Goal: Task Accomplishment & Management: Complete application form

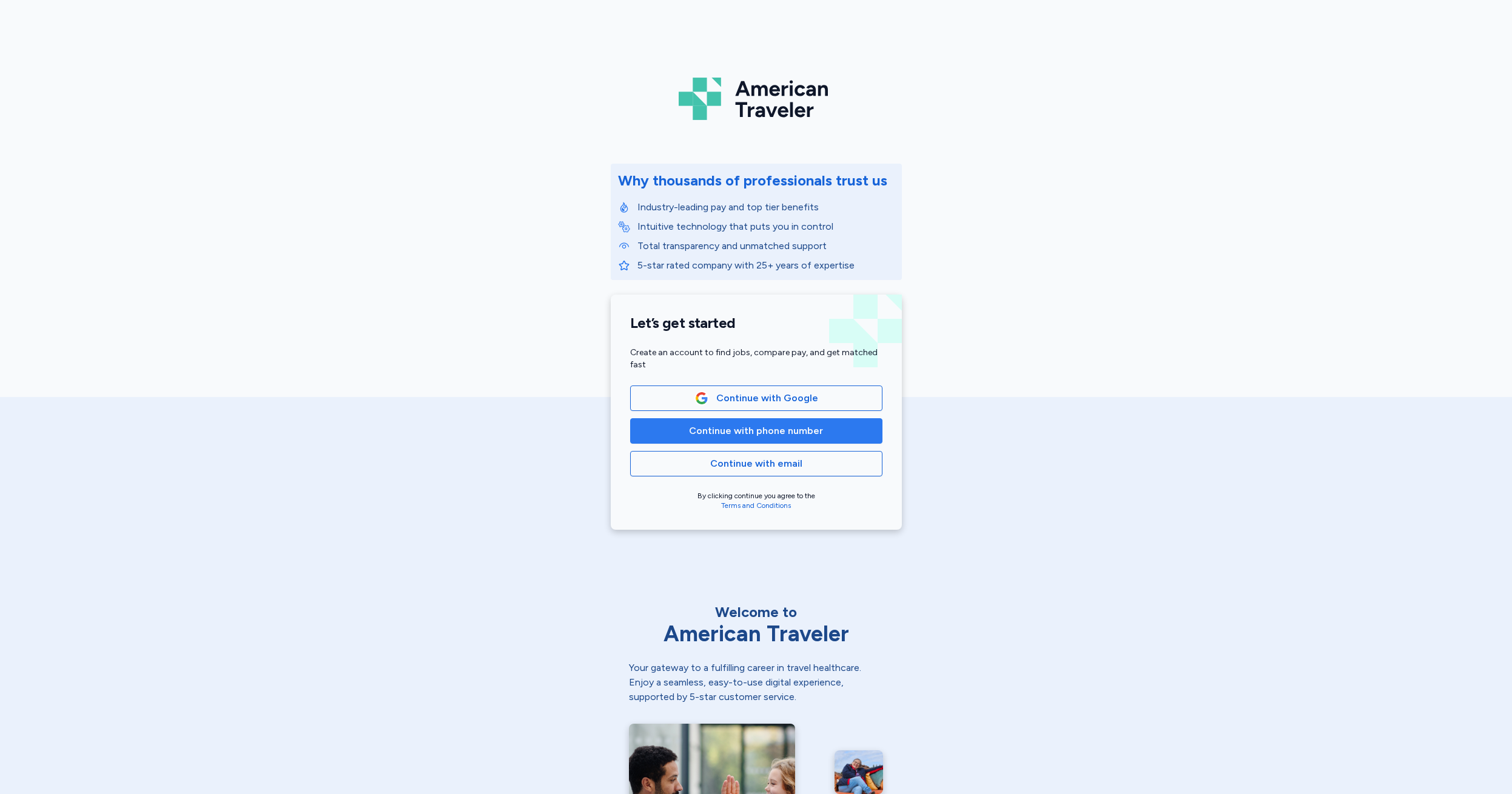
click at [748, 433] on span "Continue with phone number" at bounding box center [756, 431] width 134 height 15
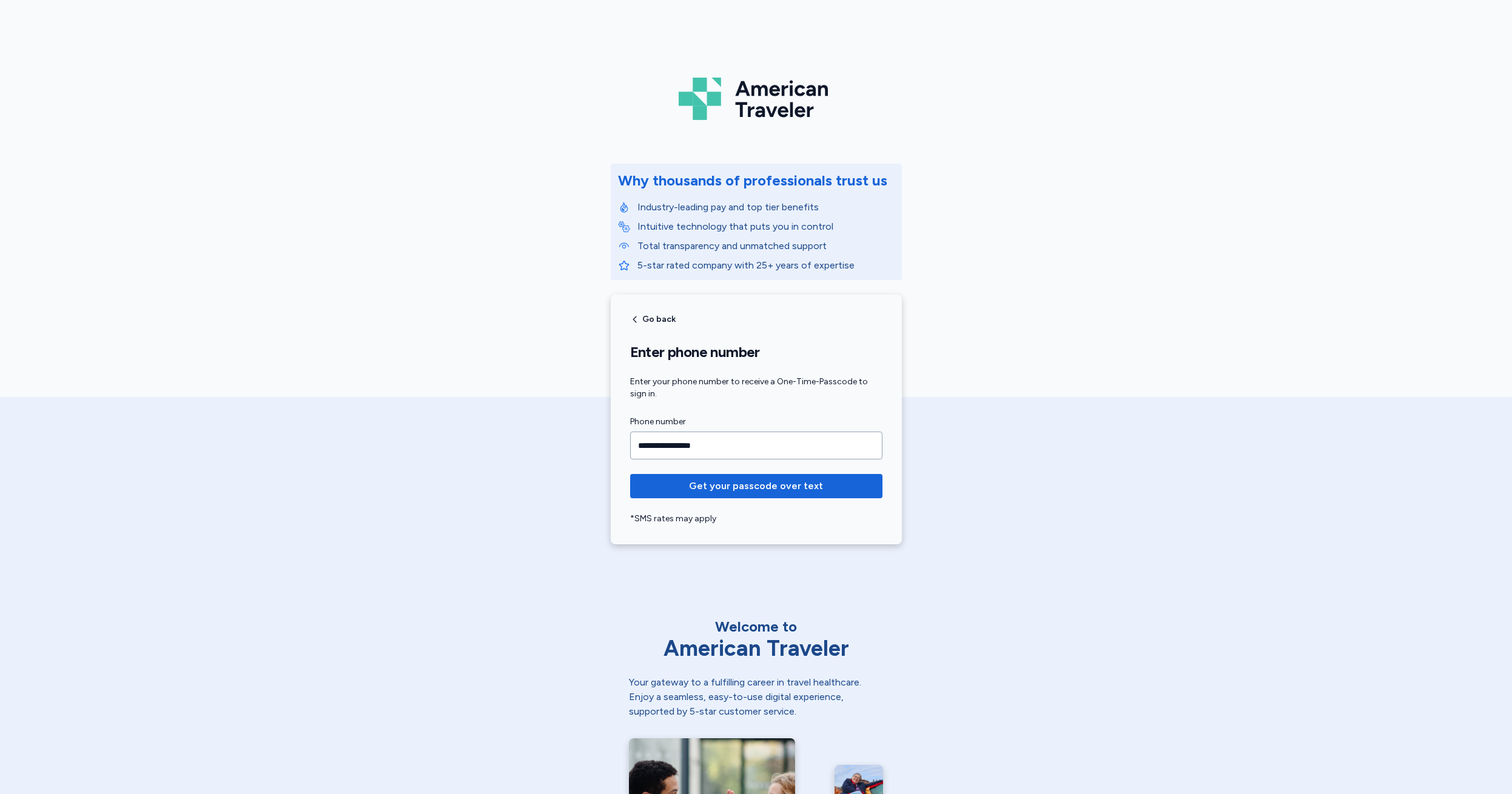
type input "**********"
click at [735, 487] on span "Get your passcode over text" at bounding box center [756, 486] width 134 height 15
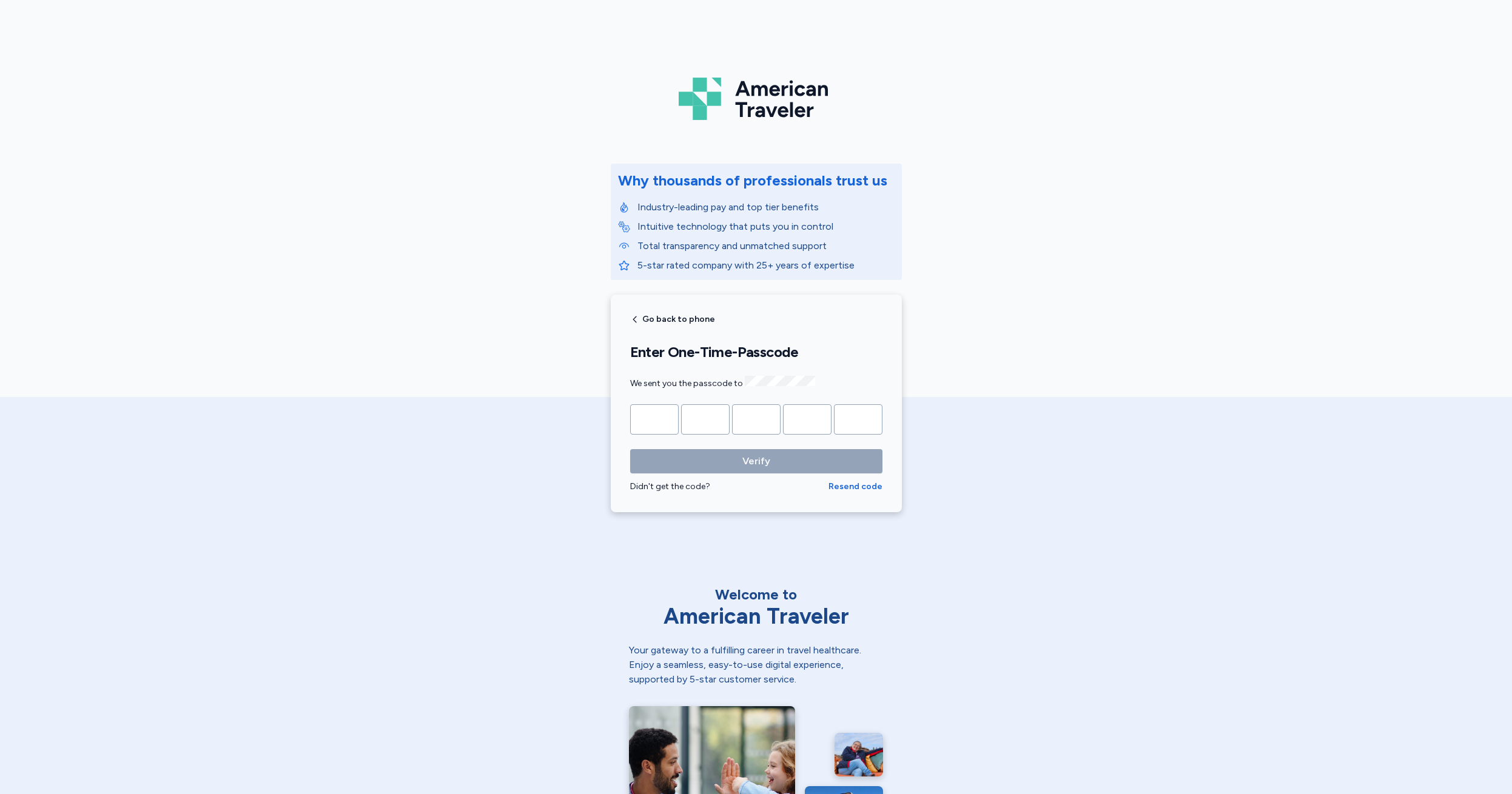
type input "*"
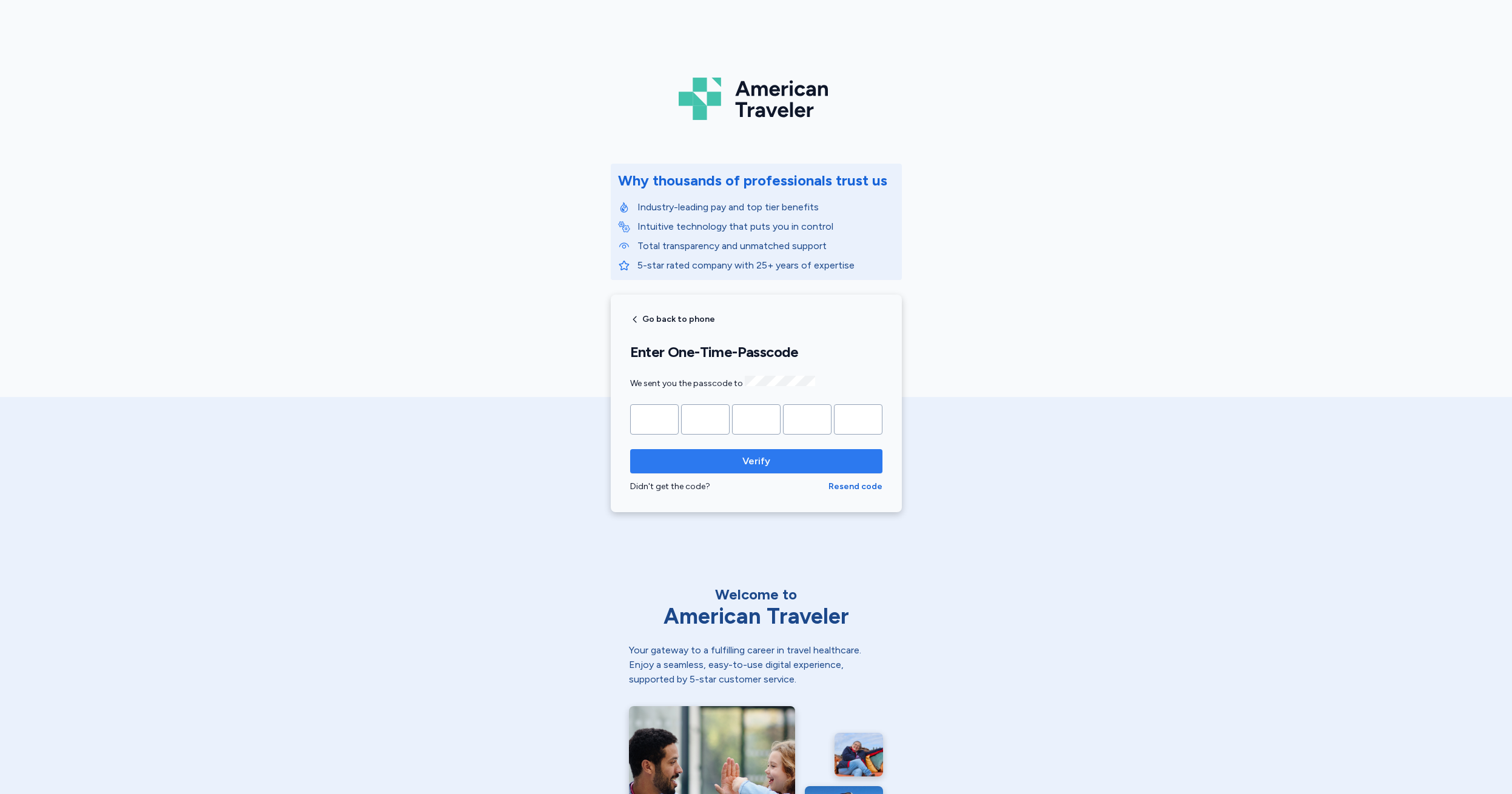
click at [745, 465] on span "Verify" at bounding box center [756, 462] width 28 height 15
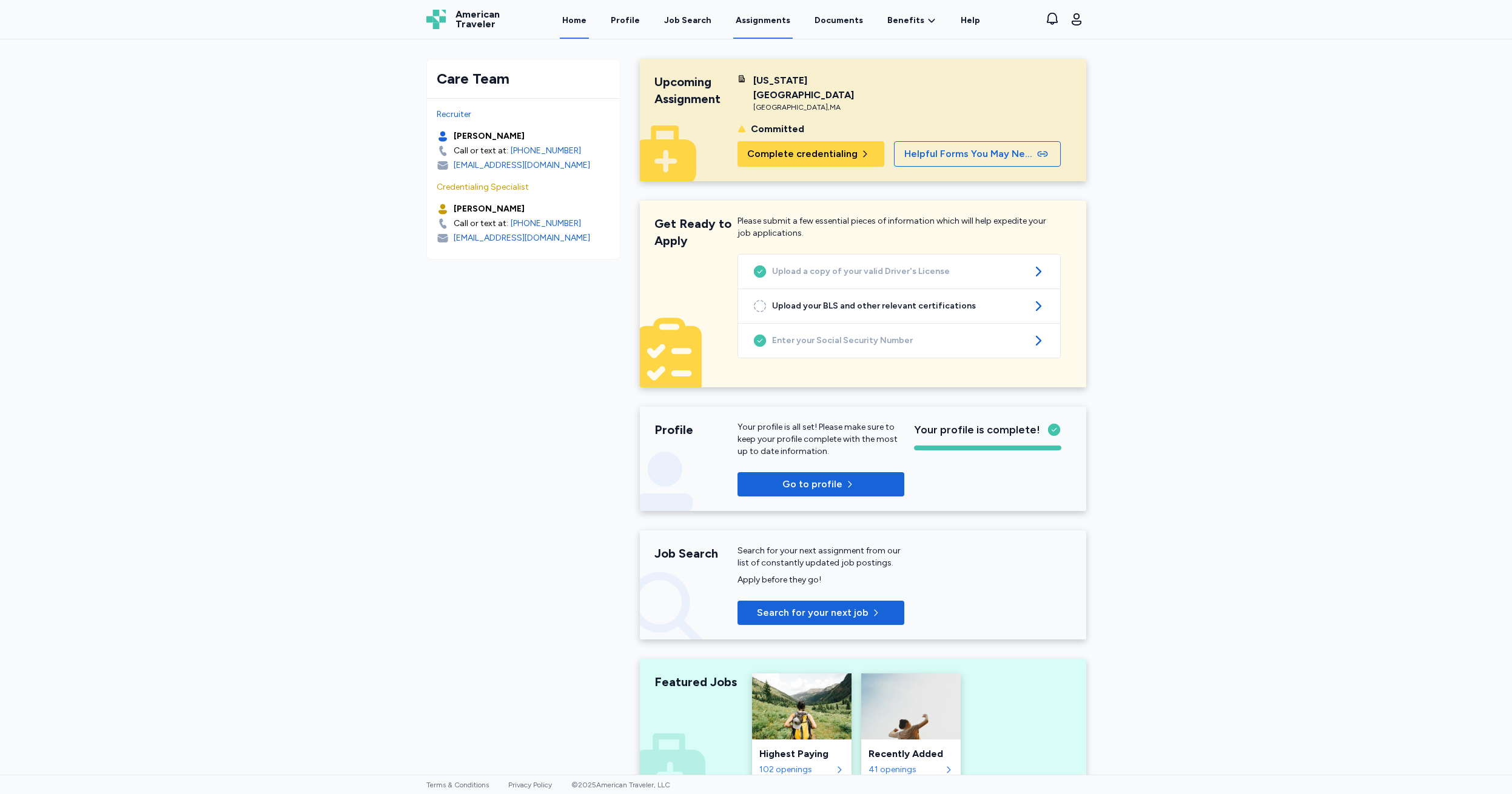
click at [760, 15] on link "Assignments" at bounding box center [763, 20] width 60 height 38
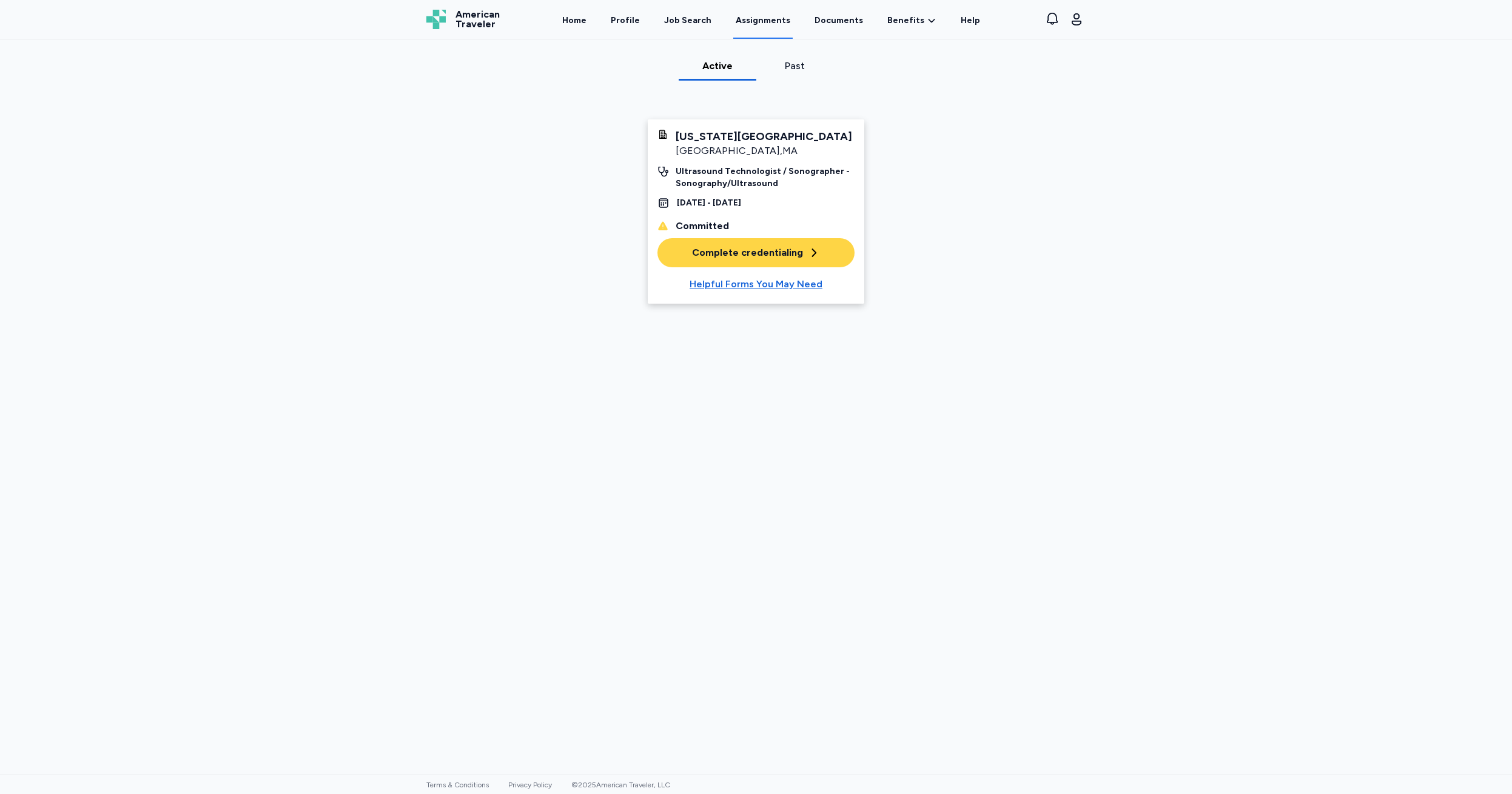
click at [738, 253] on div "Complete credentialing" at bounding box center [756, 253] width 128 height 15
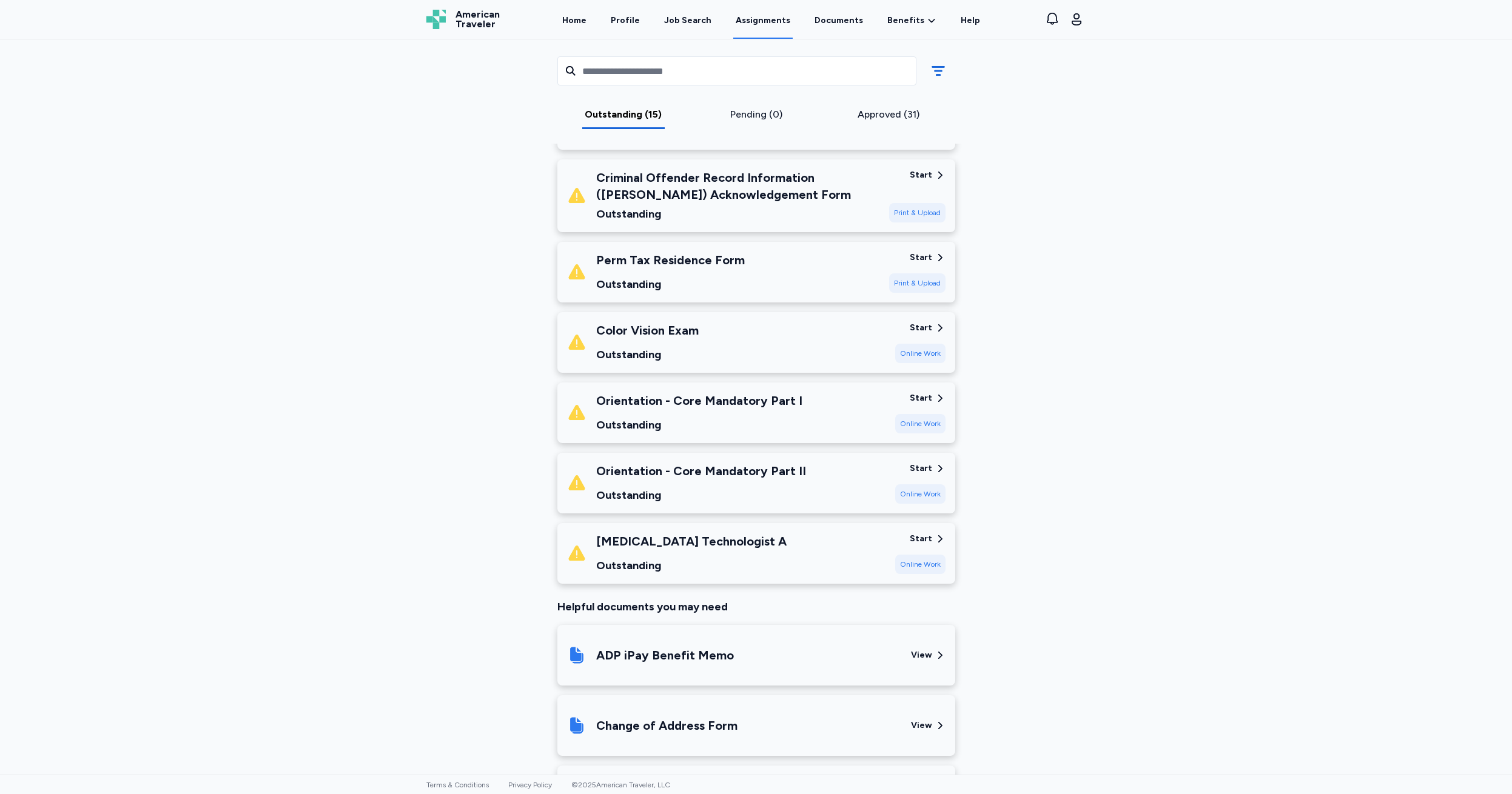
scroll to position [756, 0]
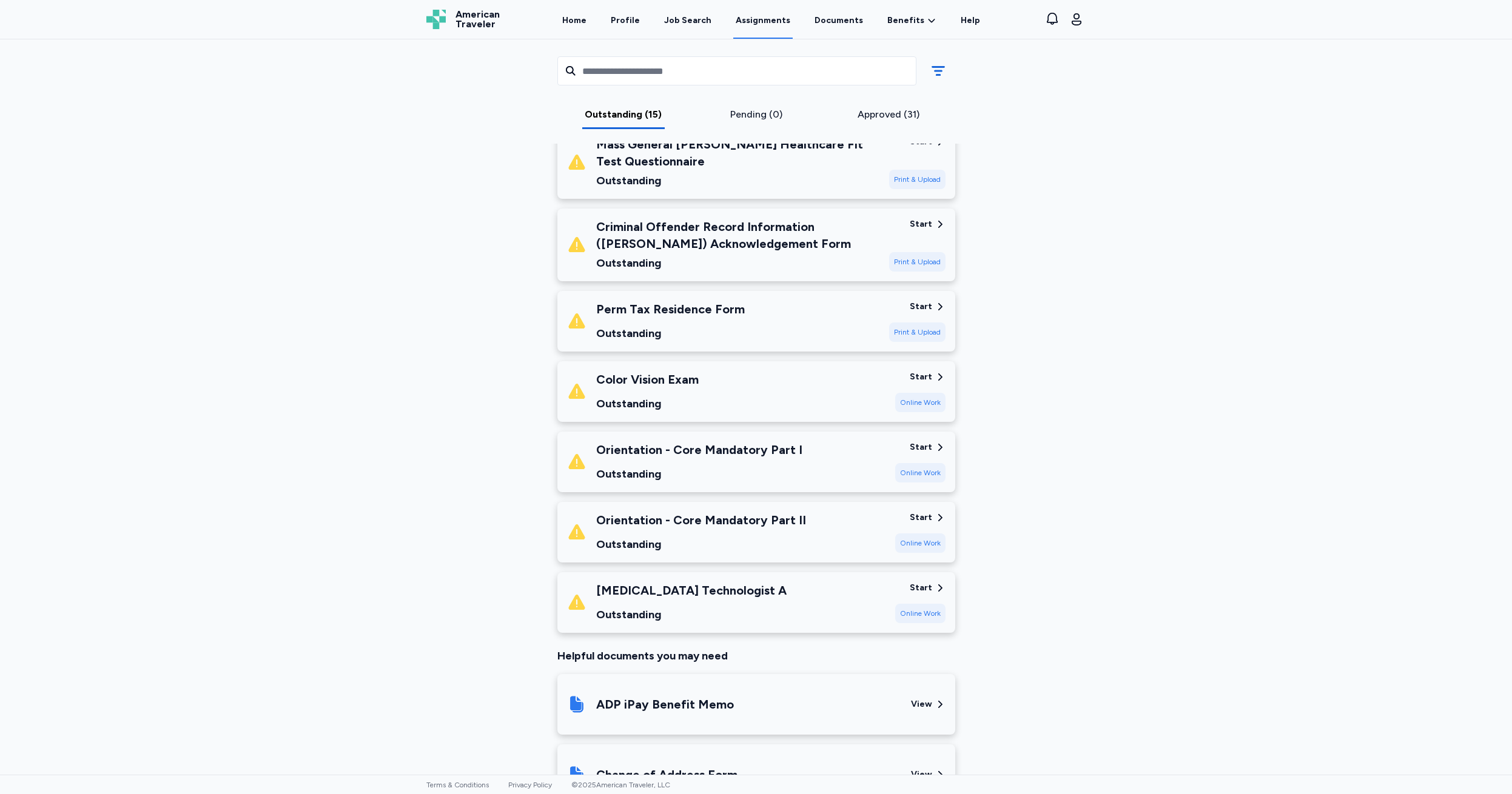
click at [915, 444] on div "Start" at bounding box center [921, 447] width 23 height 12
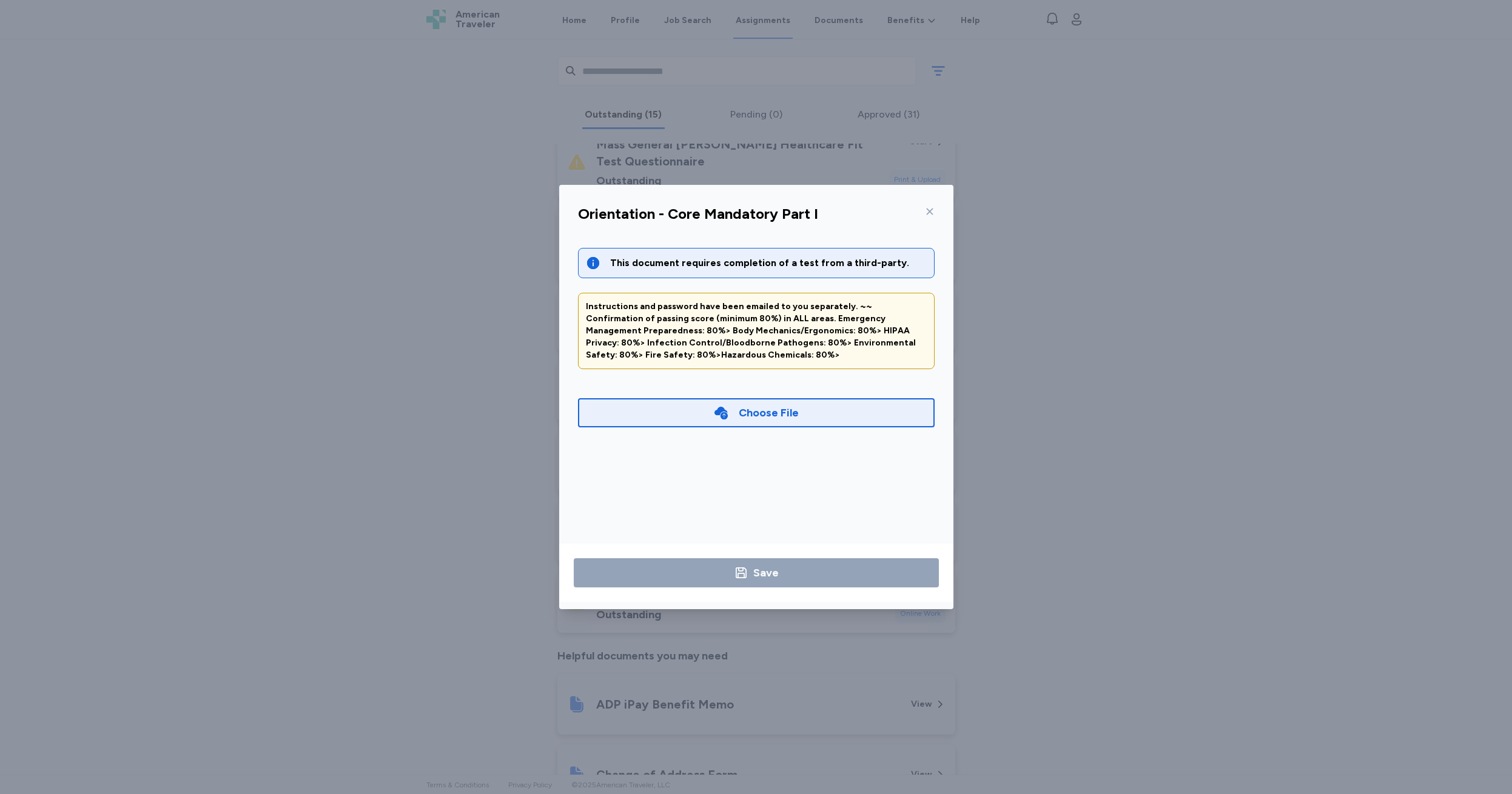
click at [929, 212] on icon at bounding box center [929, 211] width 6 height 6
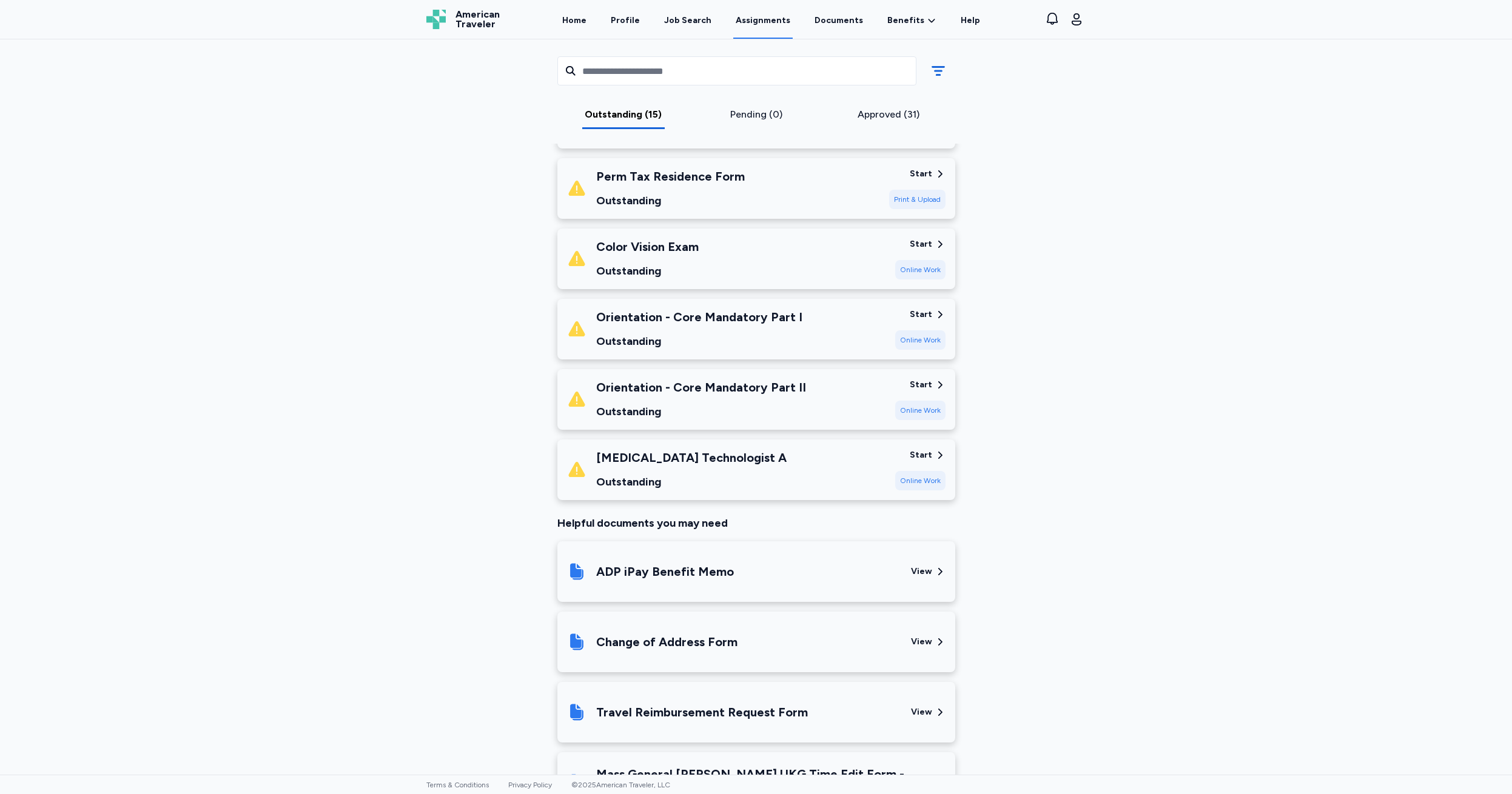
scroll to position [789, 0]
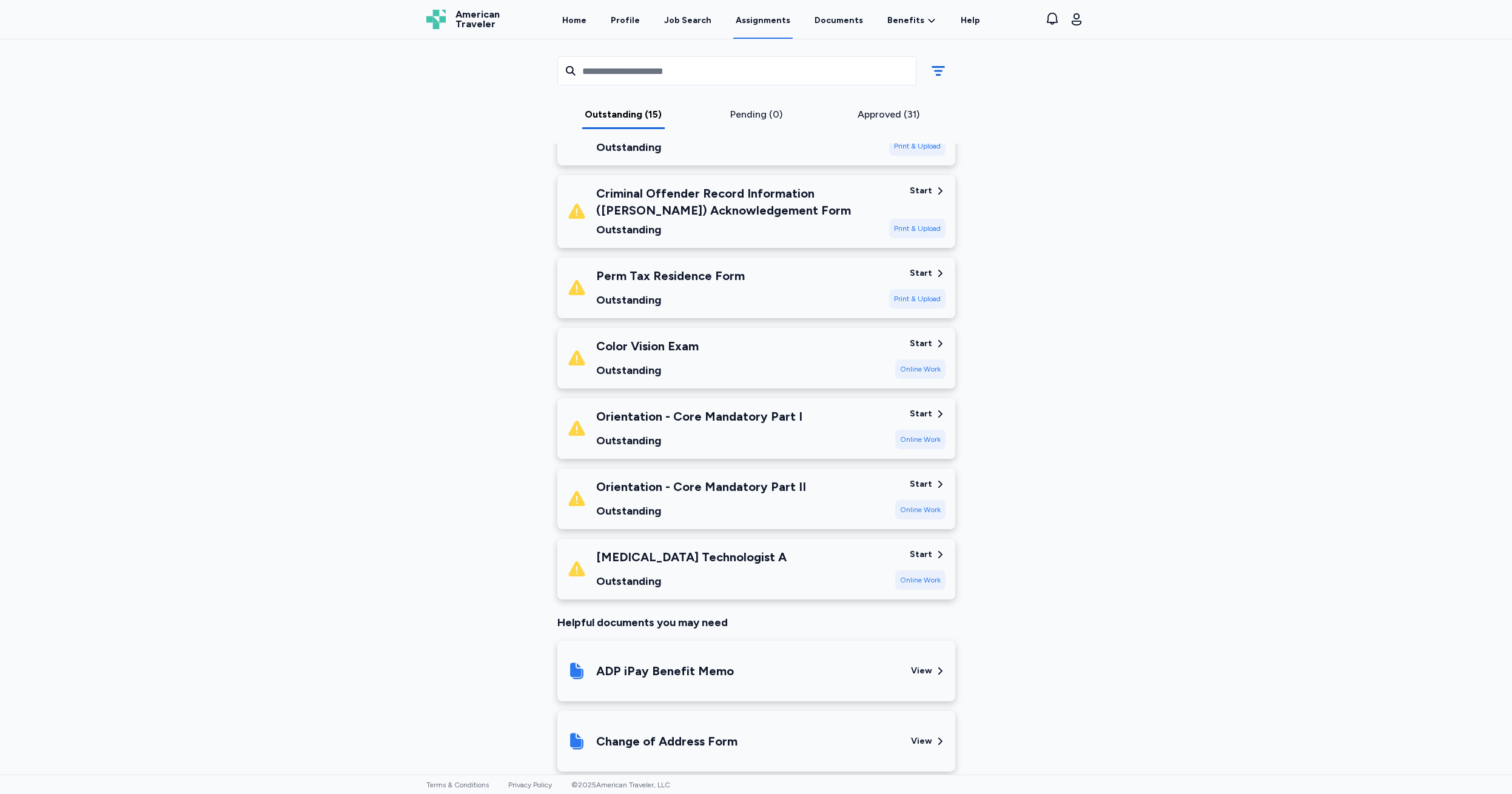
click at [917, 413] on div "Start" at bounding box center [921, 414] width 23 height 12
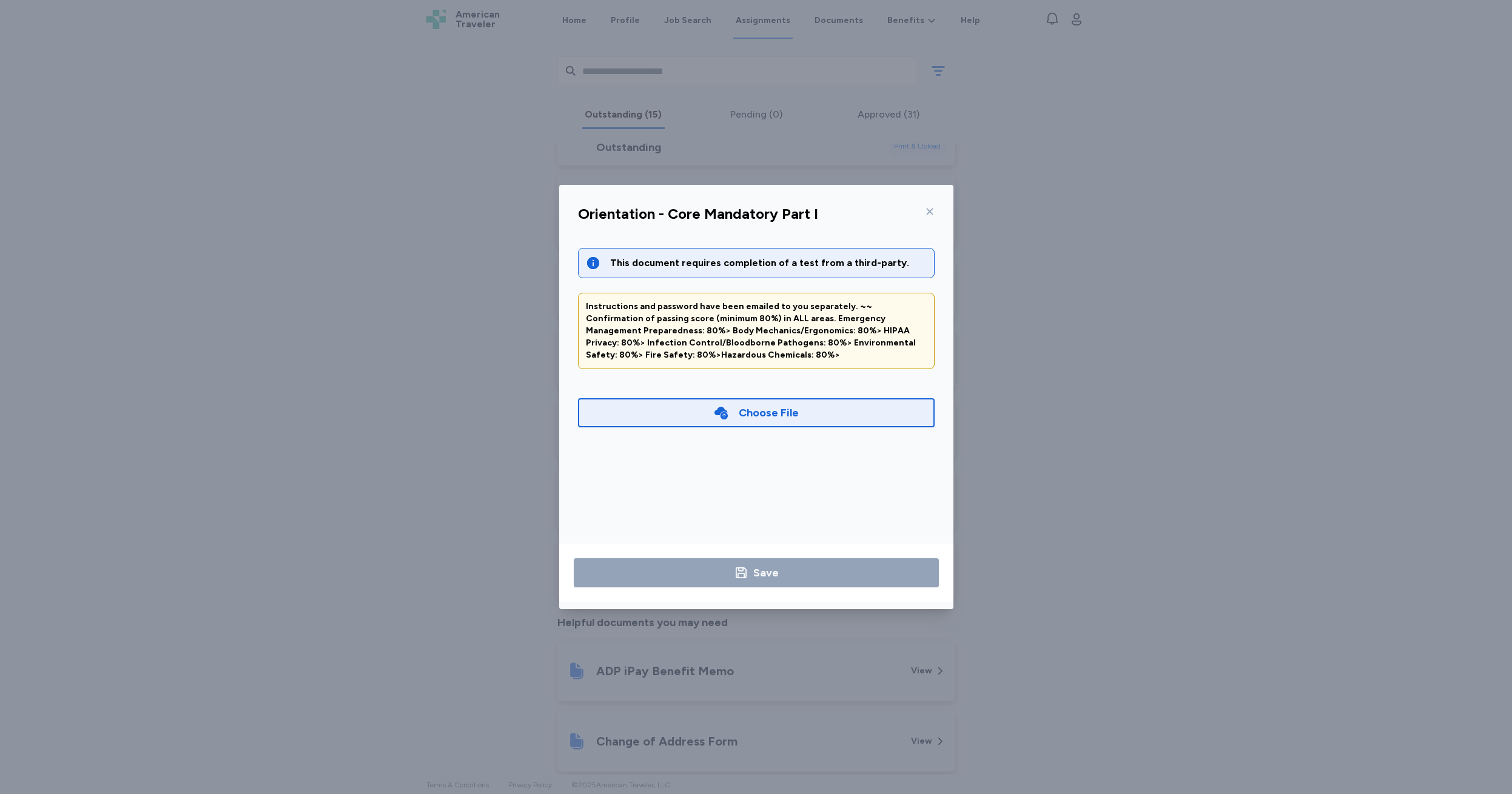
click at [928, 210] on icon at bounding box center [930, 211] width 10 height 10
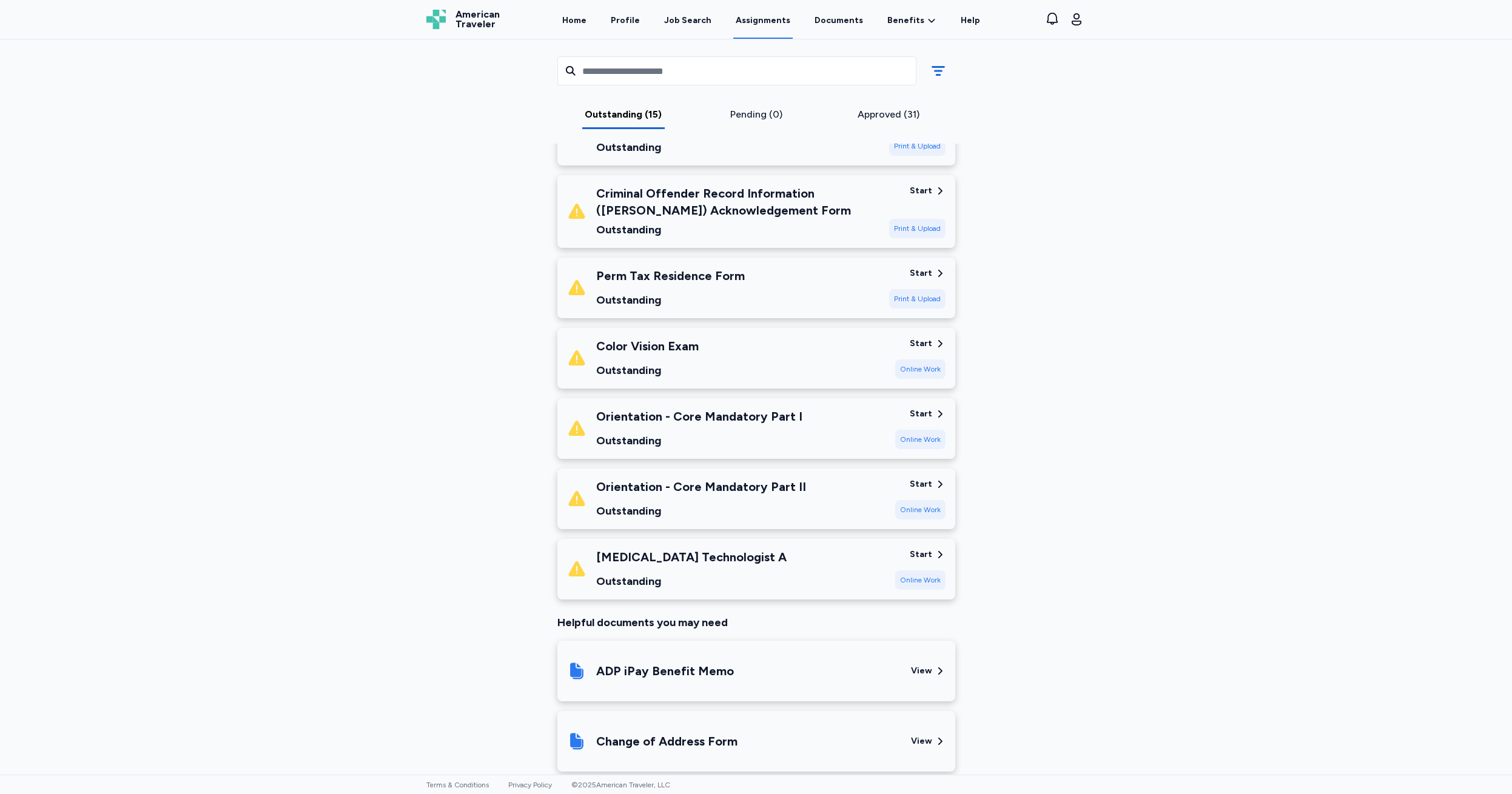
click at [913, 445] on div "Online Work" at bounding box center [920, 440] width 50 height 19
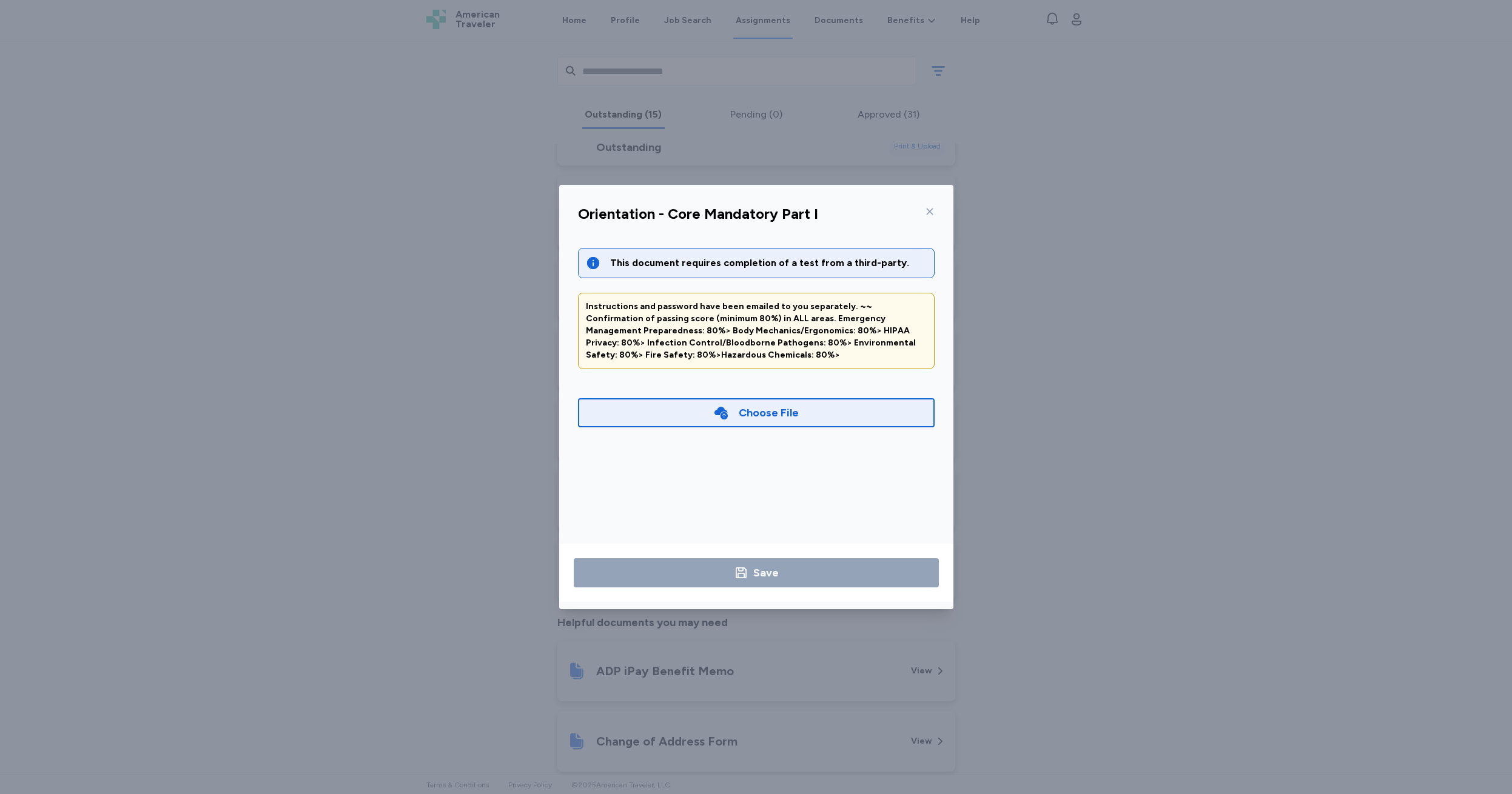
click at [928, 211] on icon at bounding box center [930, 211] width 10 height 10
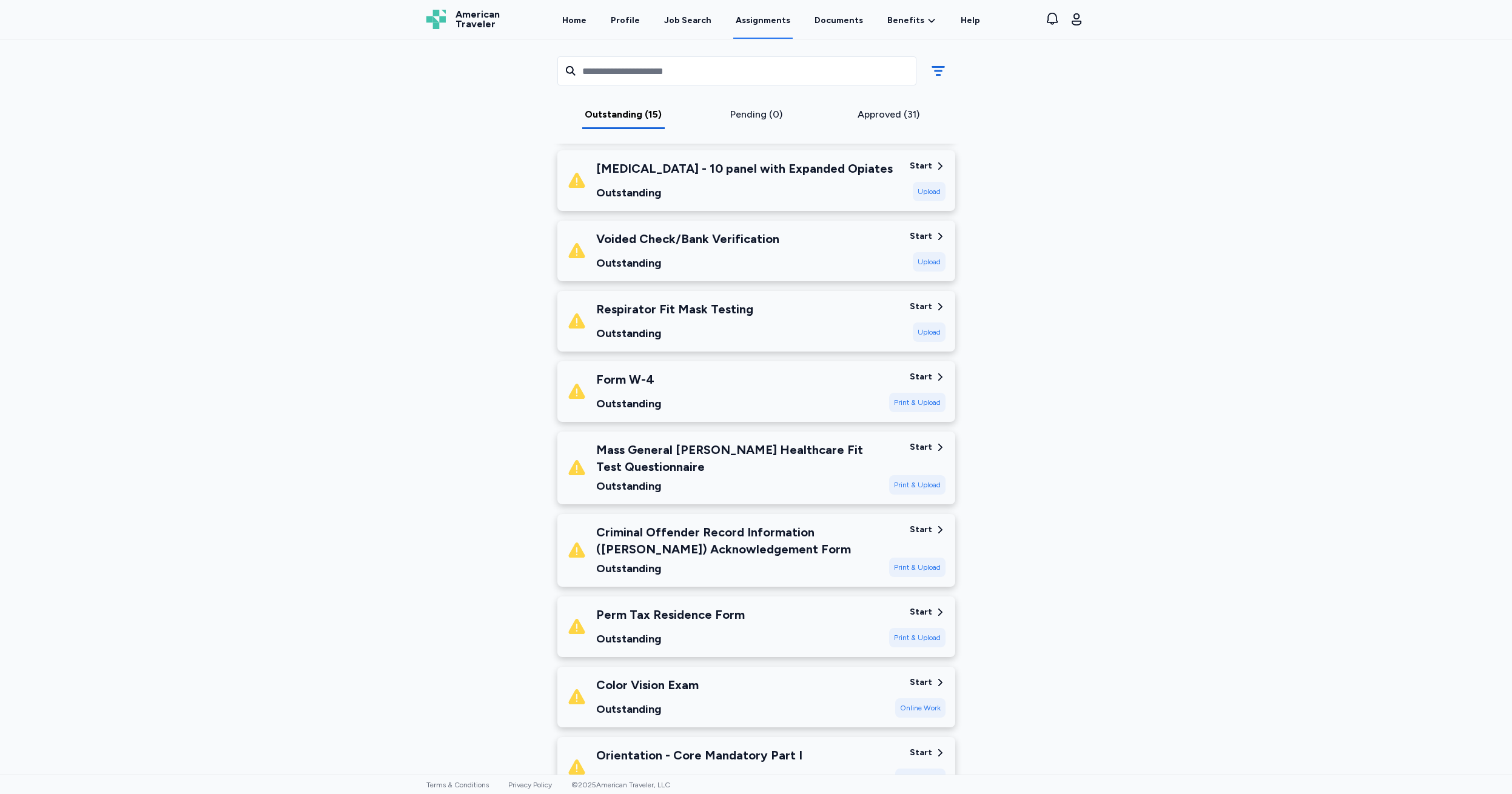
scroll to position [376, 0]
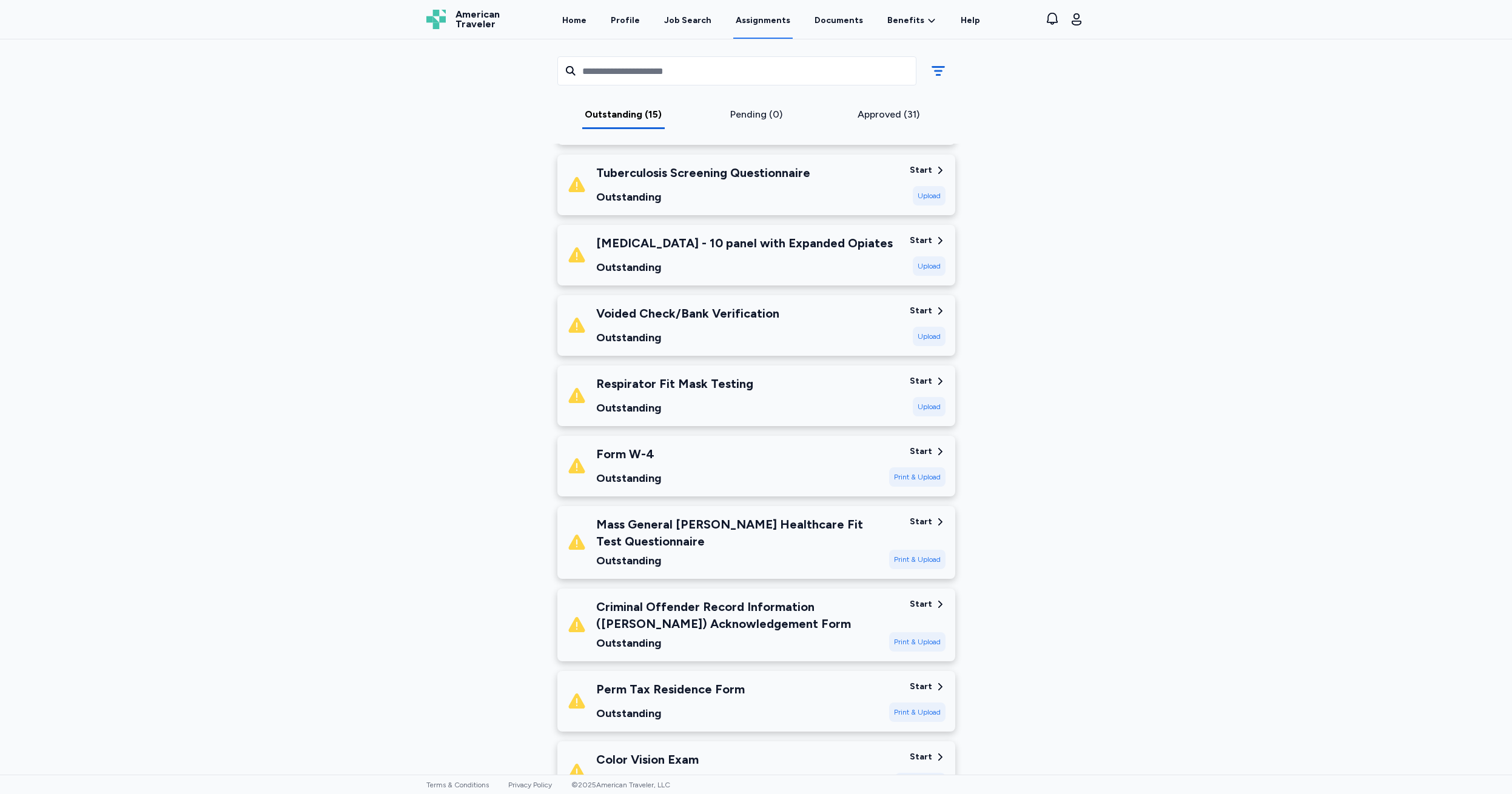
click at [920, 267] on div "Upload" at bounding box center [929, 266] width 33 height 19
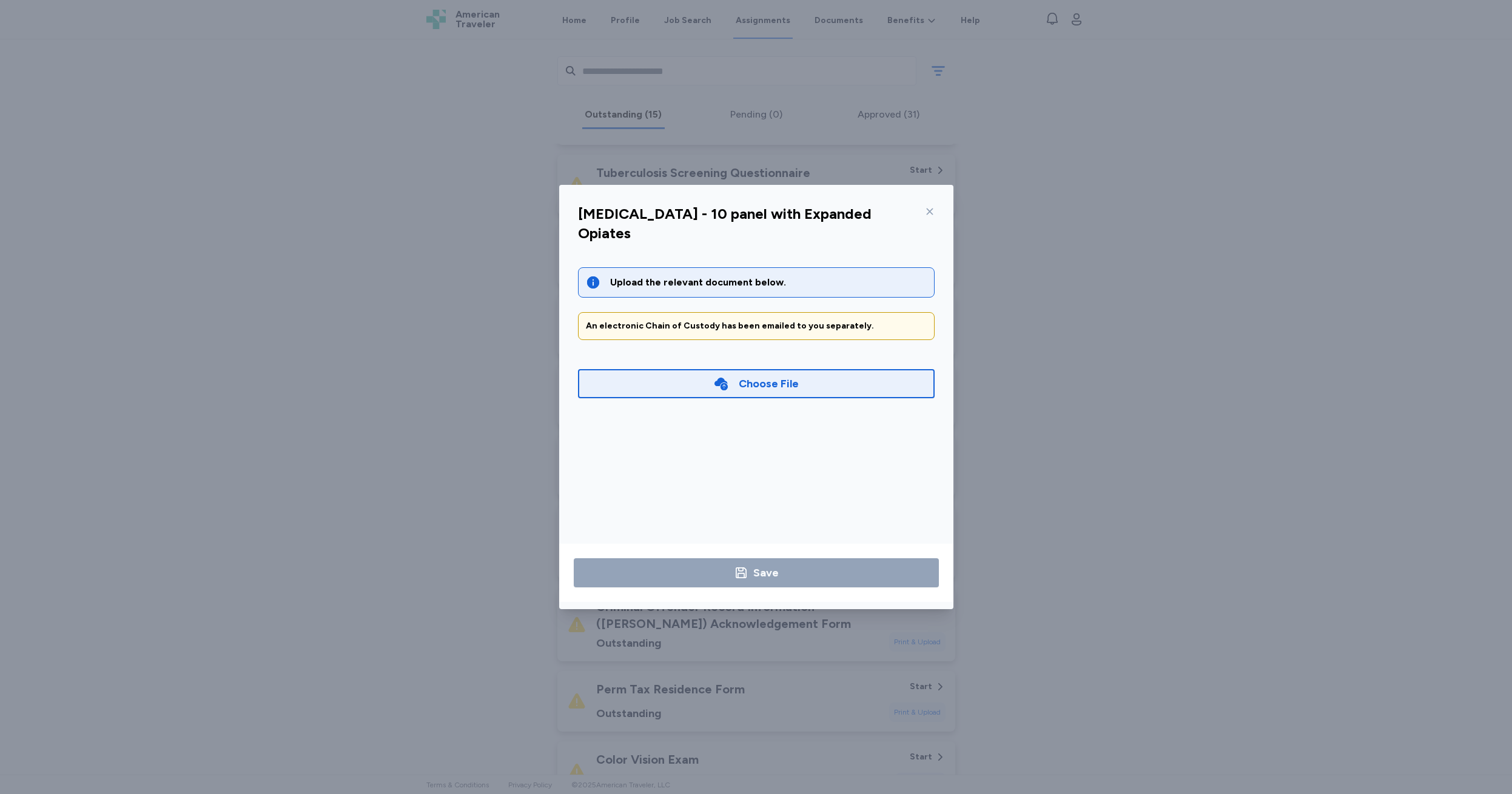
click at [930, 206] on div at bounding box center [928, 211] width 15 height 19
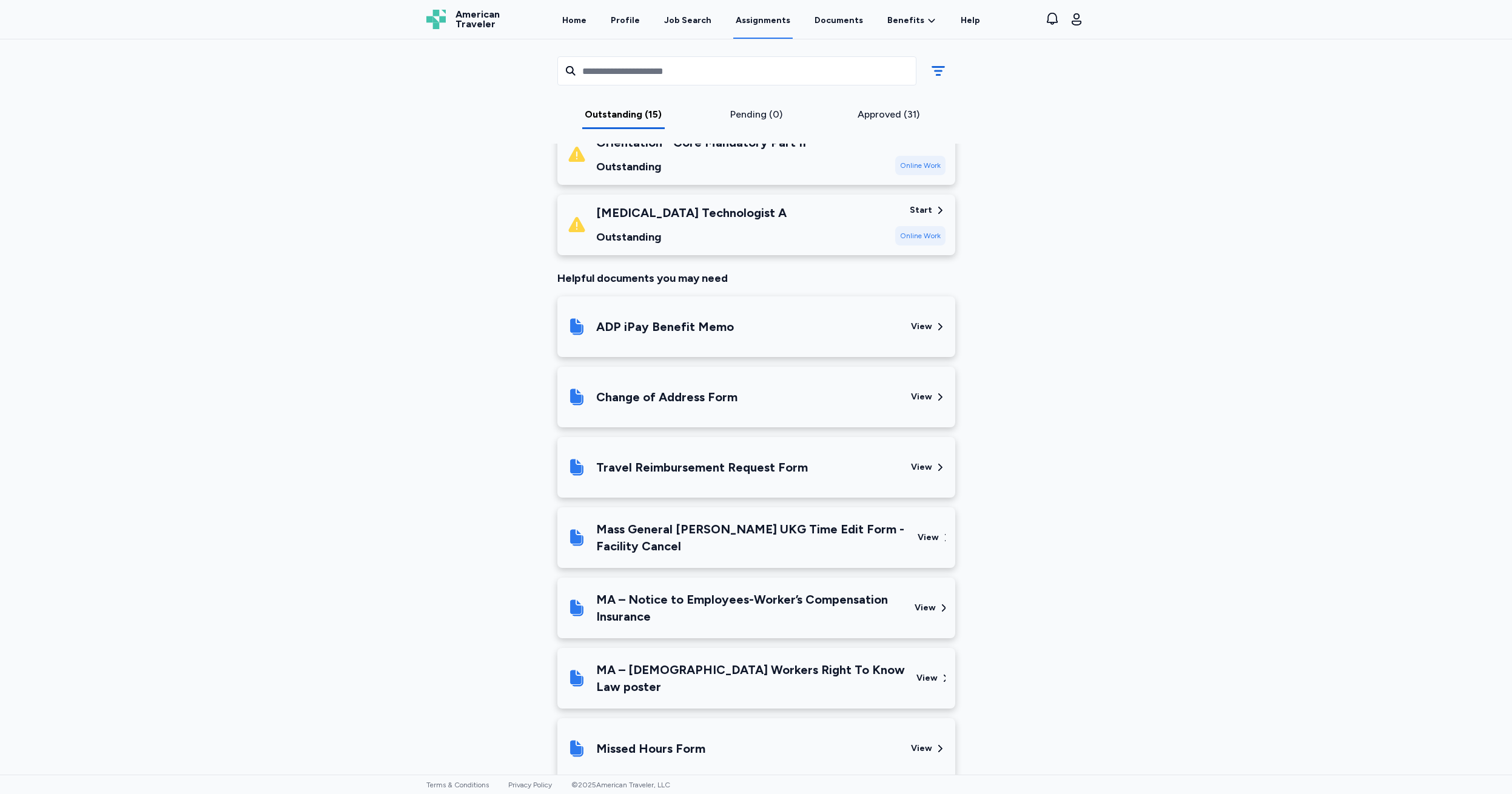
scroll to position [1377, 0]
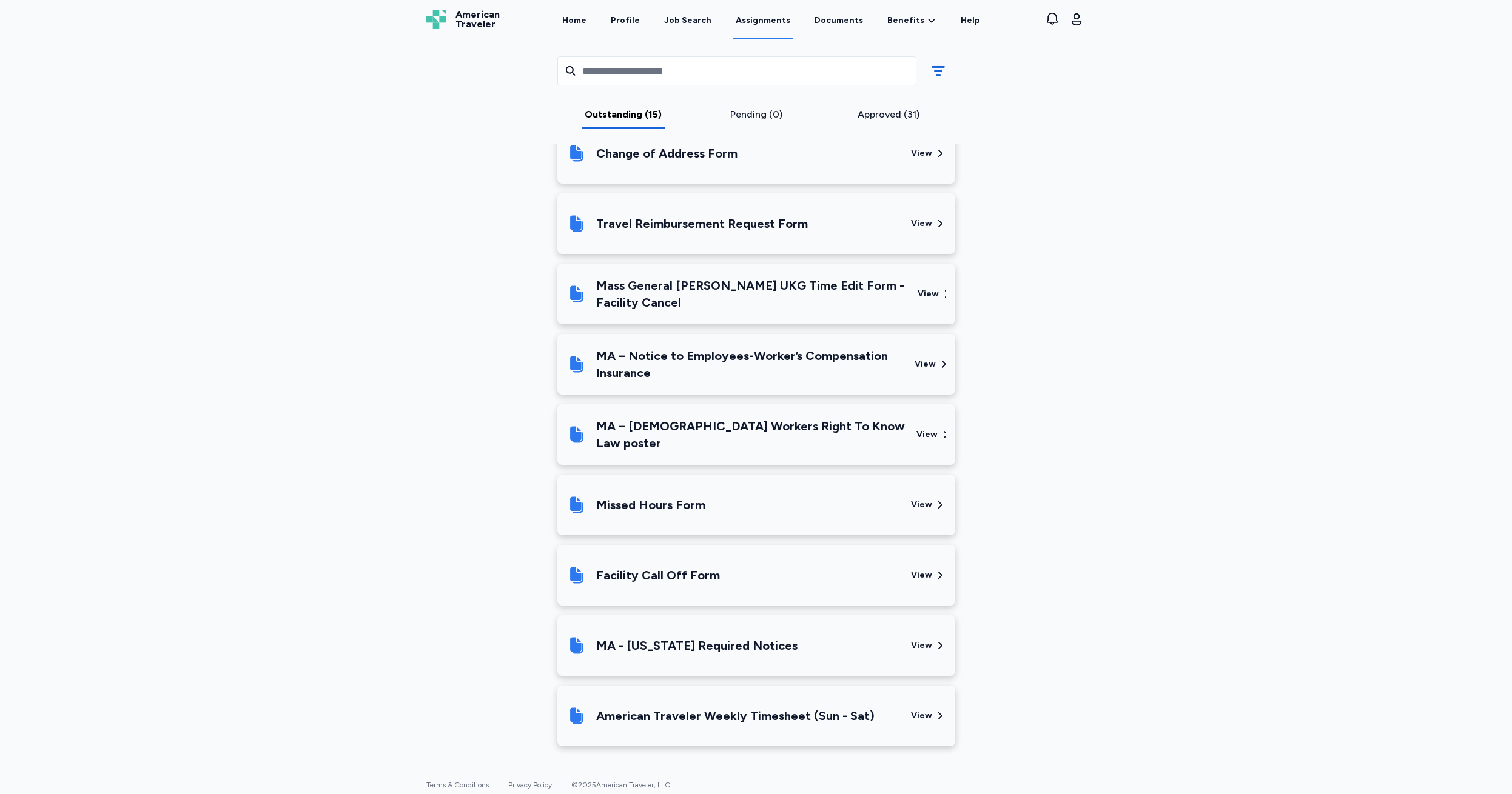
click at [923, 713] on div "View" at bounding box center [921, 716] width 21 height 12
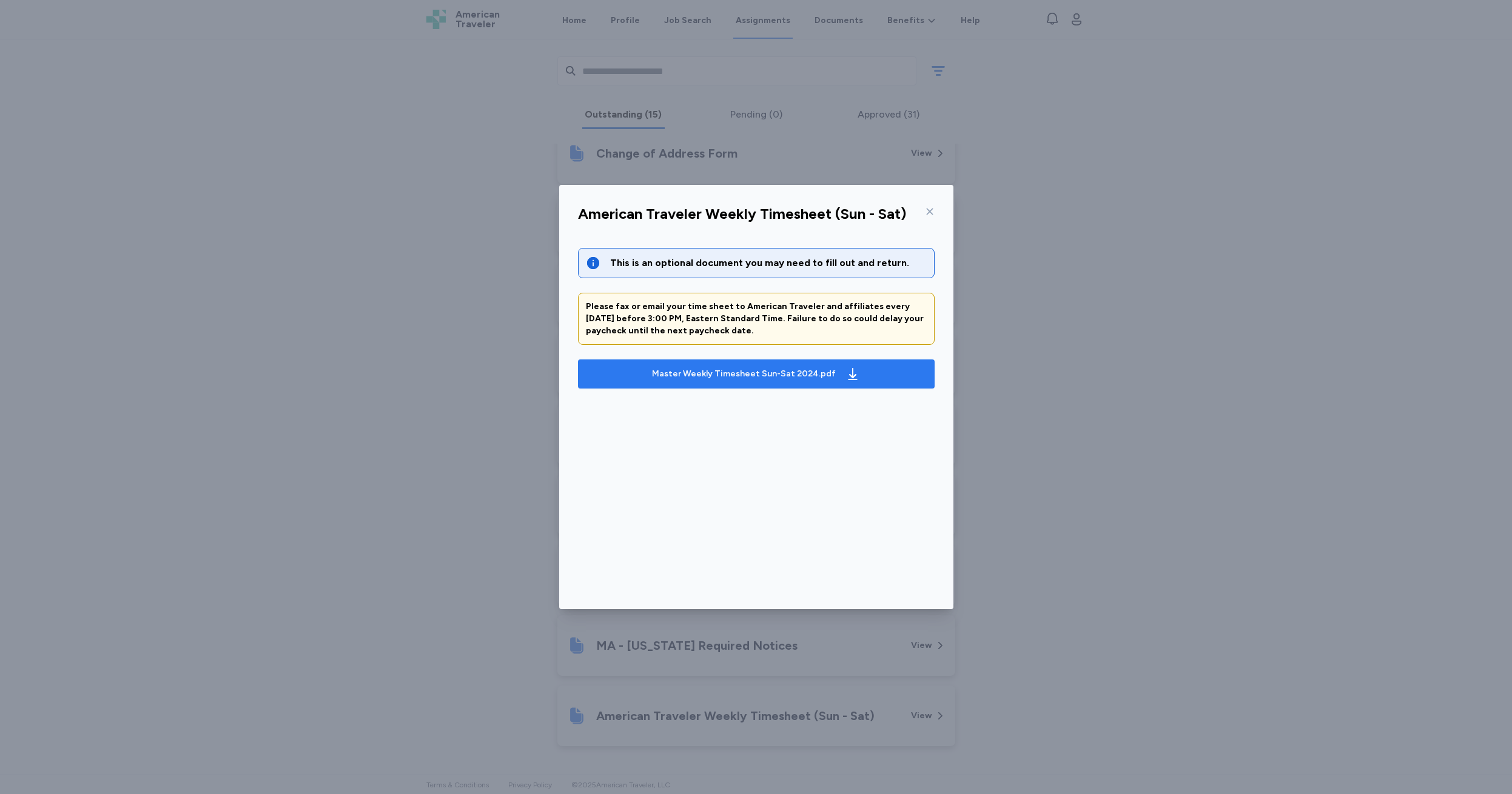
click at [717, 372] on div "Master Weekly Timesheet Sun-Sat 2024.pdf" at bounding box center [744, 374] width 184 height 12
click at [924, 211] on div at bounding box center [928, 211] width 15 height 19
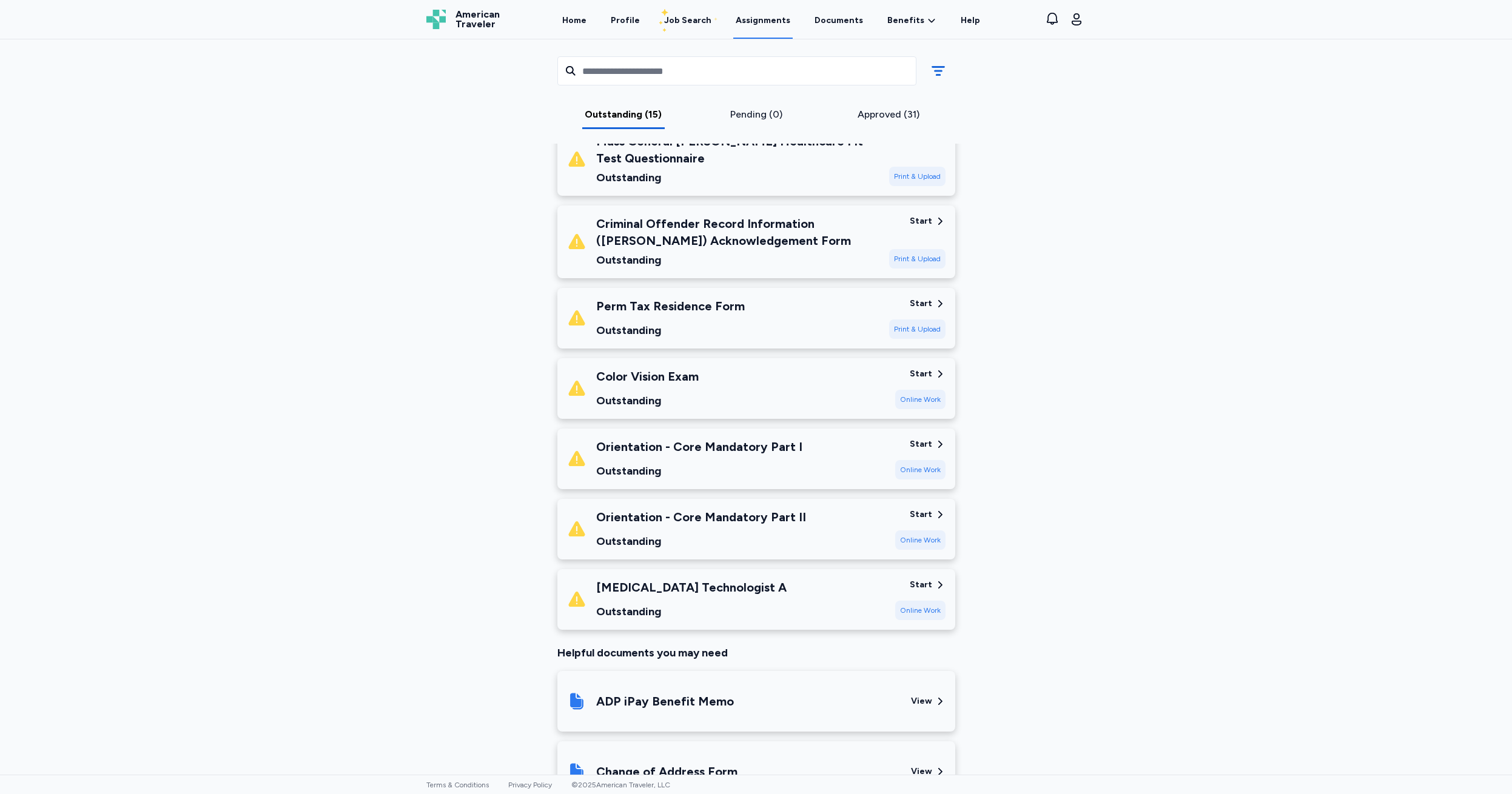
scroll to position [758, 0]
click at [918, 583] on div "Start" at bounding box center [921, 585] width 23 height 12
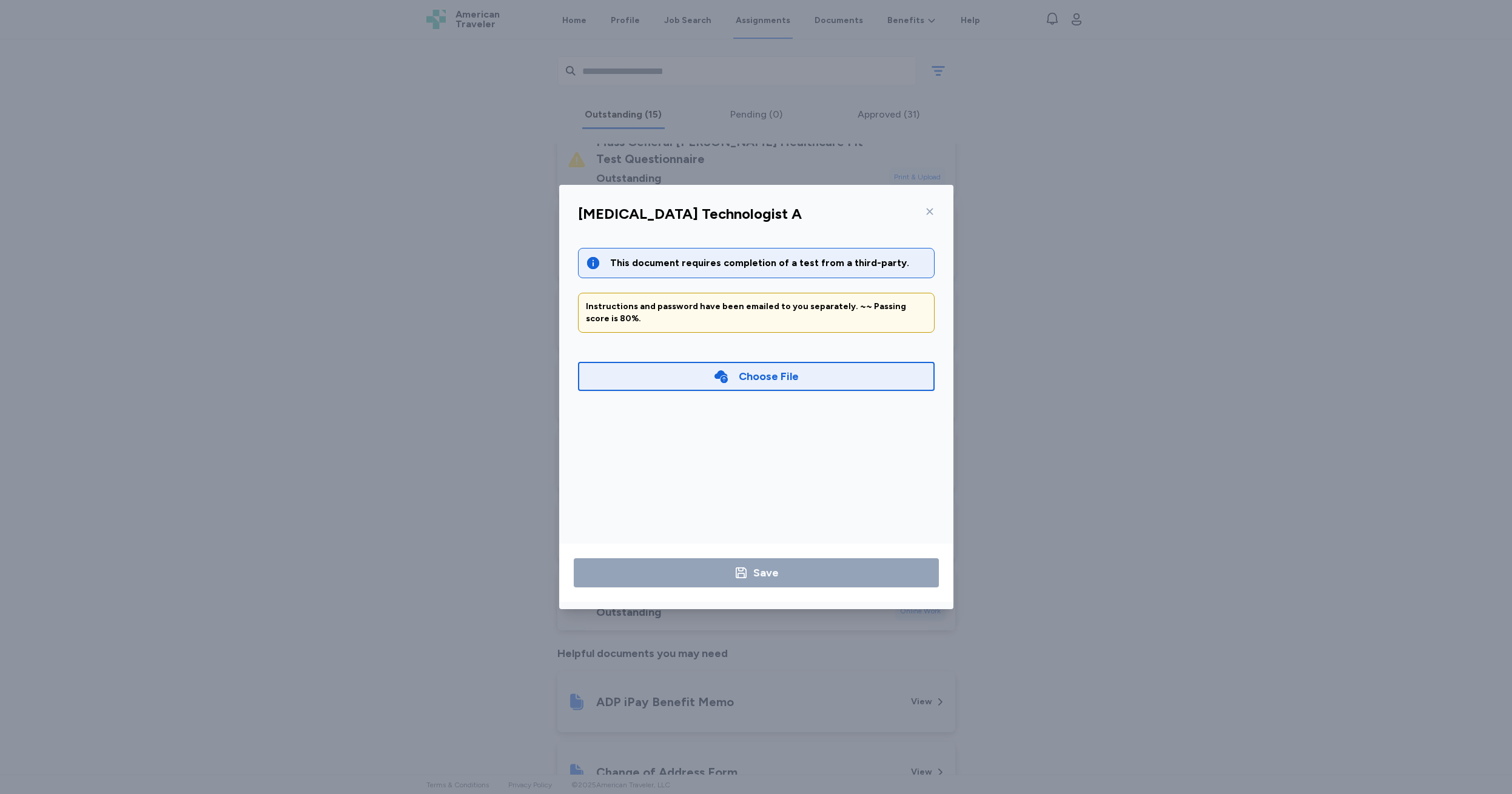
click at [928, 206] on div at bounding box center [928, 211] width 15 height 19
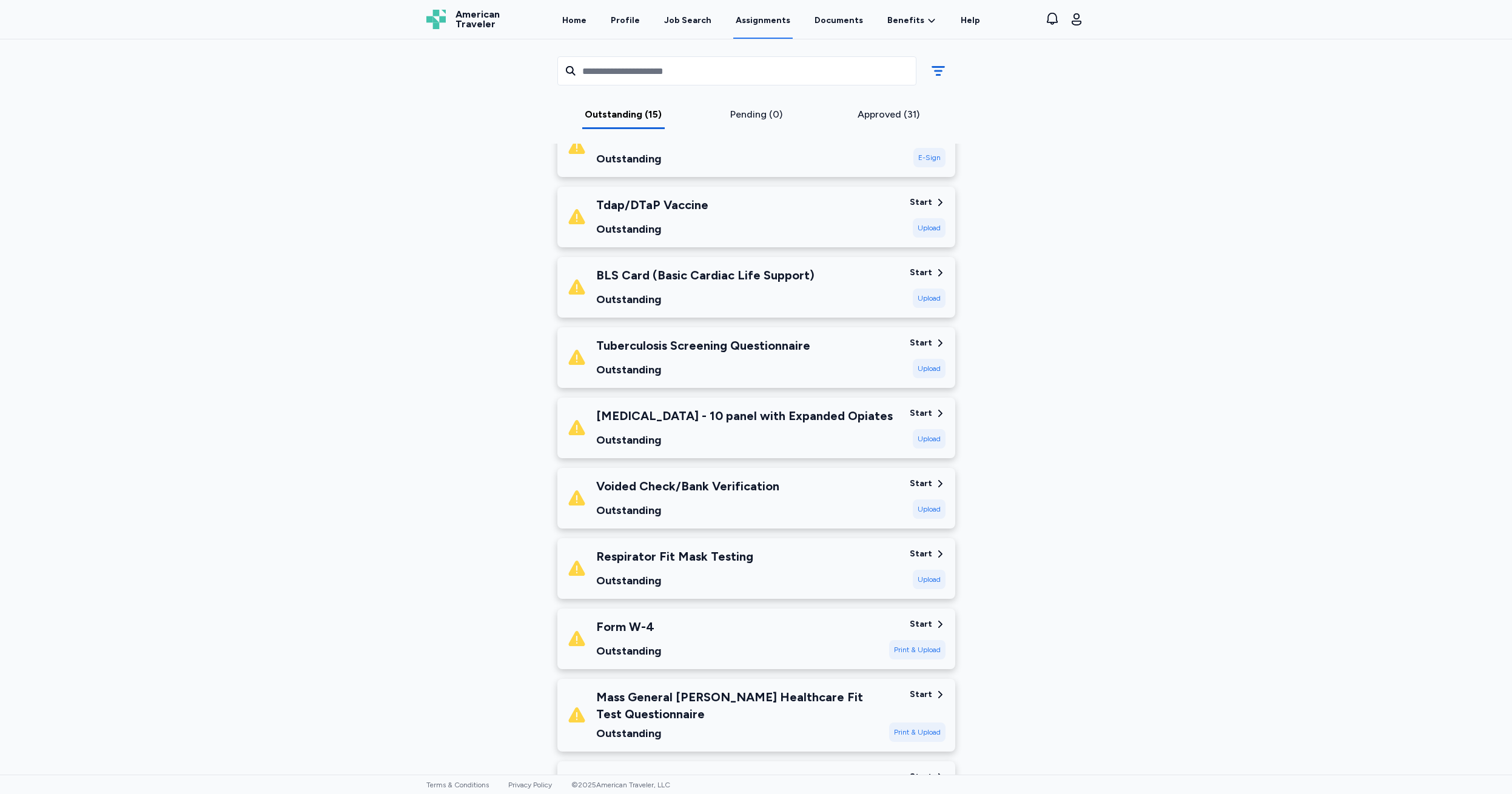
scroll to position [259, 0]
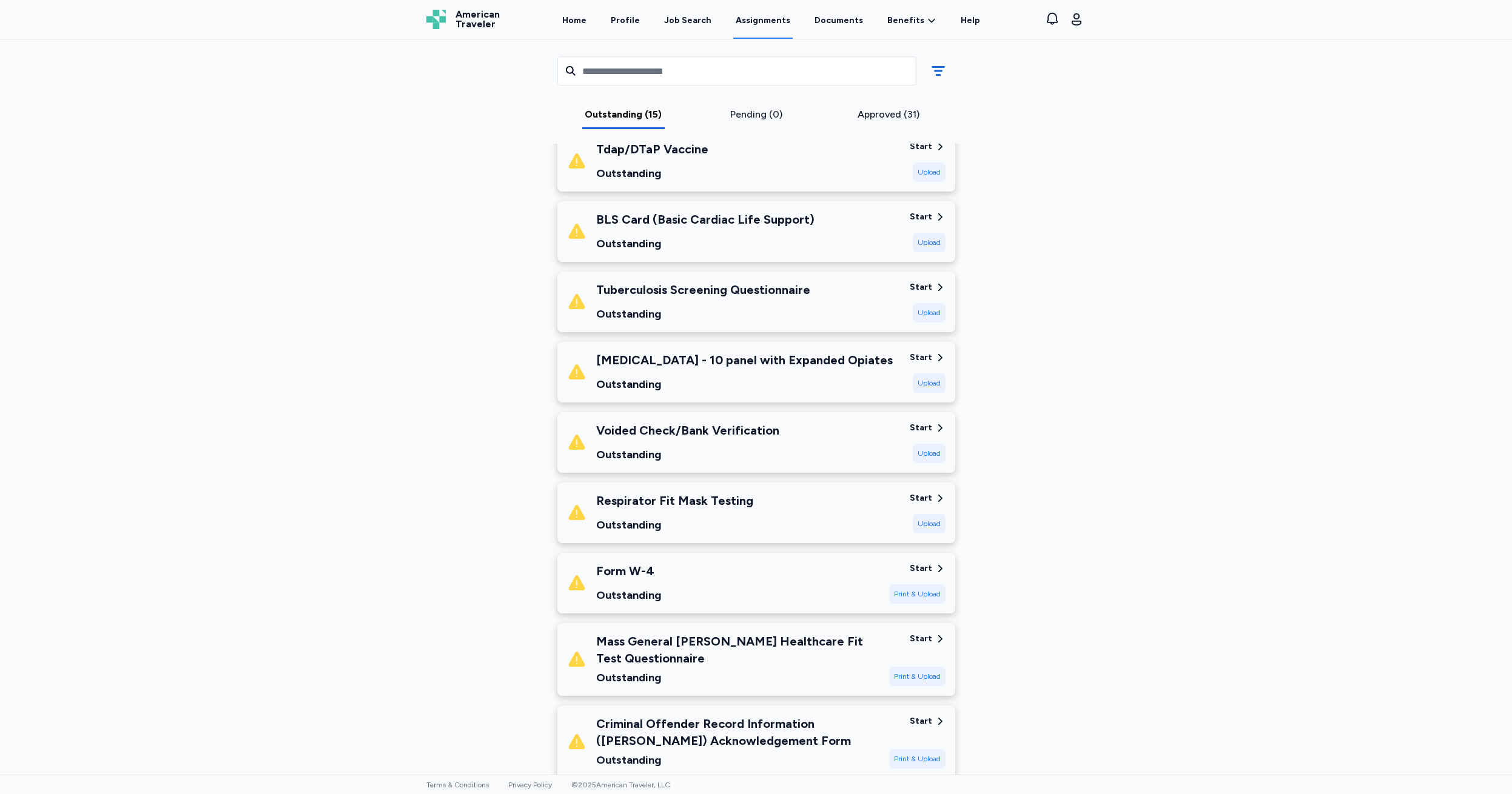
click at [914, 354] on div "Start" at bounding box center [921, 357] width 23 height 12
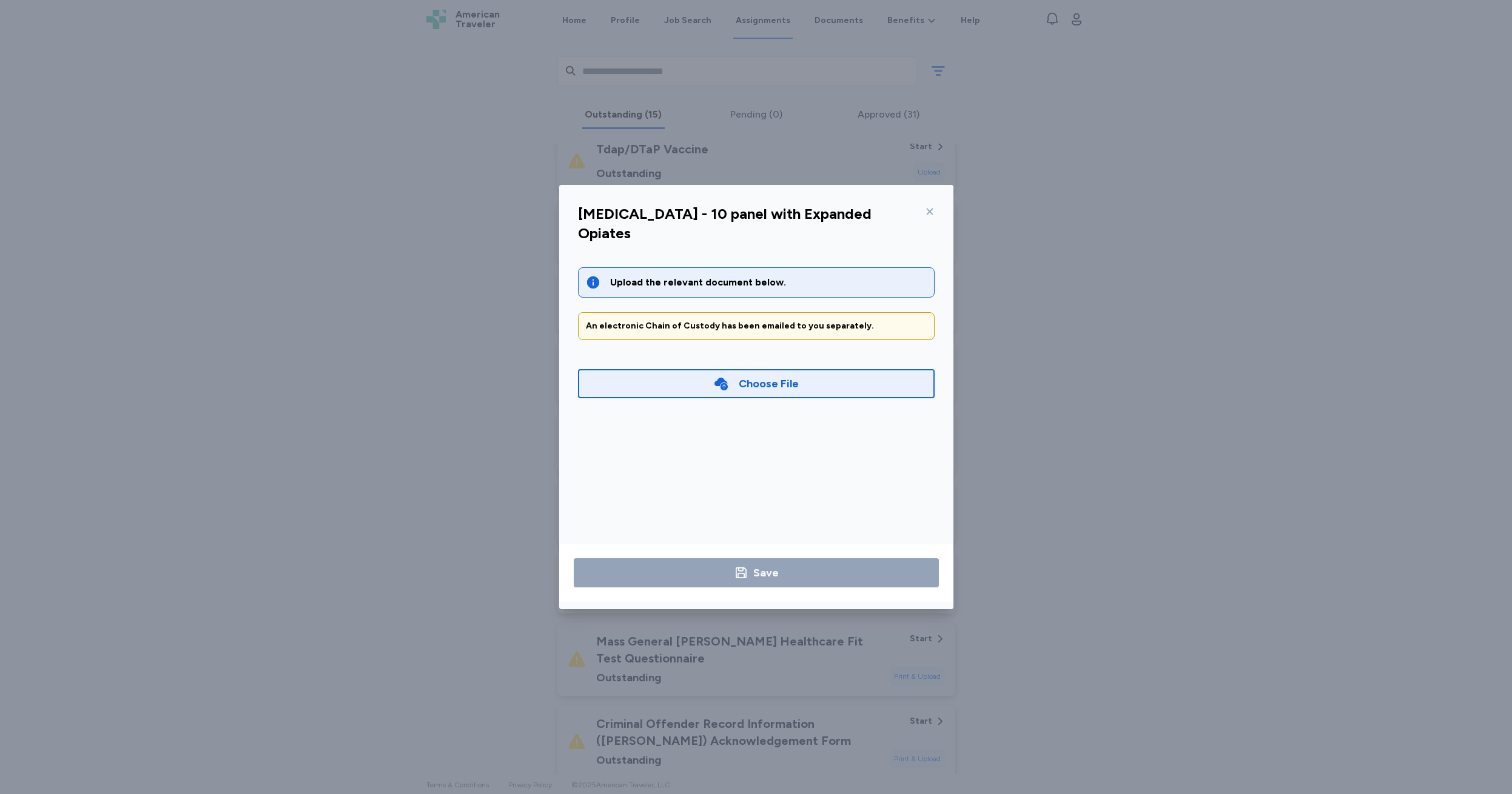
click at [926, 211] on icon at bounding box center [930, 211] width 10 height 10
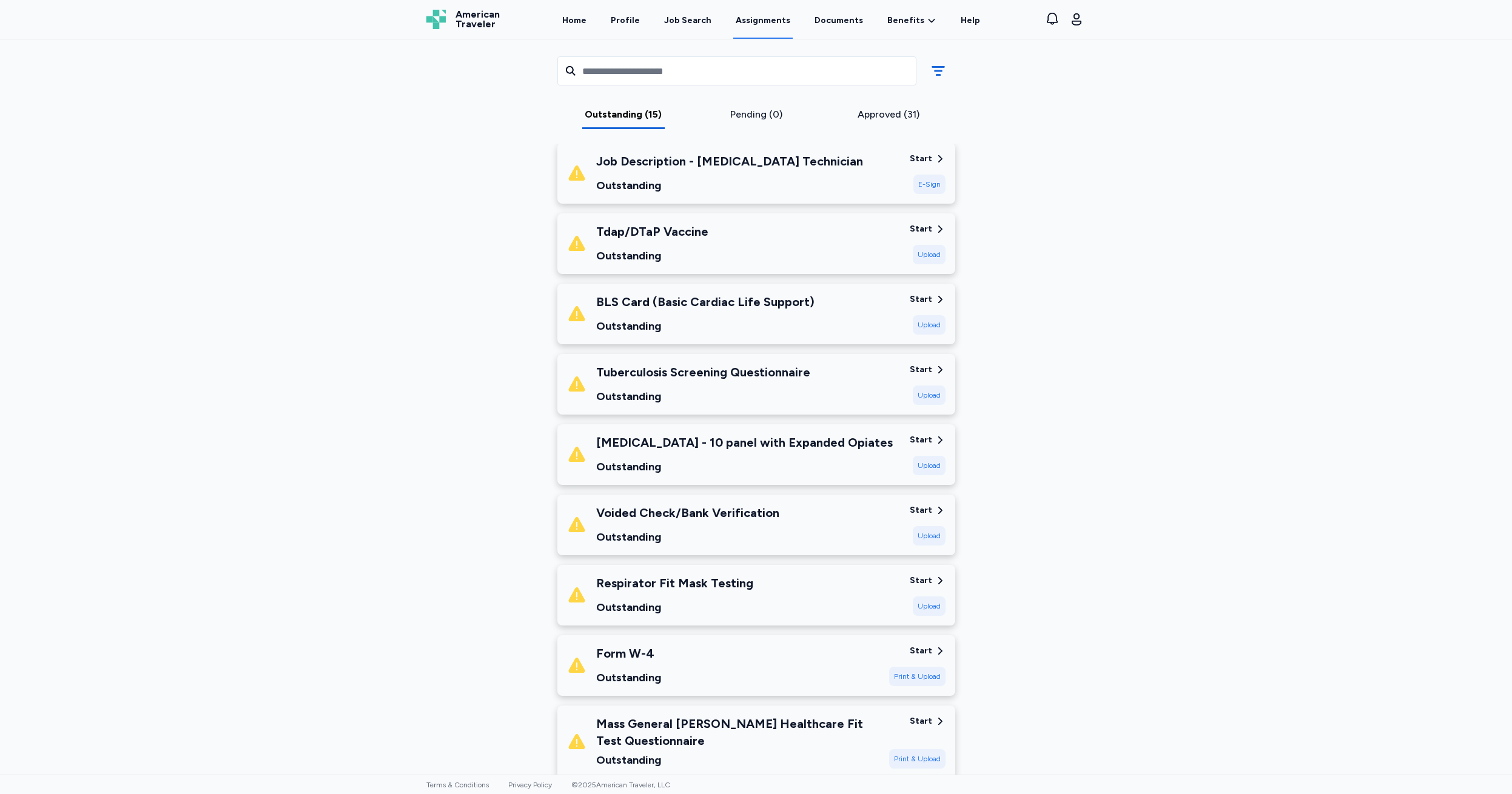
scroll to position [105, 0]
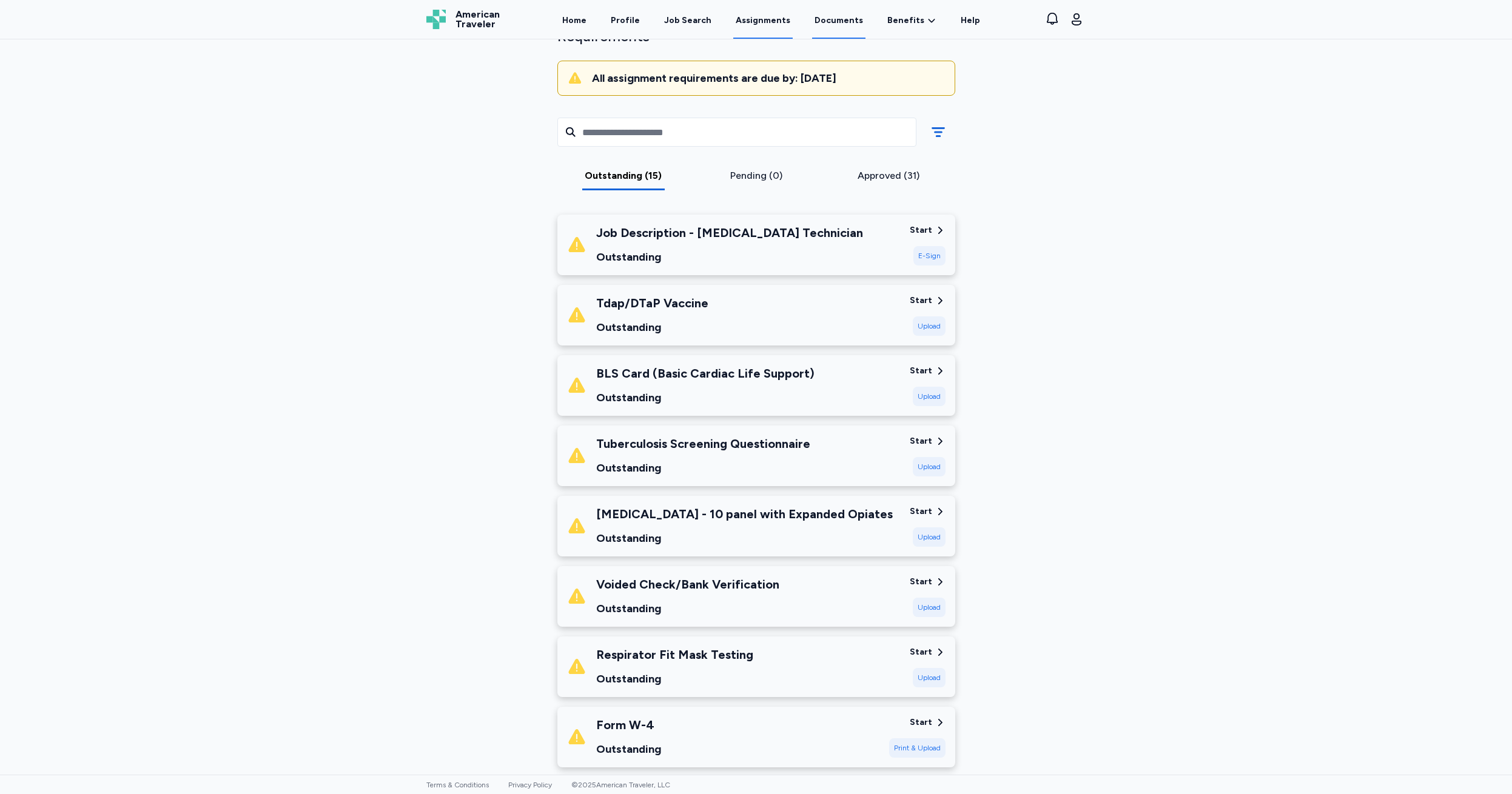
click at [836, 17] on link "Documents" at bounding box center [839, 20] width 53 height 38
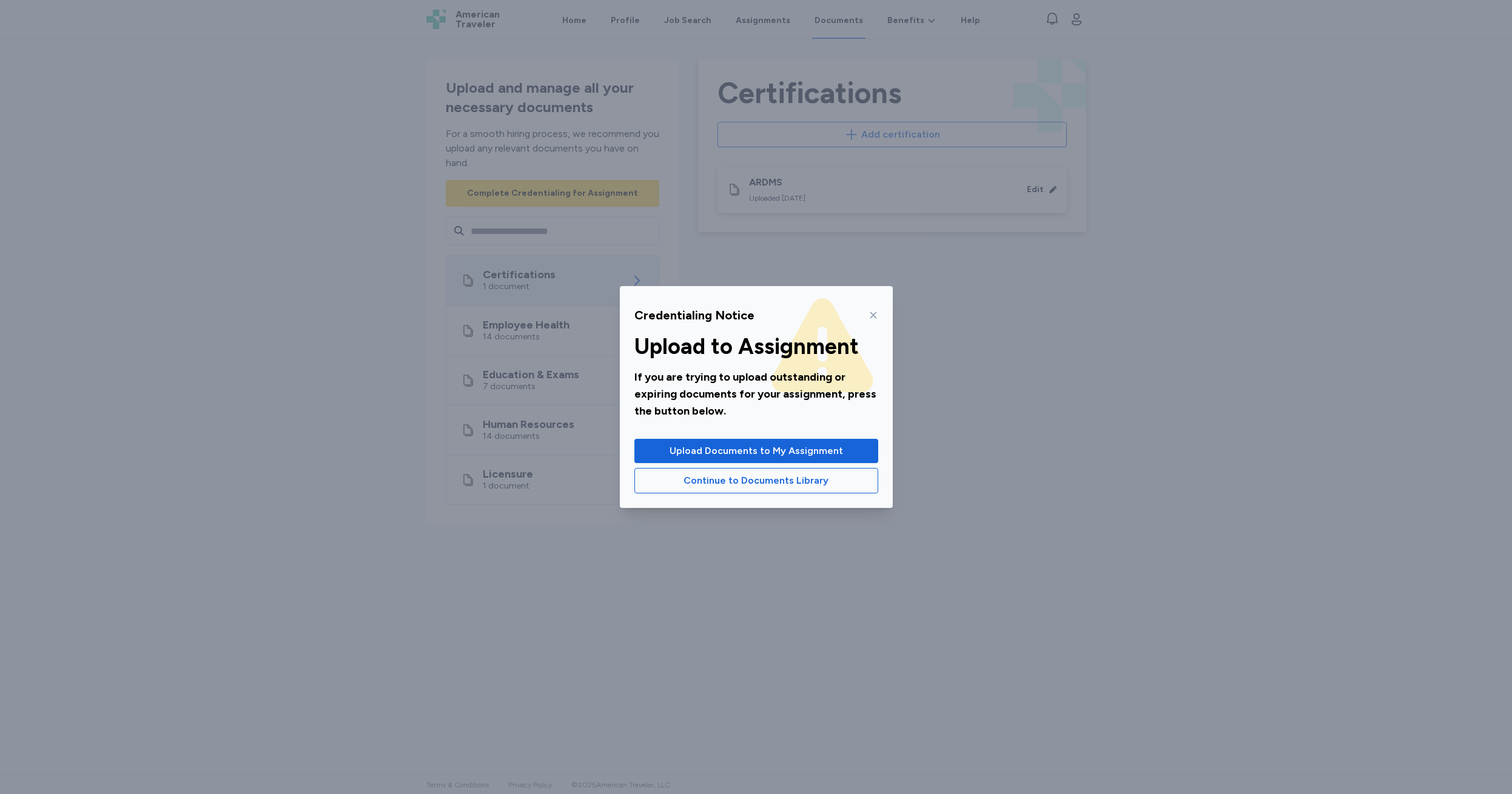
click at [870, 313] on icon at bounding box center [873, 316] width 6 height 6
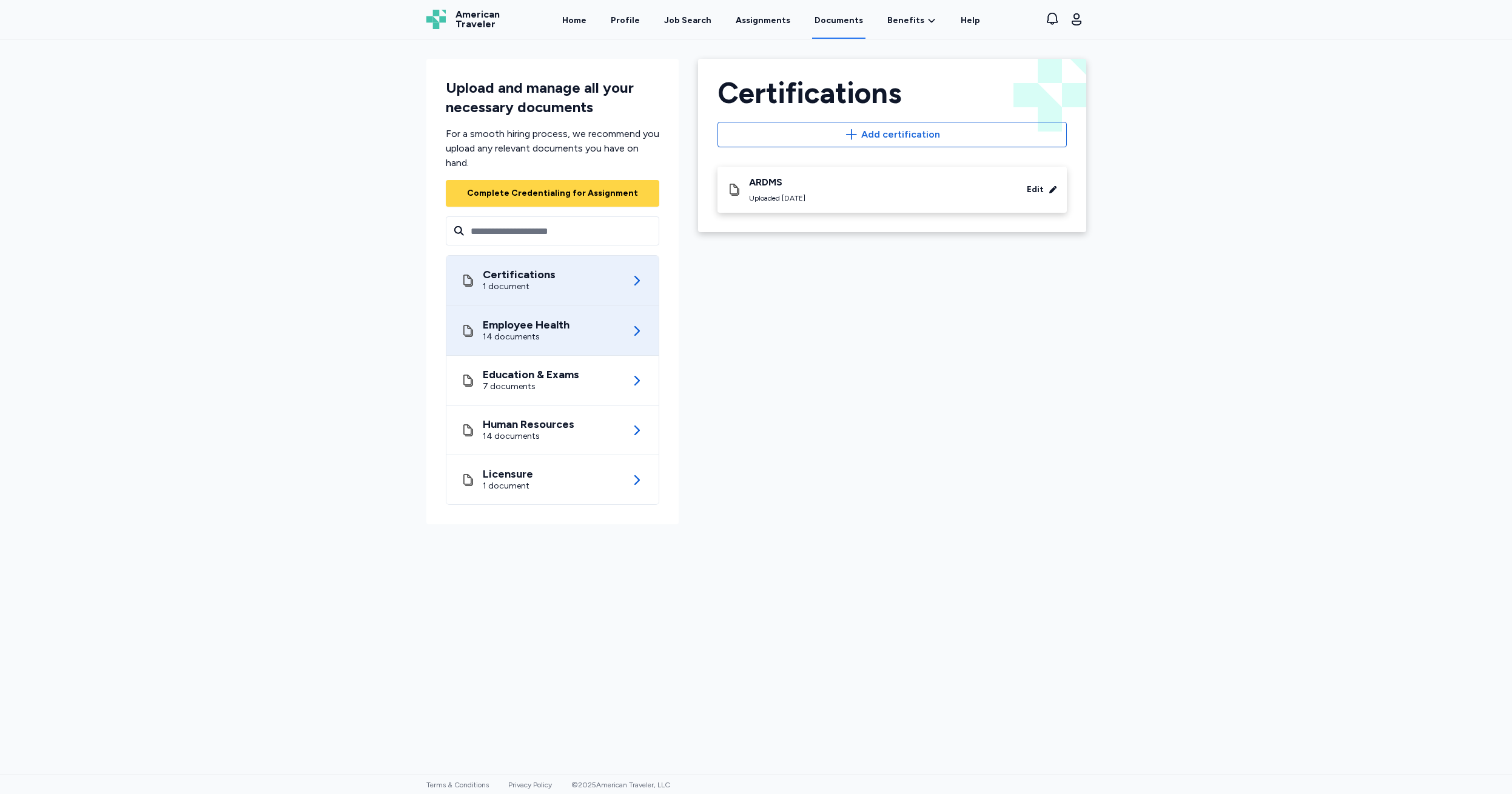
click at [558, 330] on div "Employee Health" at bounding box center [526, 324] width 86 height 12
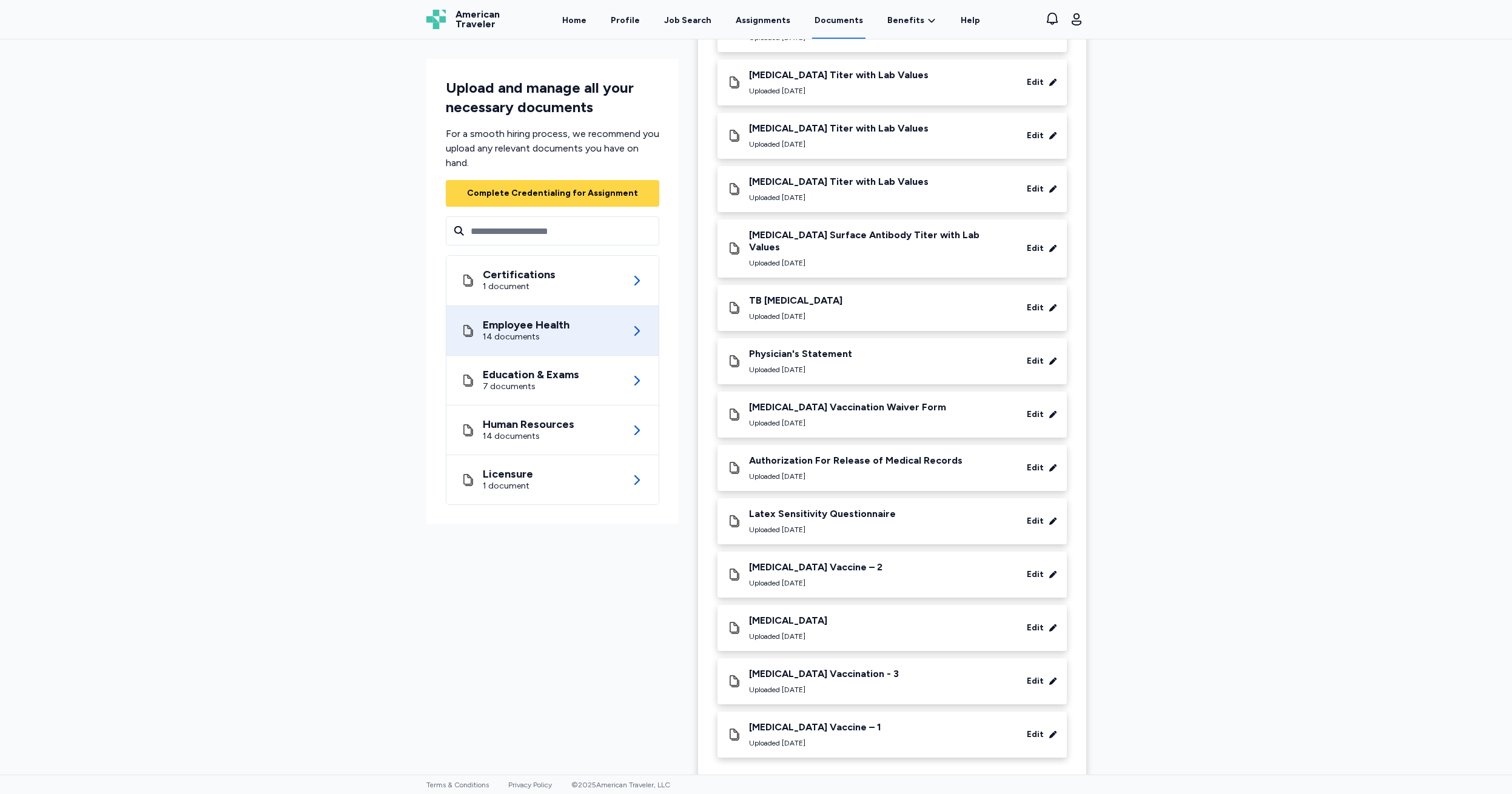
scroll to position [31, 0]
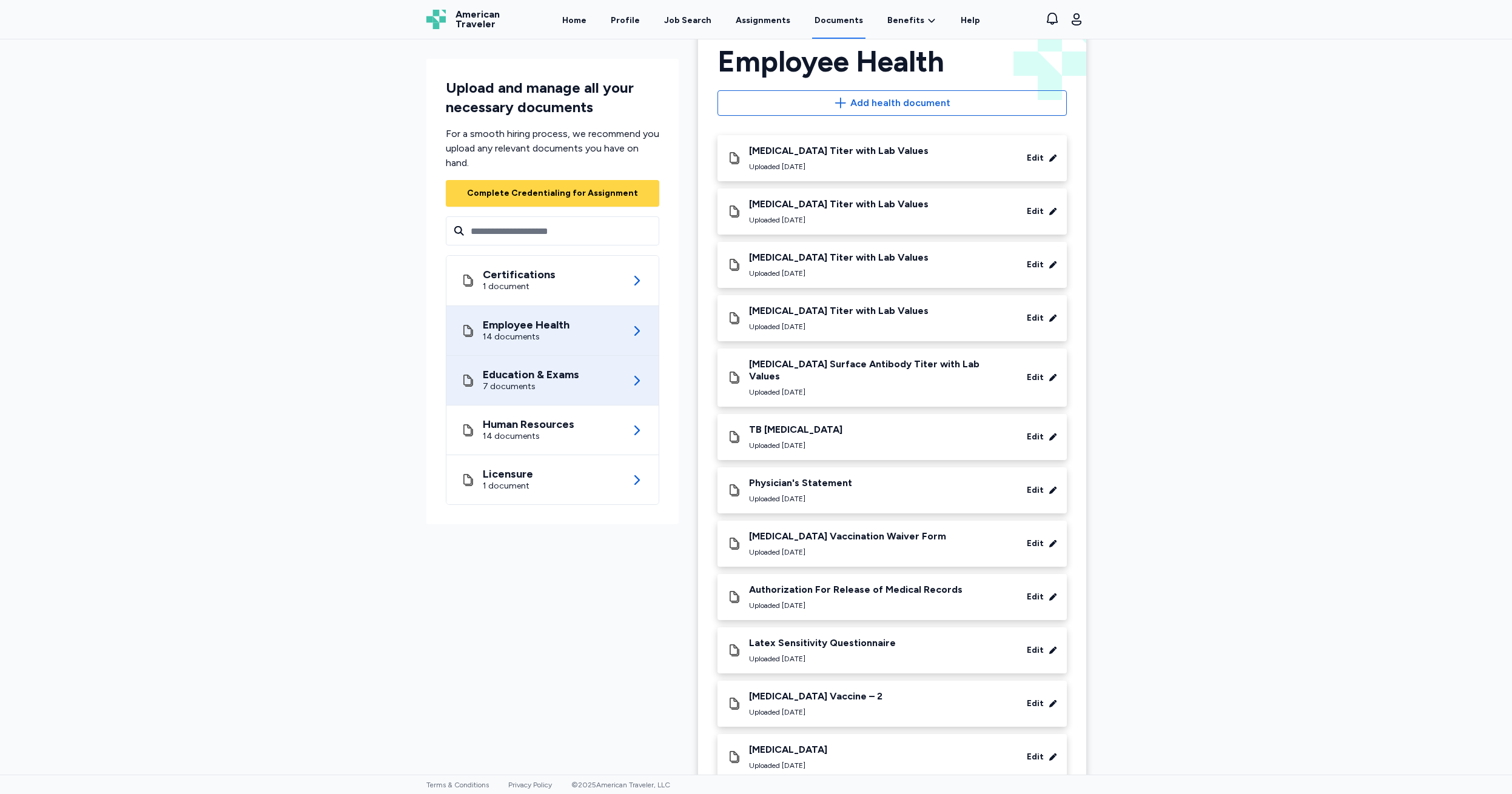
click at [531, 384] on div "7 documents" at bounding box center [530, 387] width 96 height 12
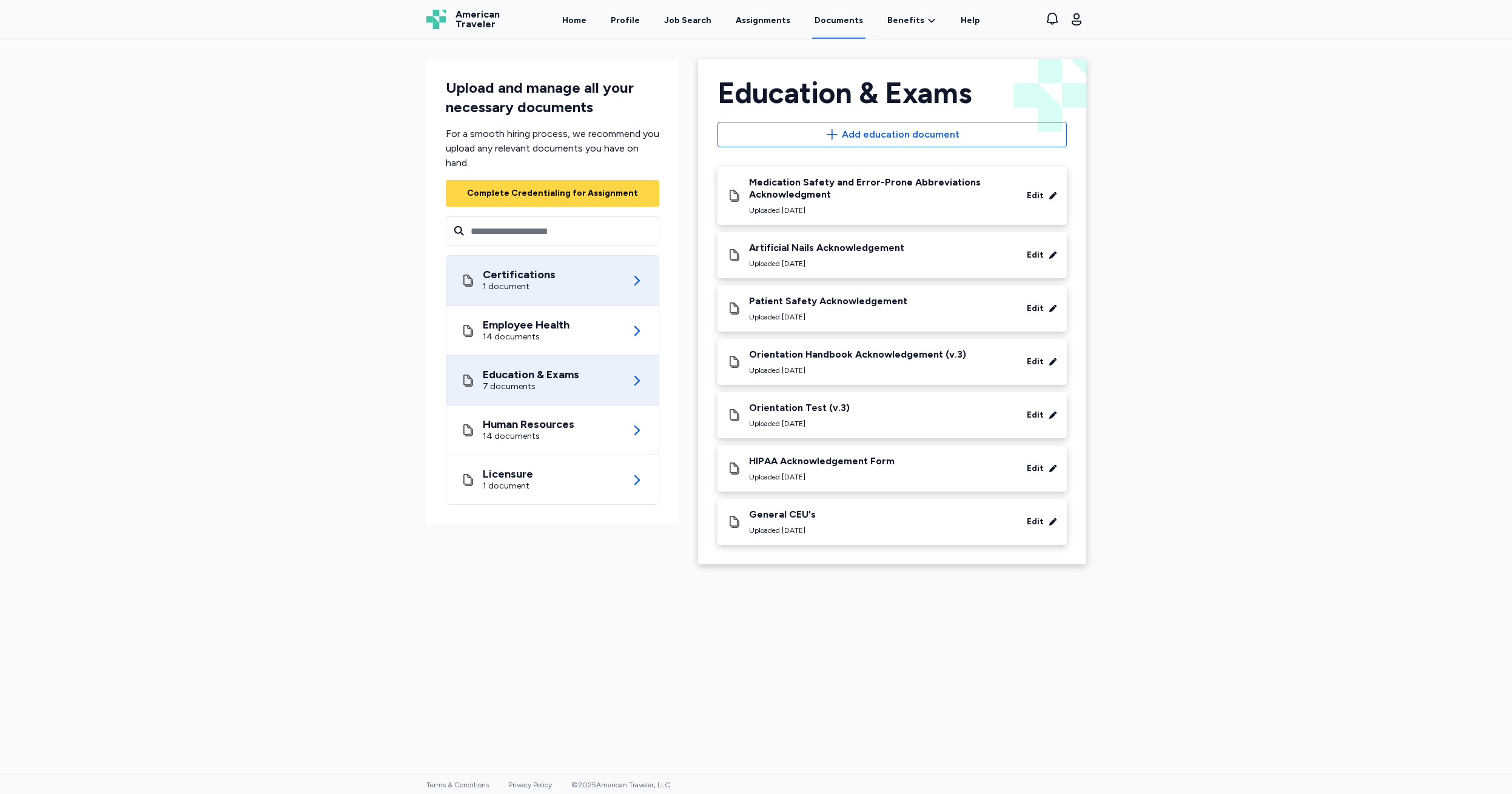
click at [514, 274] on div "Certifications" at bounding box center [519, 274] width 73 height 12
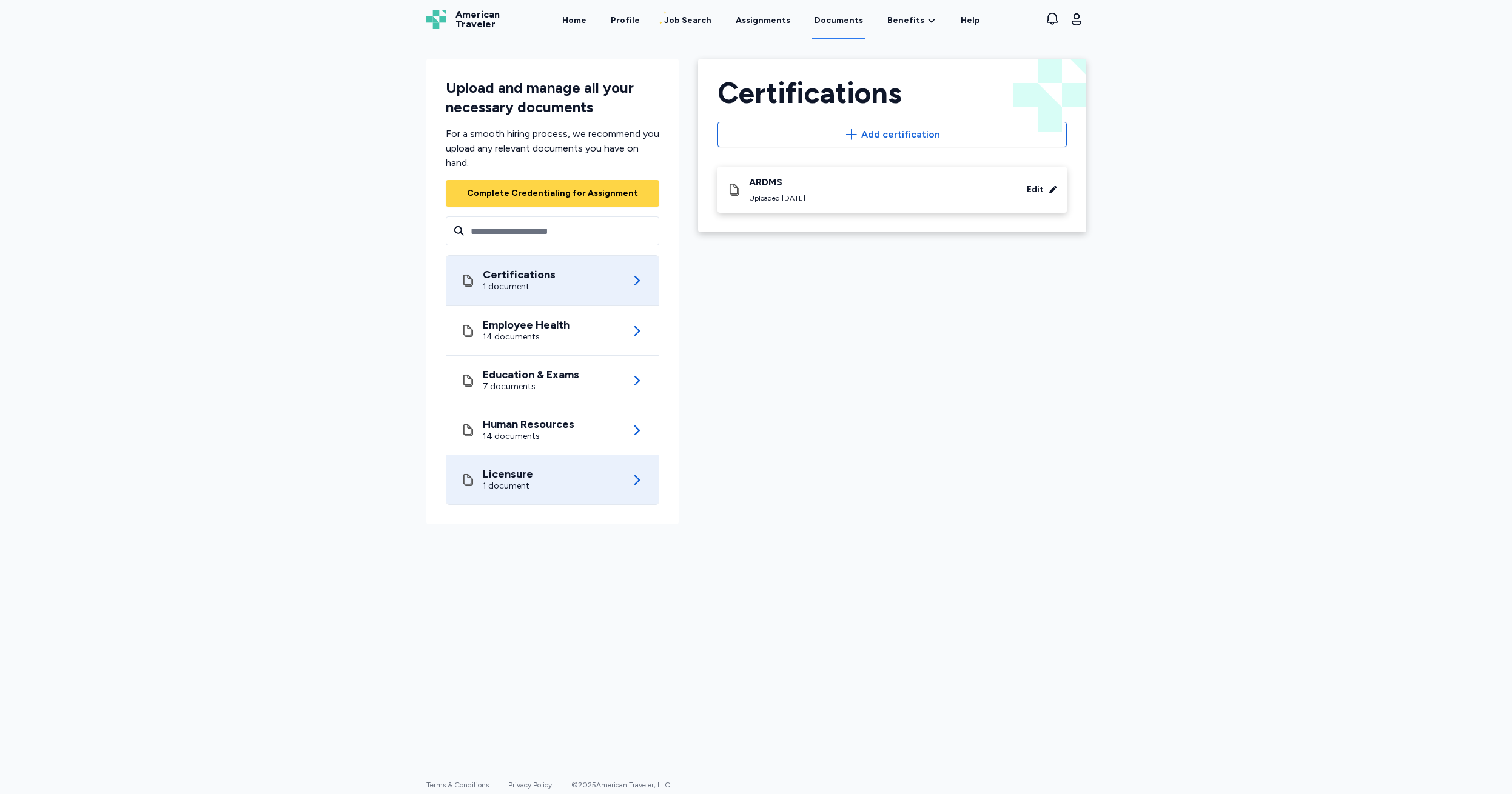
click at [539, 484] on div "Licensure 1 document" at bounding box center [552, 479] width 183 height 49
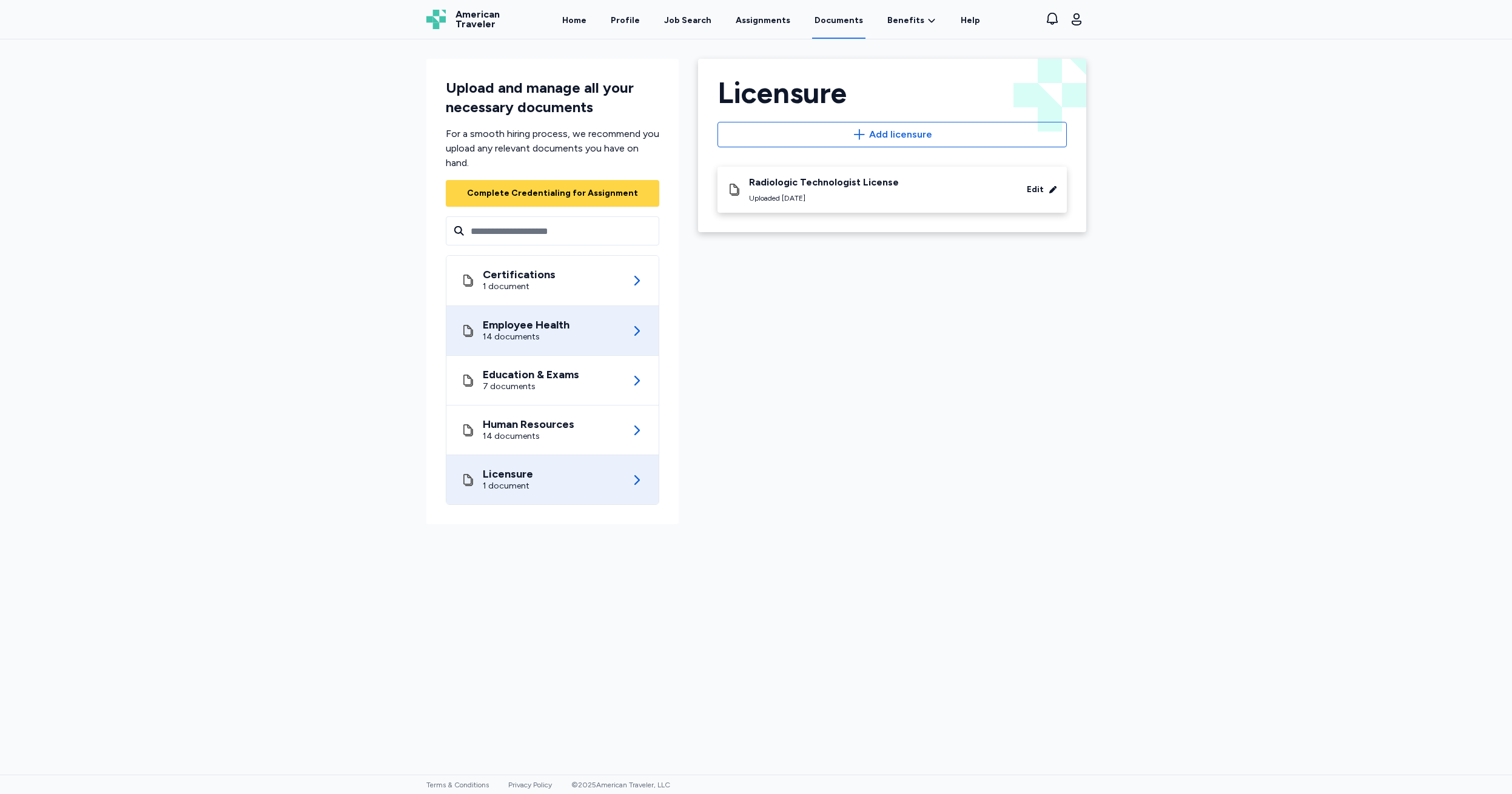
click at [525, 334] on div "14 documents" at bounding box center [526, 336] width 86 height 12
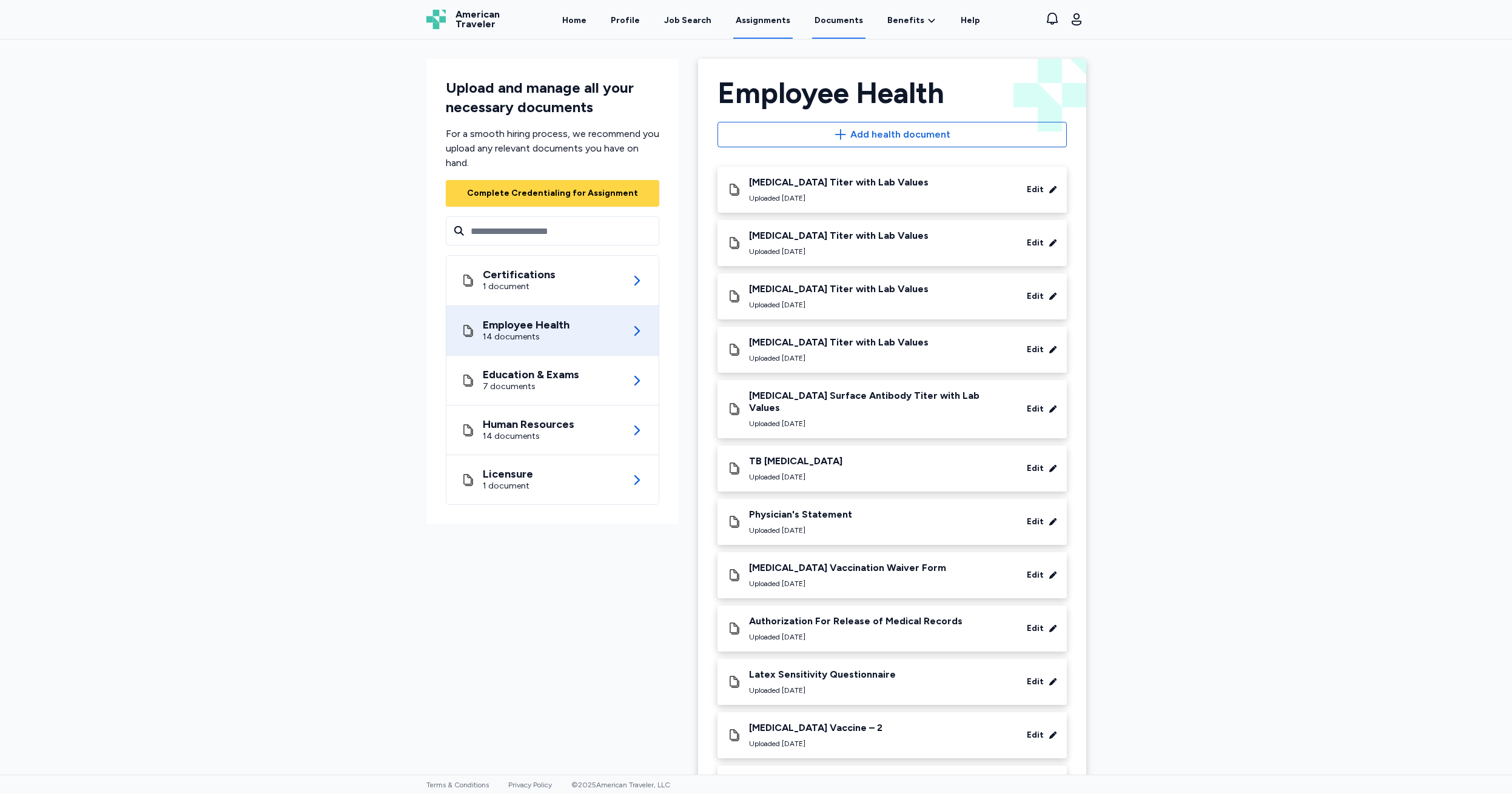
click at [756, 17] on link "Assignments" at bounding box center [763, 20] width 60 height 38
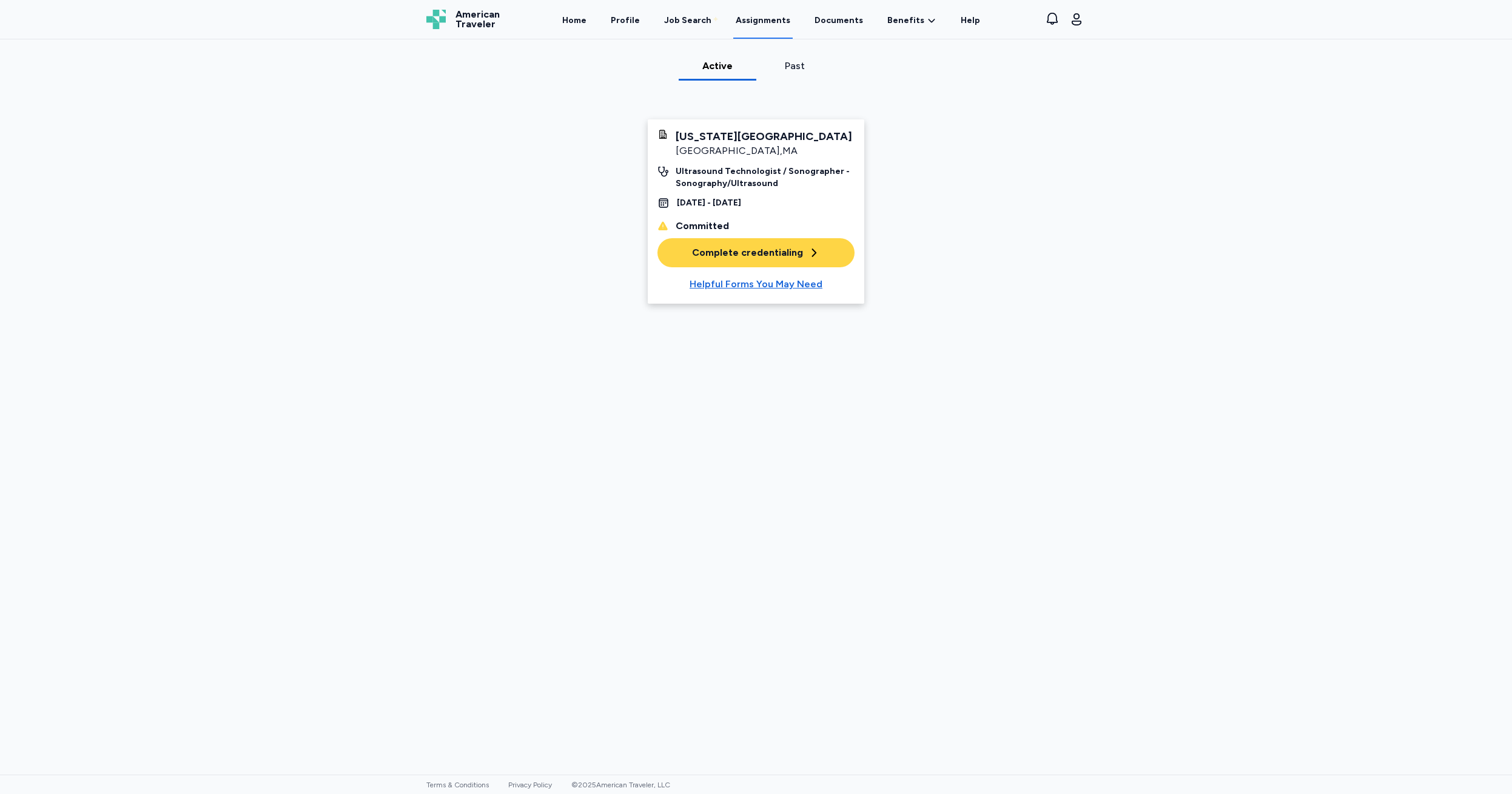
click at [717, 253] on div "Complete credentialing" at bounding box center [756, 253] width 128 height 15
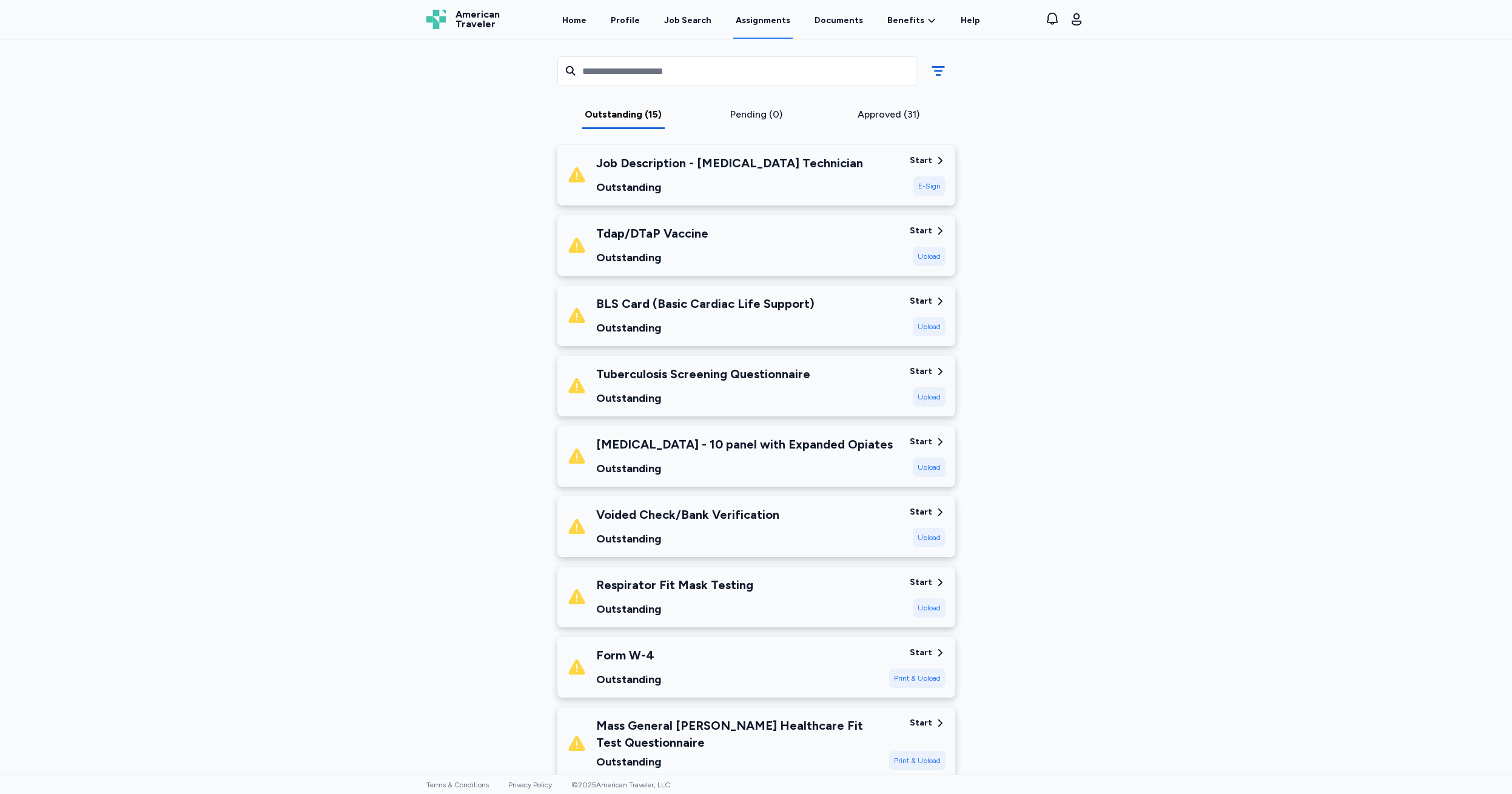
scroll to position [224, 0]
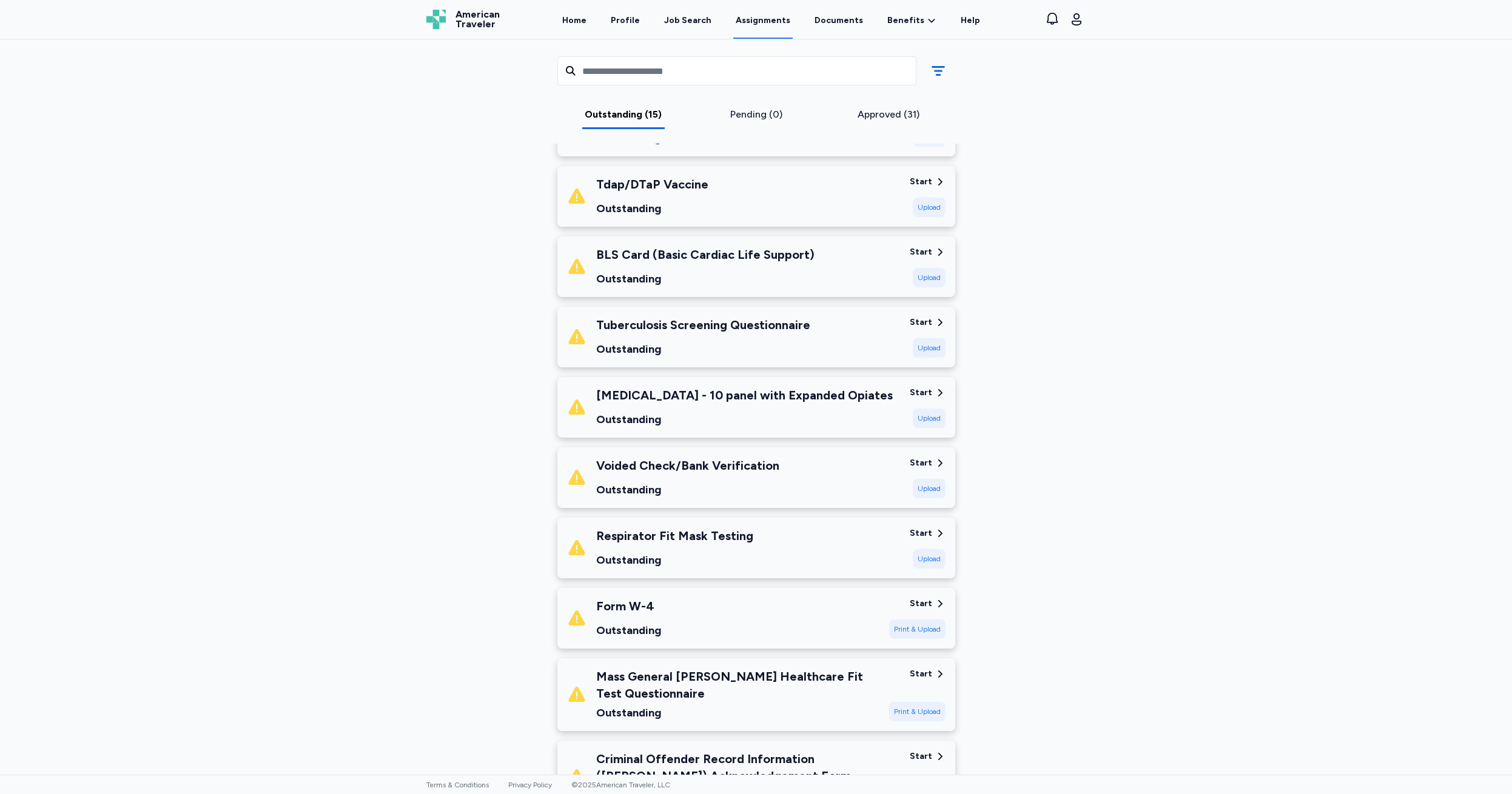
click at [762, 19] on link "Assignments" at bounding box center [763, 20] width 60 height 38
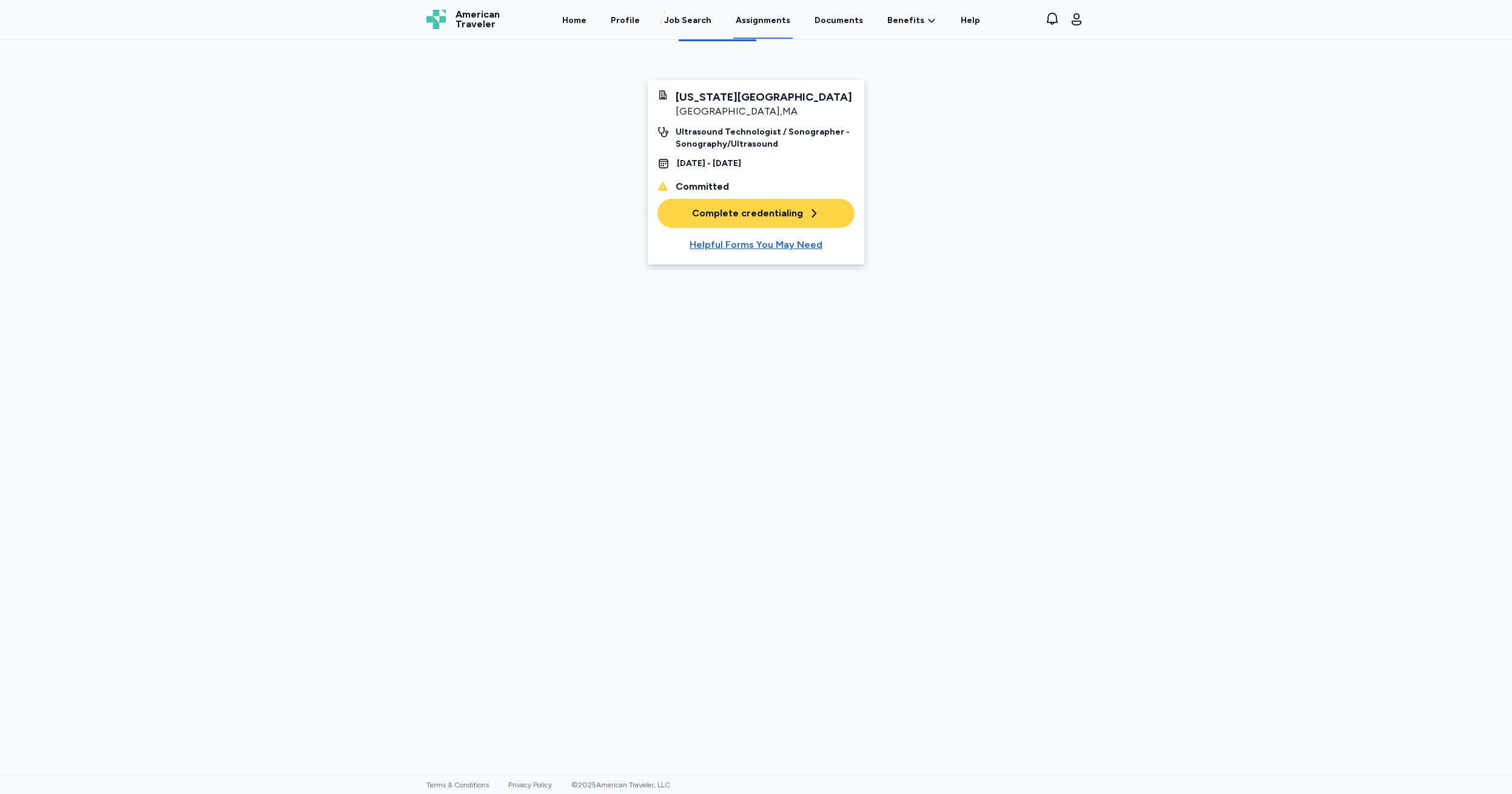
click at [731, 208] on div "Complete credentialing" at bounding box center [756, 213] width 128 height 15
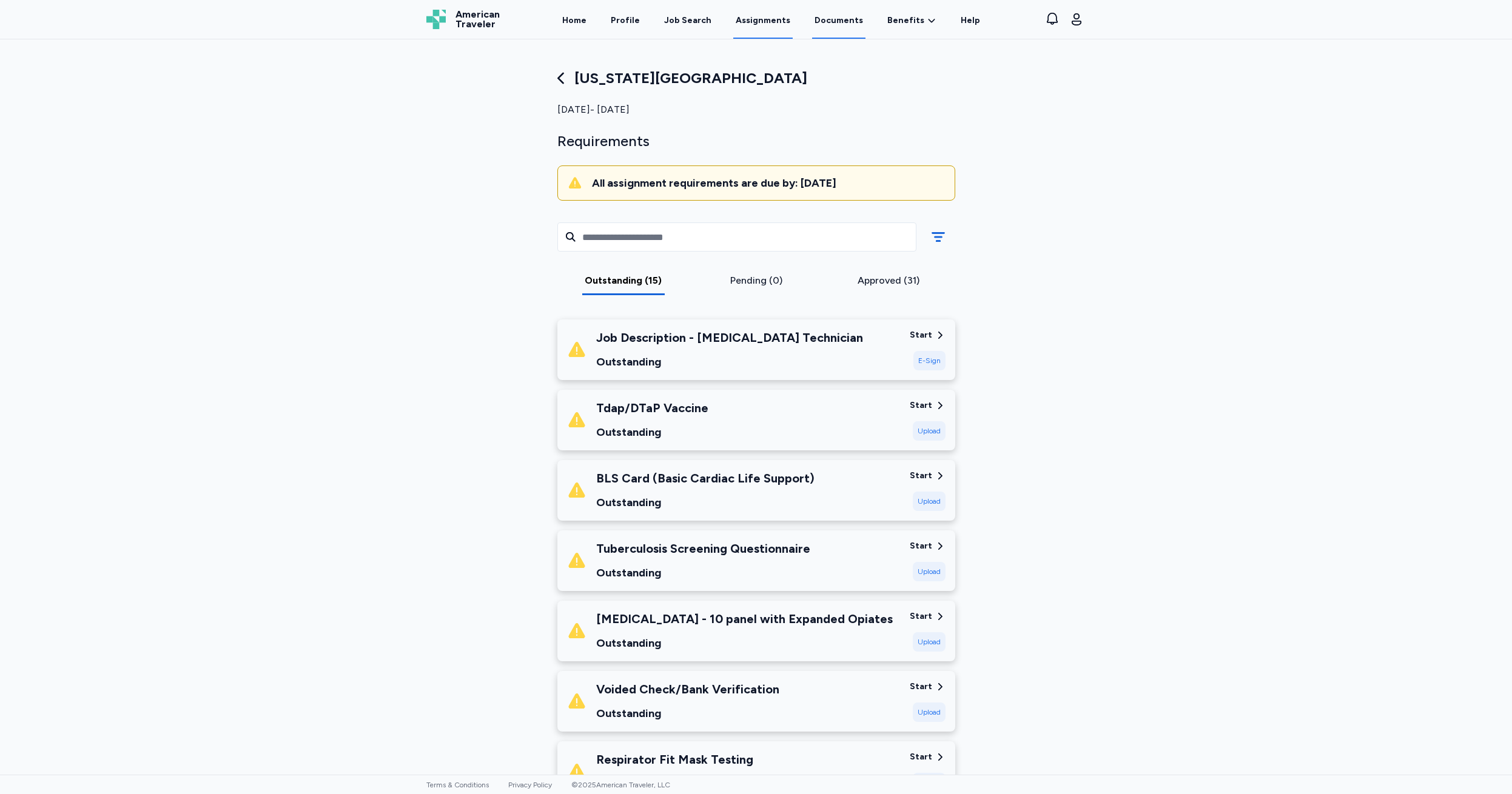
click at [829, 16] on link "Documents" at bounding box center [839, 20] width 53 height 38
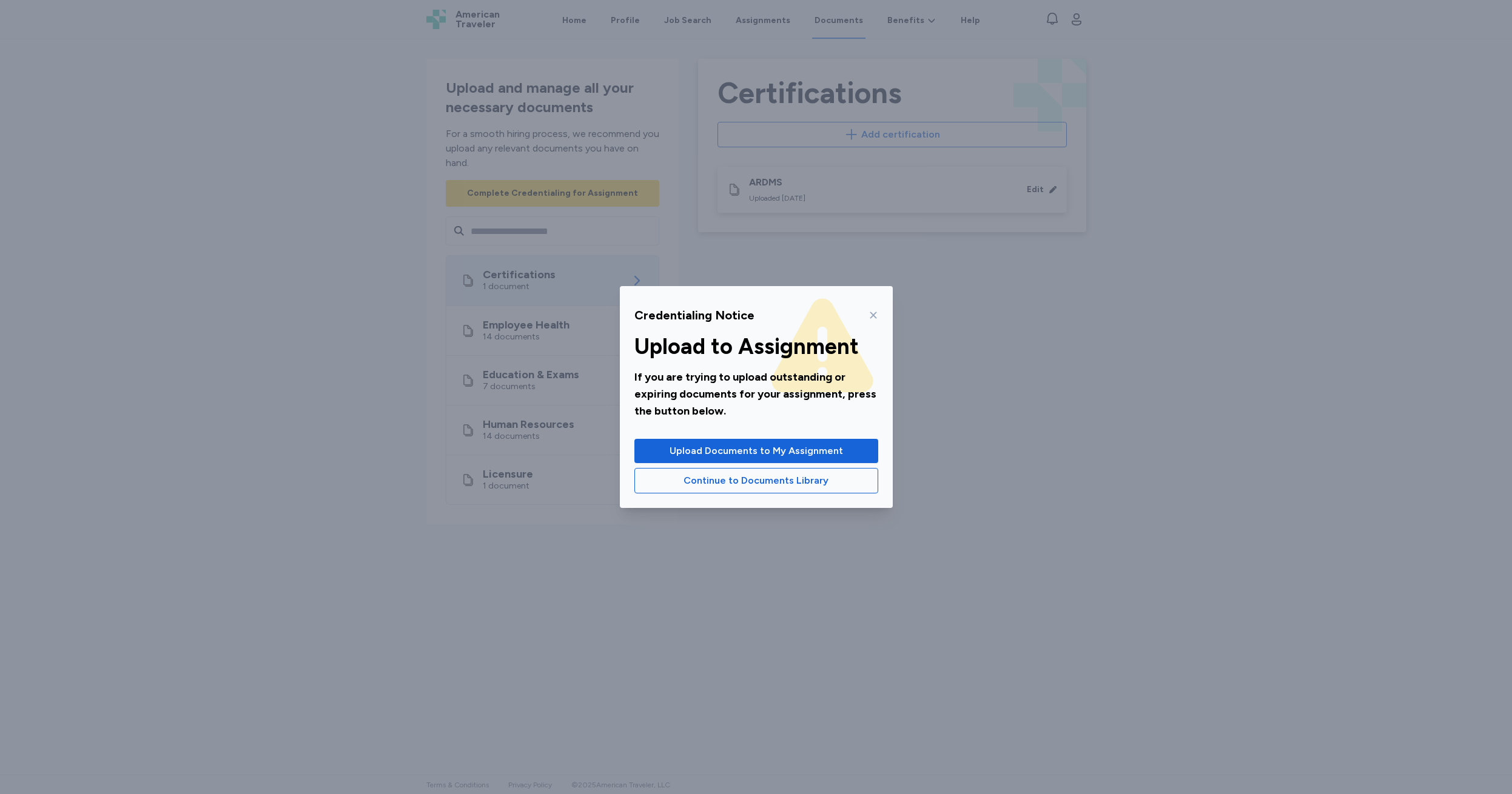
click at [873, 318] on icon at bounding box center [873, 316] width 10 height 10
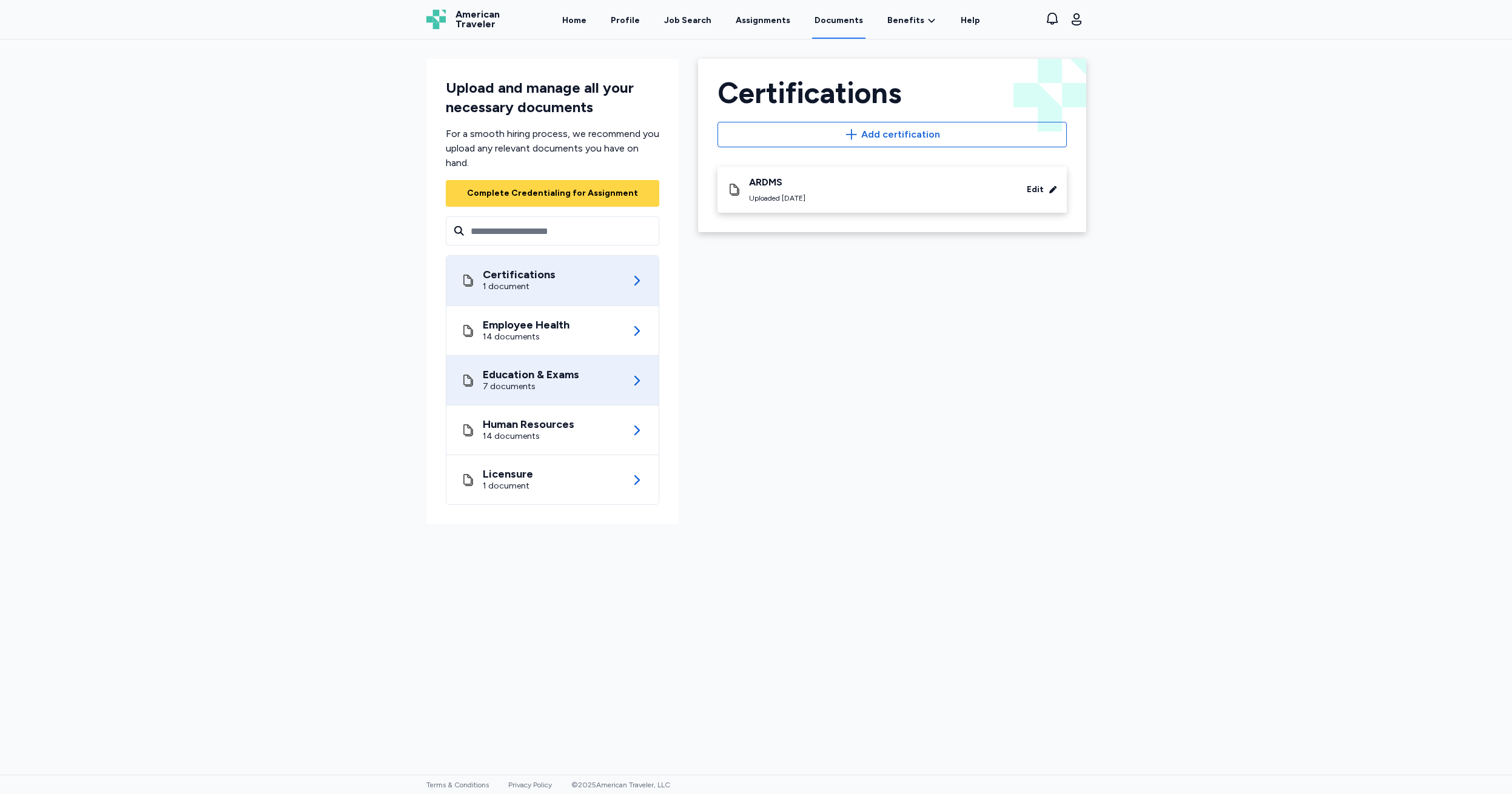
click at [535, 374] on div "Education & Exams" at bounding box center [530, 374] width 96 height 12
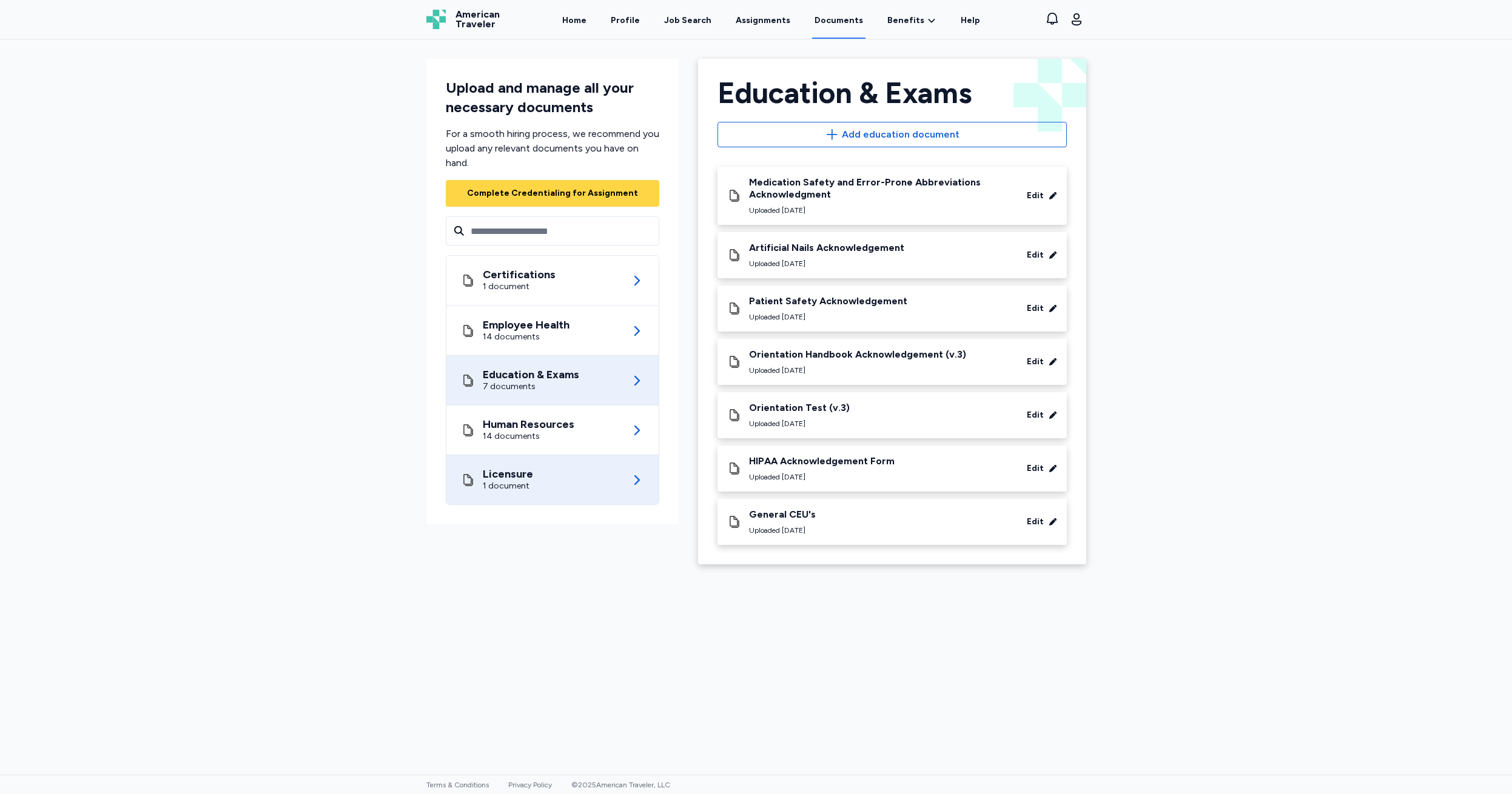
click at [527, 480] on div "1 document" at bounding box center [508, 486] width 50 height 12
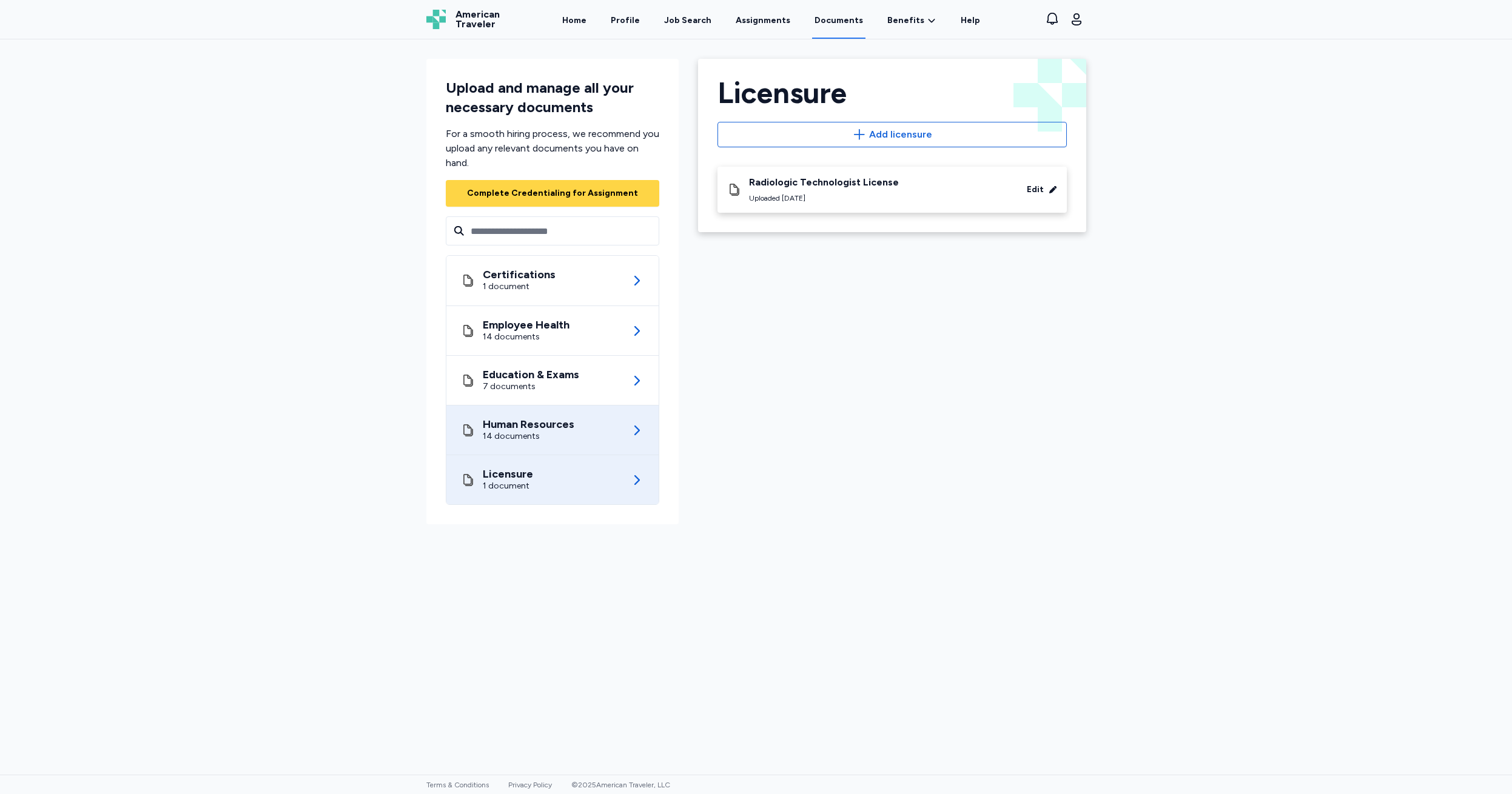
click at [518, 444] on div "Human Resources 14 documents" at bounding box center [552, 430] width 183 height 49
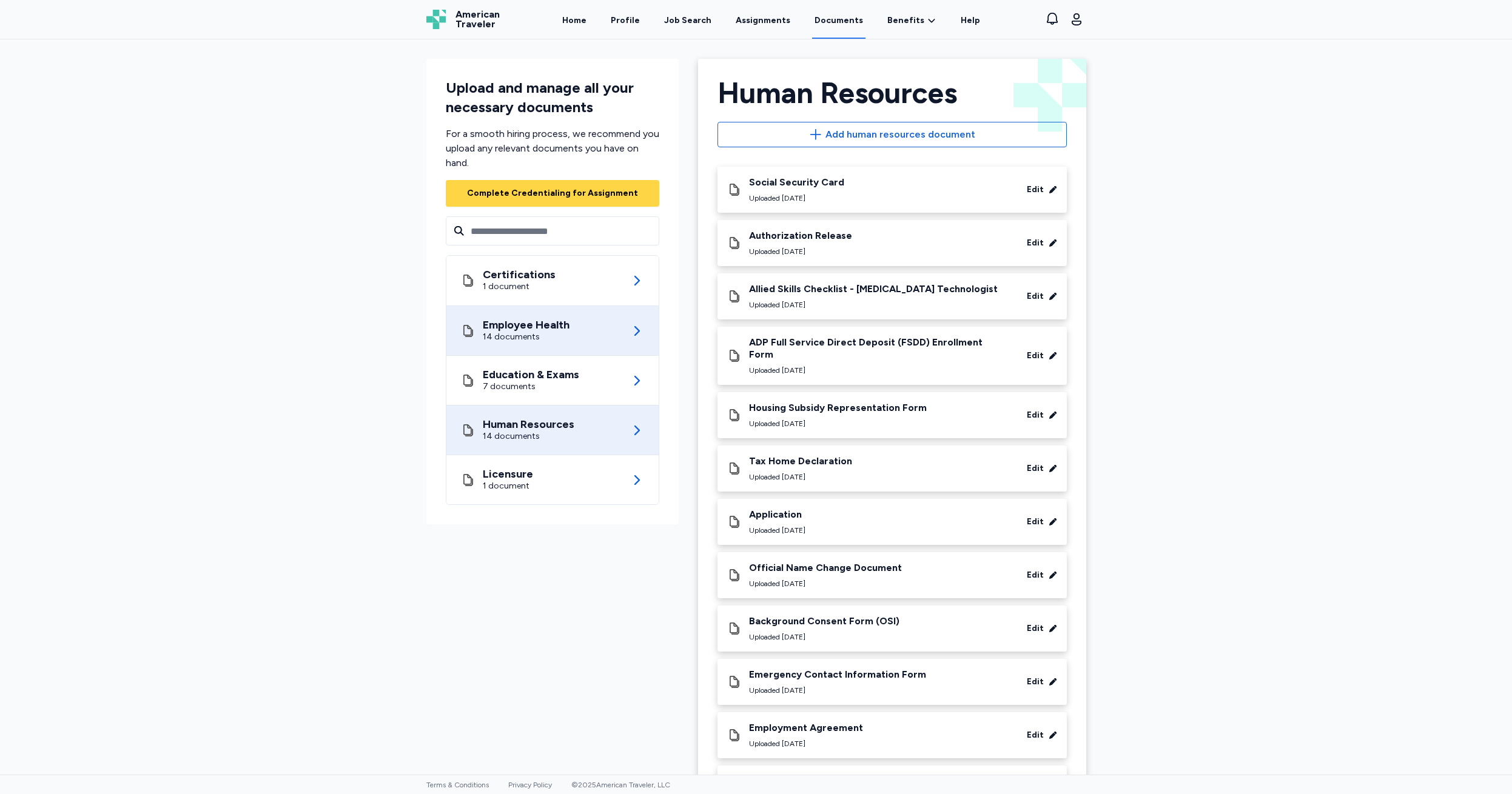
click at [535, 333] on div "14 documents" at bounding box center [526, 336] width 86 height 12
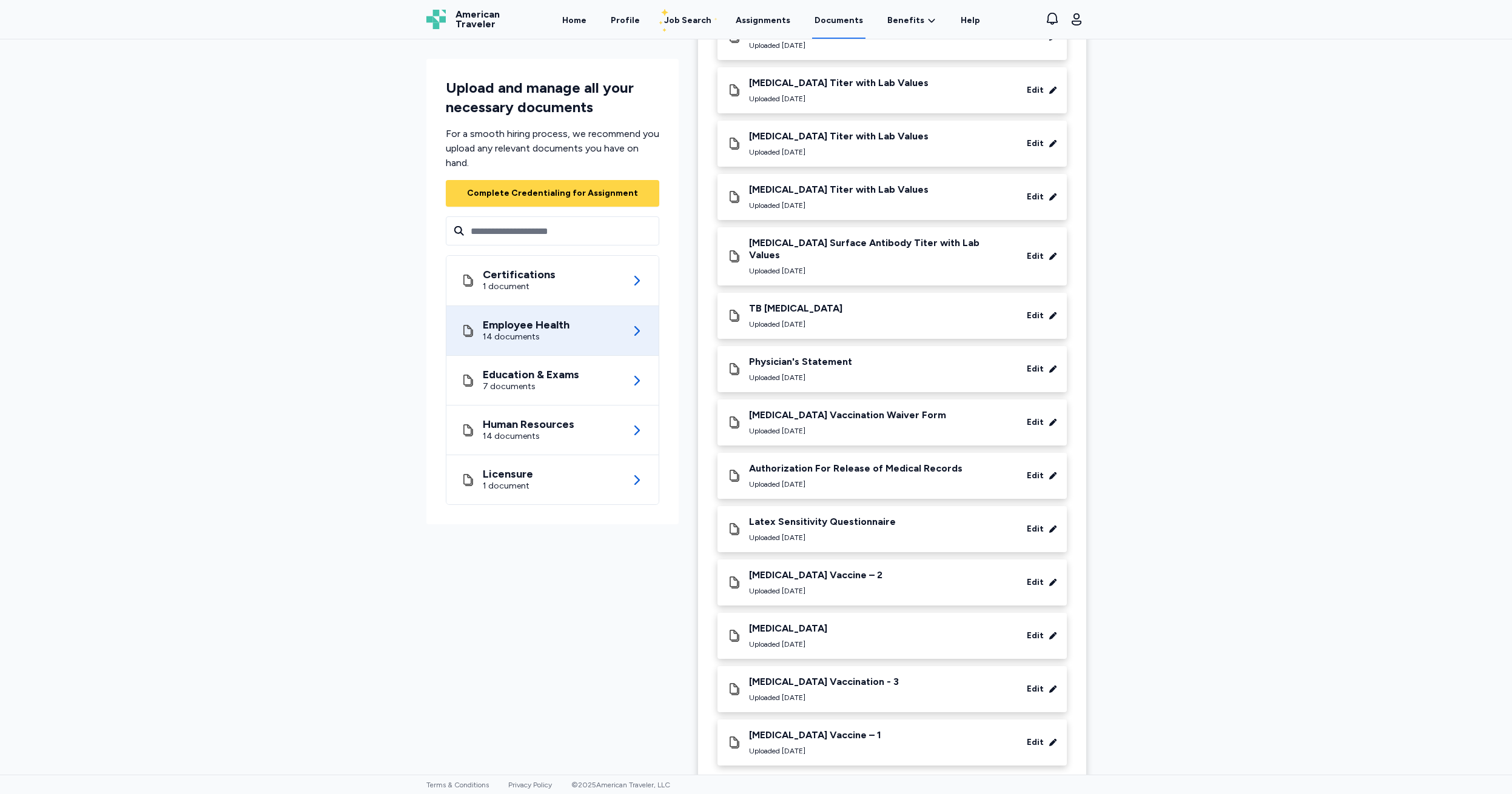
scroll to position [161, 0]
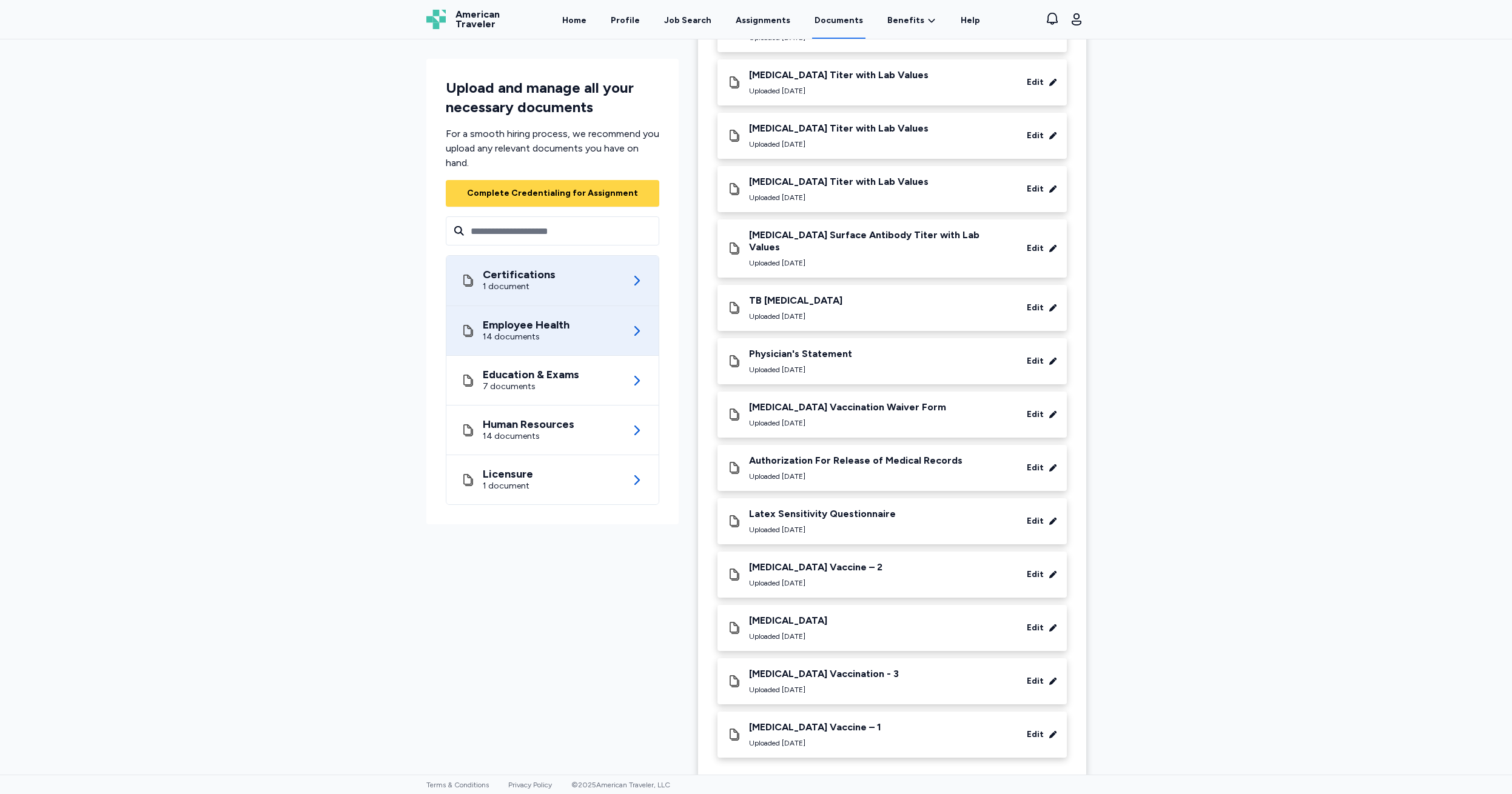
click at [494, 272] on div "Certifications" at bounding box center [519, 274] width 73 height 12
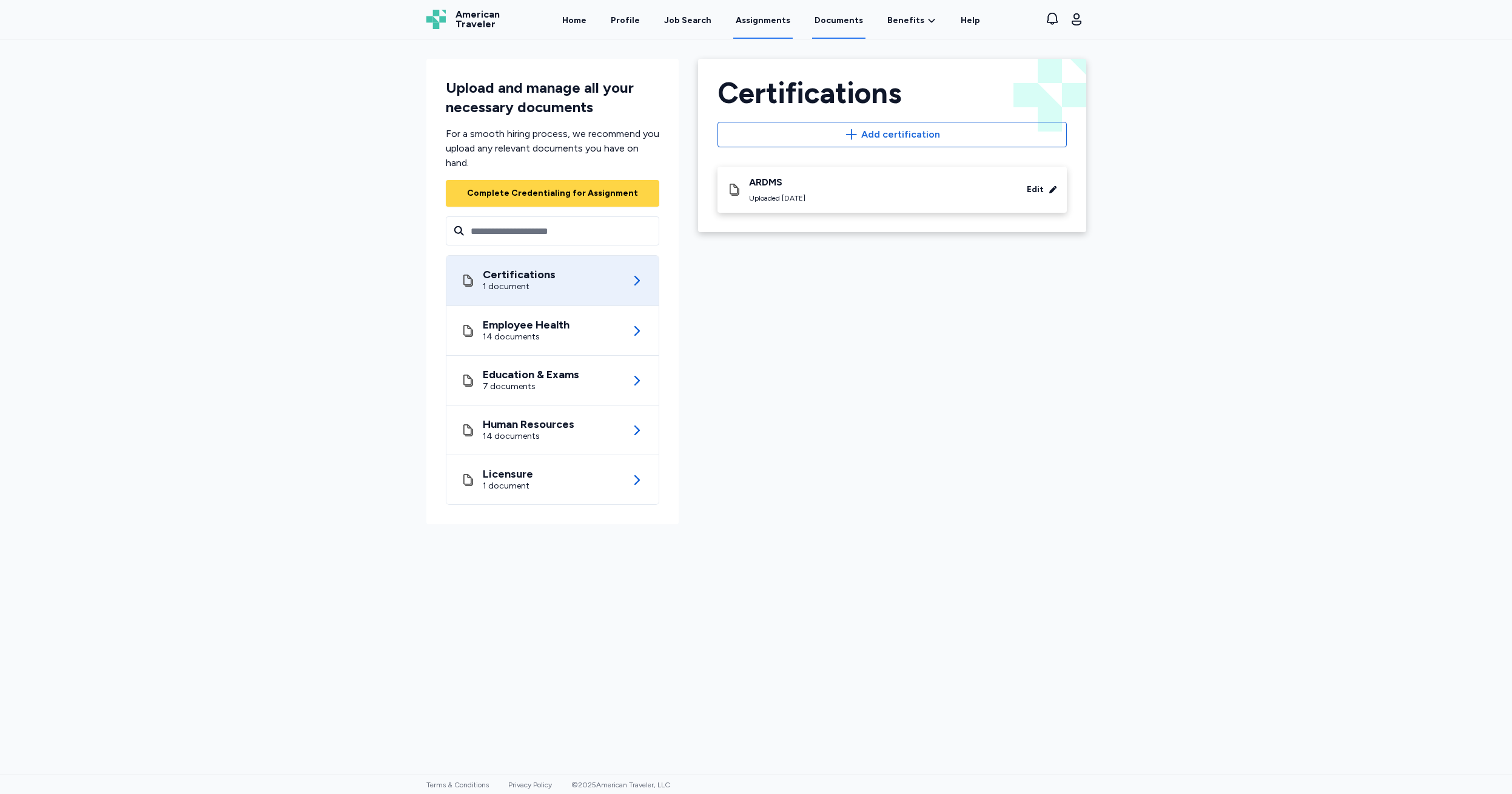
click at [767, 22] on link "Assignments" at bounding box center [763, 20] width 60 height 38
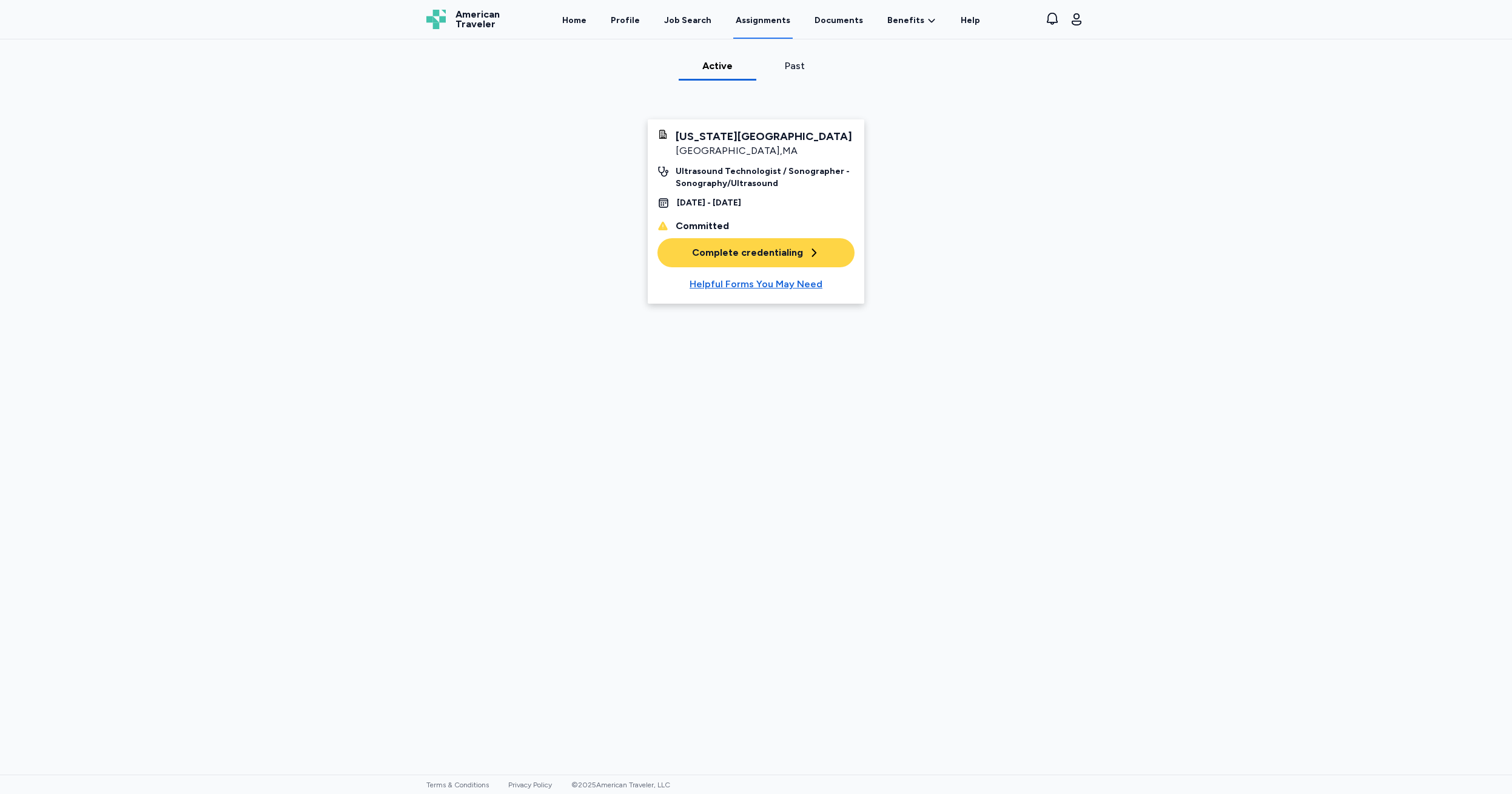
click at [748, 249] on div "Complete credentialing" at bounding box center [756, 253] width 128 height 15
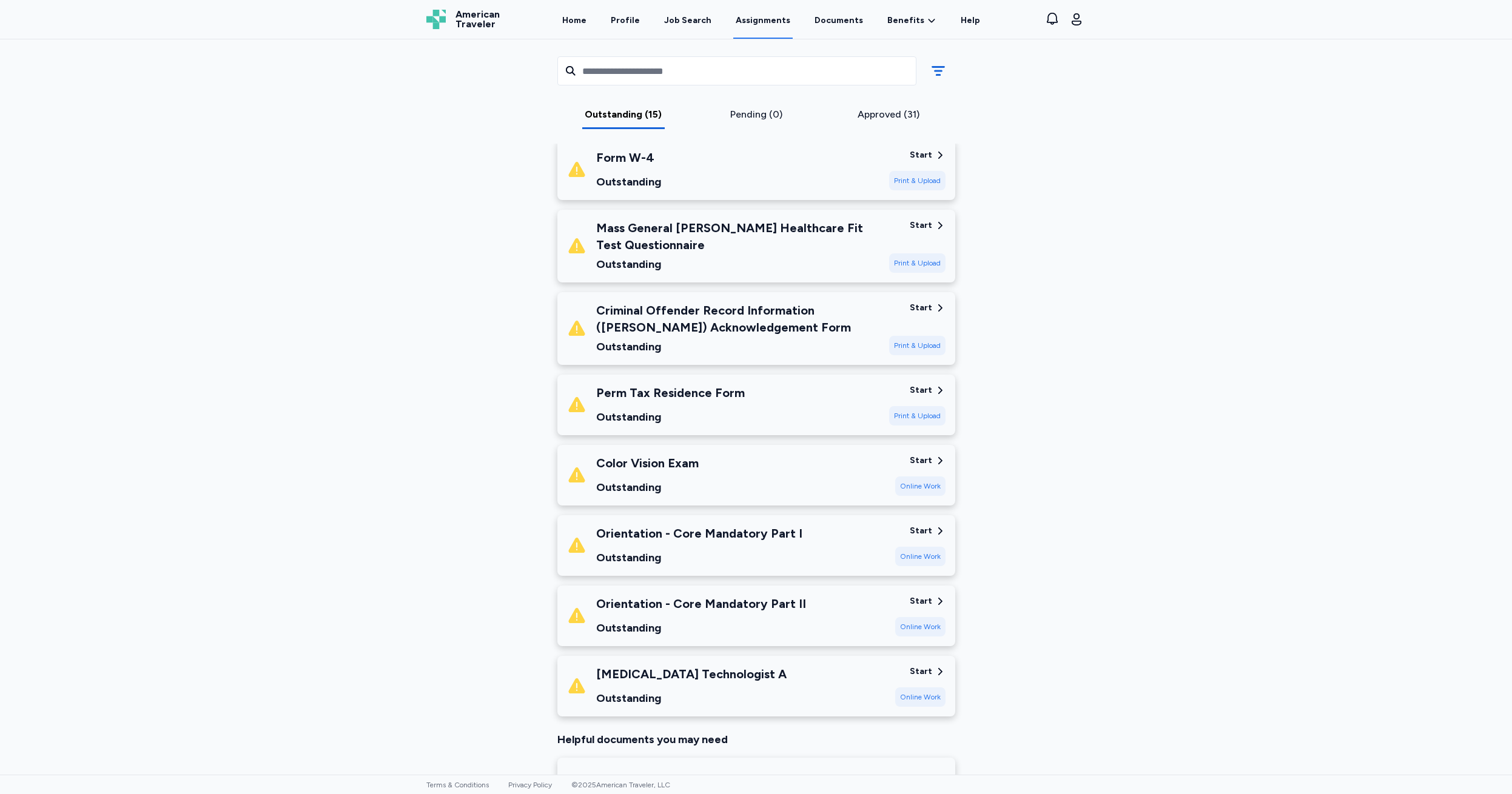
scroll to position [671, 0]
click at [916, 487] on div "Online Work" at bounding box center [920, 487] width 50 height 19
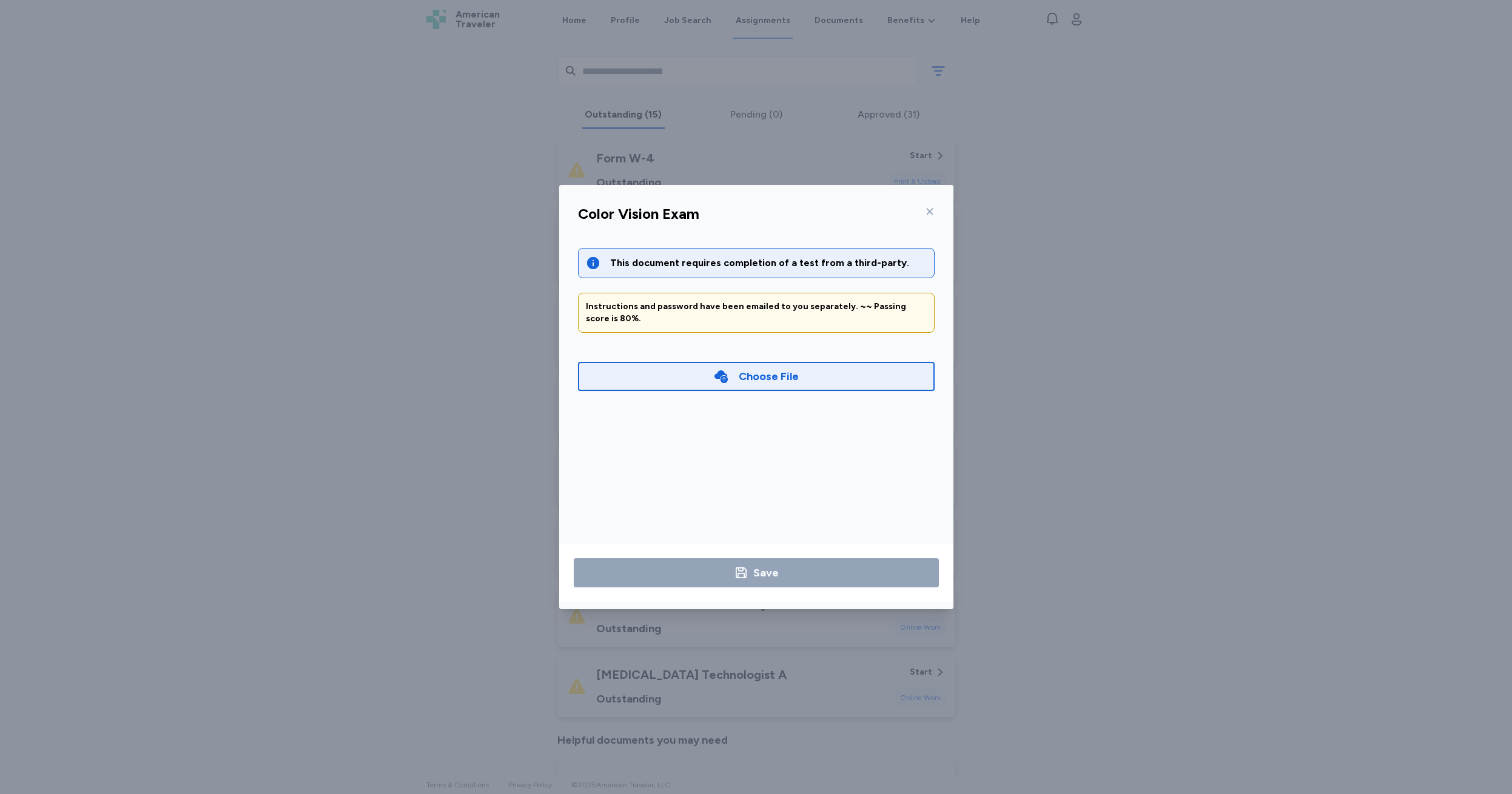
click at [927, 209] on icon at bounding box center [929, 211] width 6 height 6
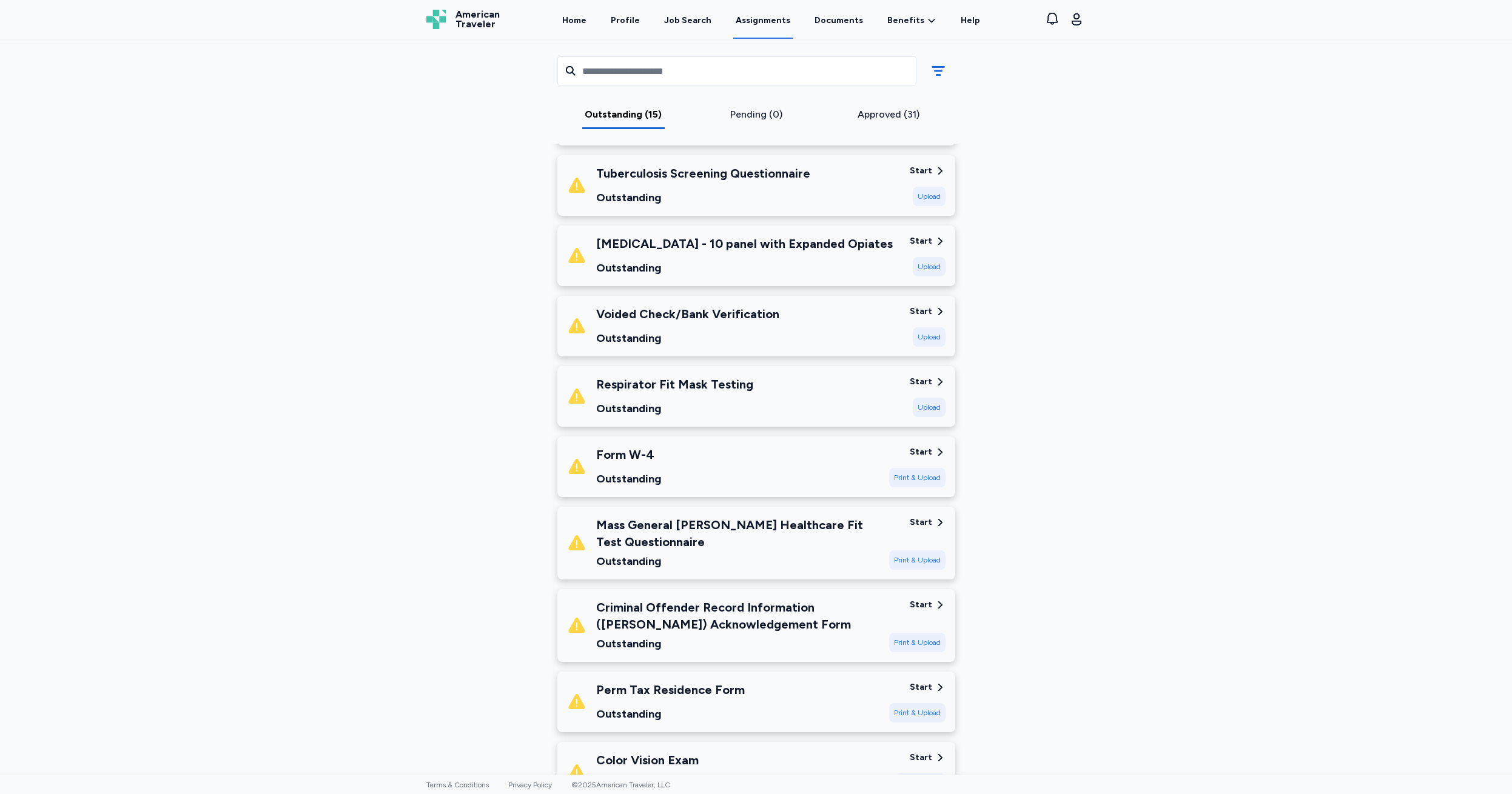
scroll to position [376, 0]
click at [924, 310] on div "Start" at bounding box center [921, 311] width 23 height 12
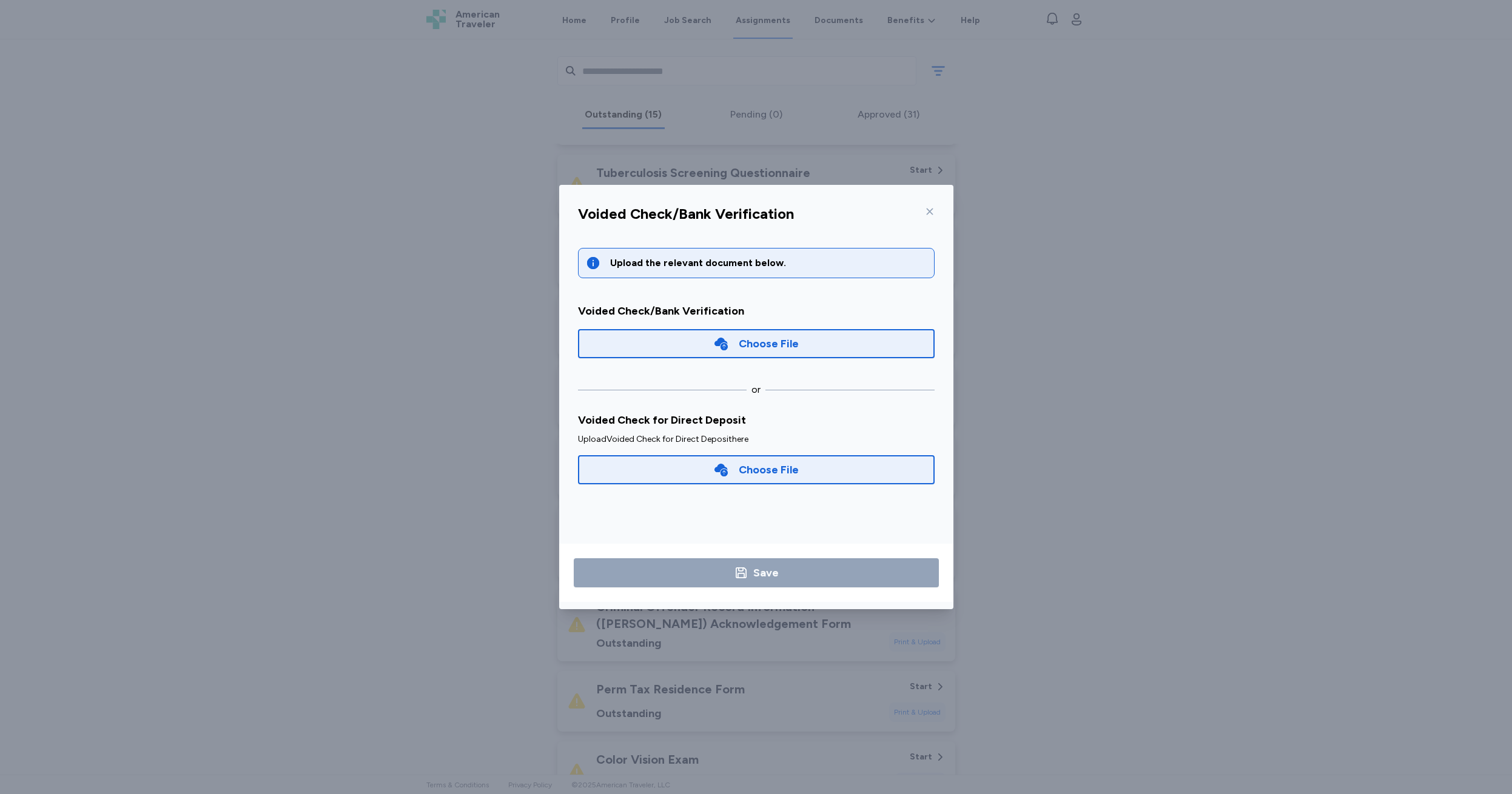
click at [933, 213] on icon at bounding box center [930, 211] width 10 height 10
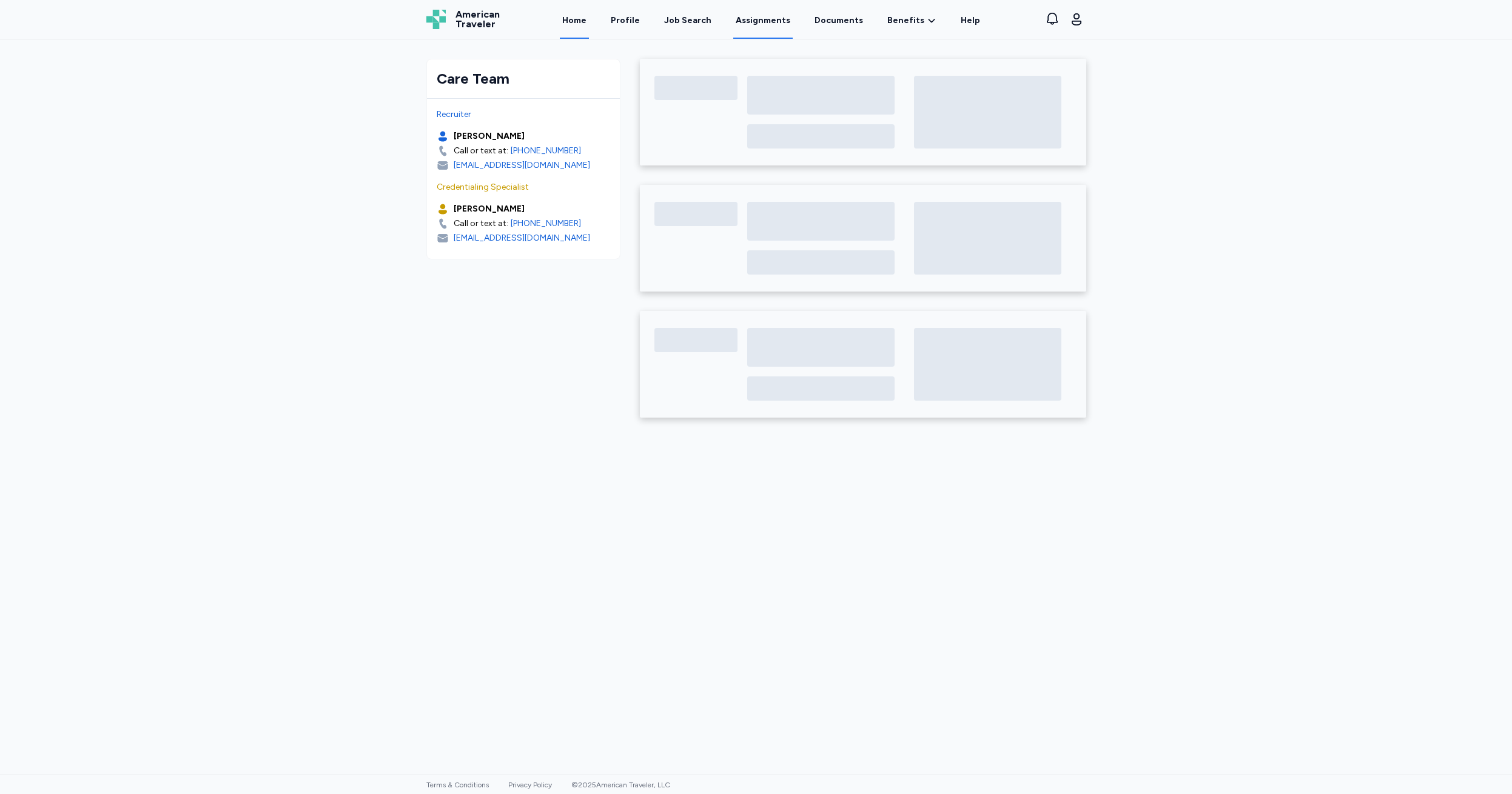
click at [757, 19] on link "Assignments" at bounding box center [763, 20] width 60 height 38
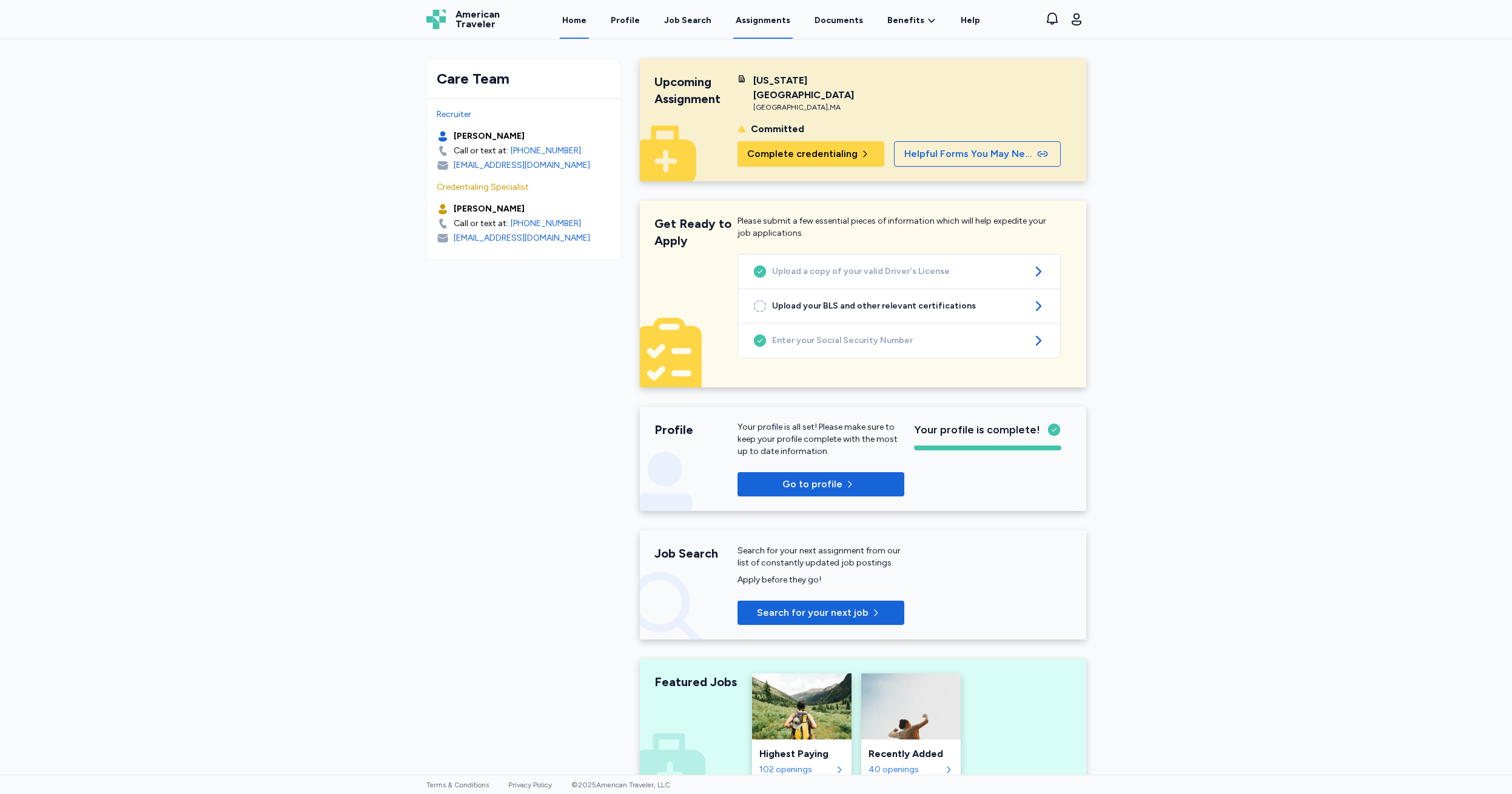
click at [757, 23] on link "Assignments" at bounding box center [763, 20] width 60 height 38
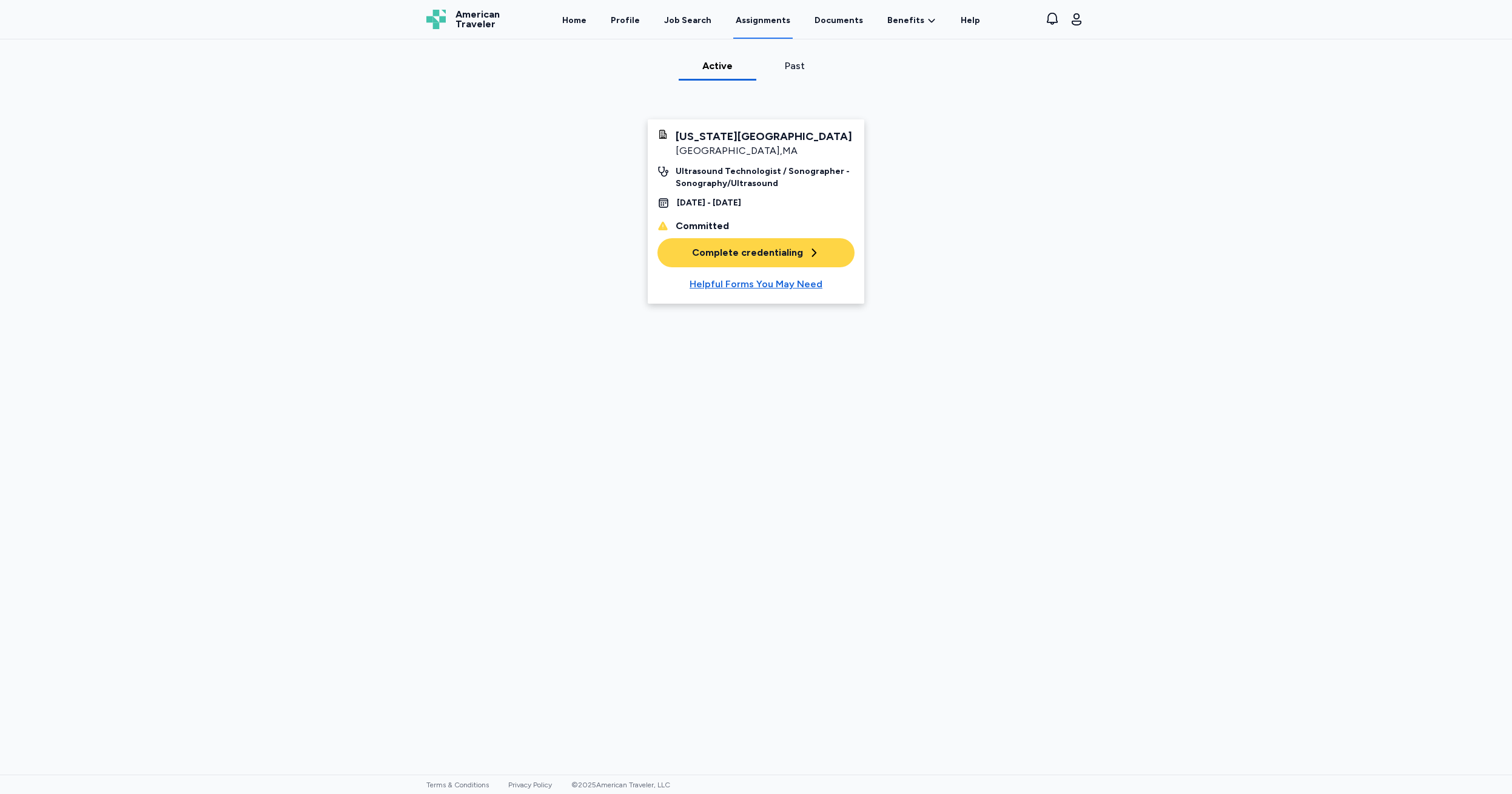
click at [730, 249] on div "Complete credentialing" at bounding box center [756, 253] width 128 height 15
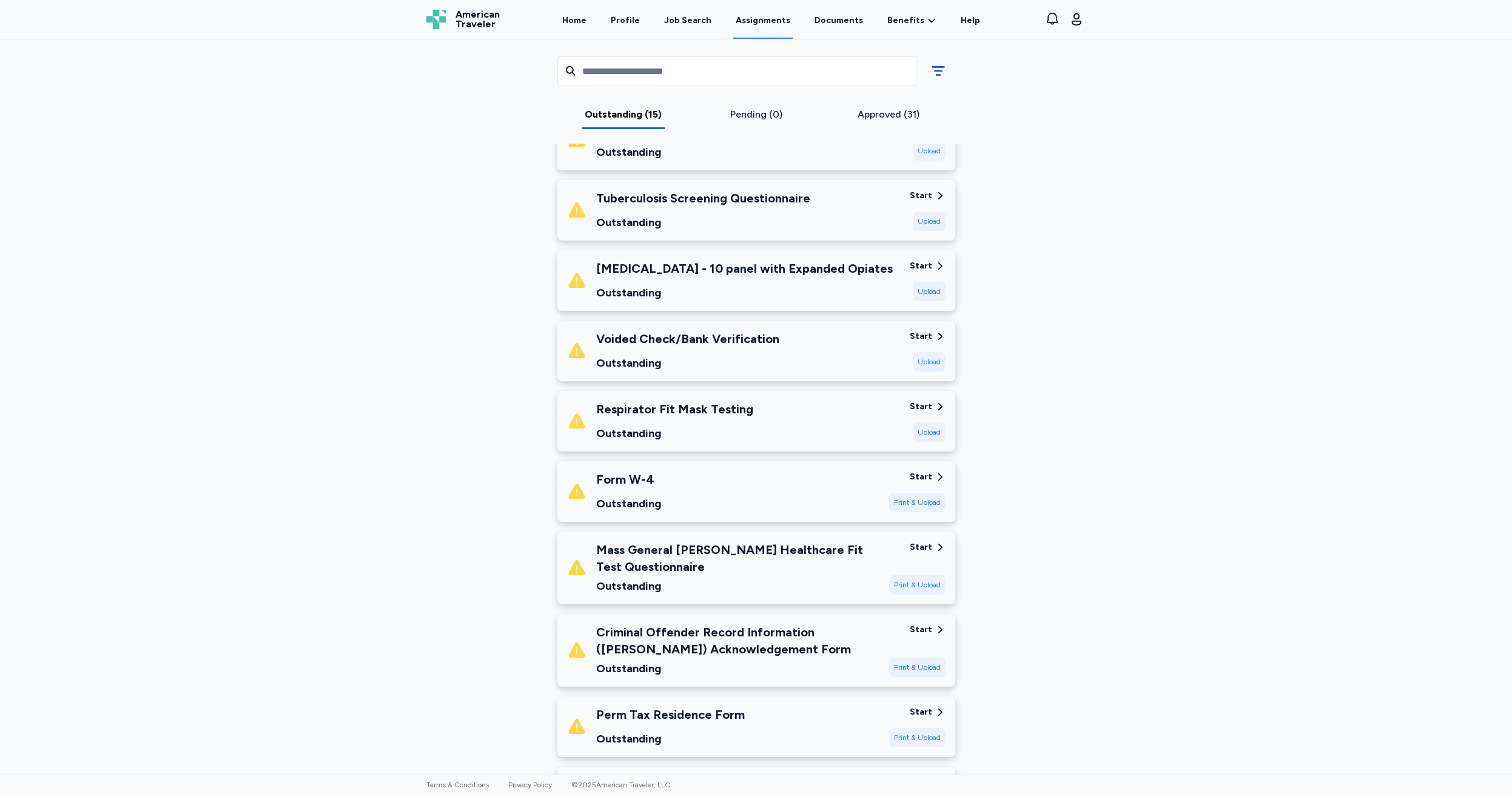
scroll to position [299, 0]
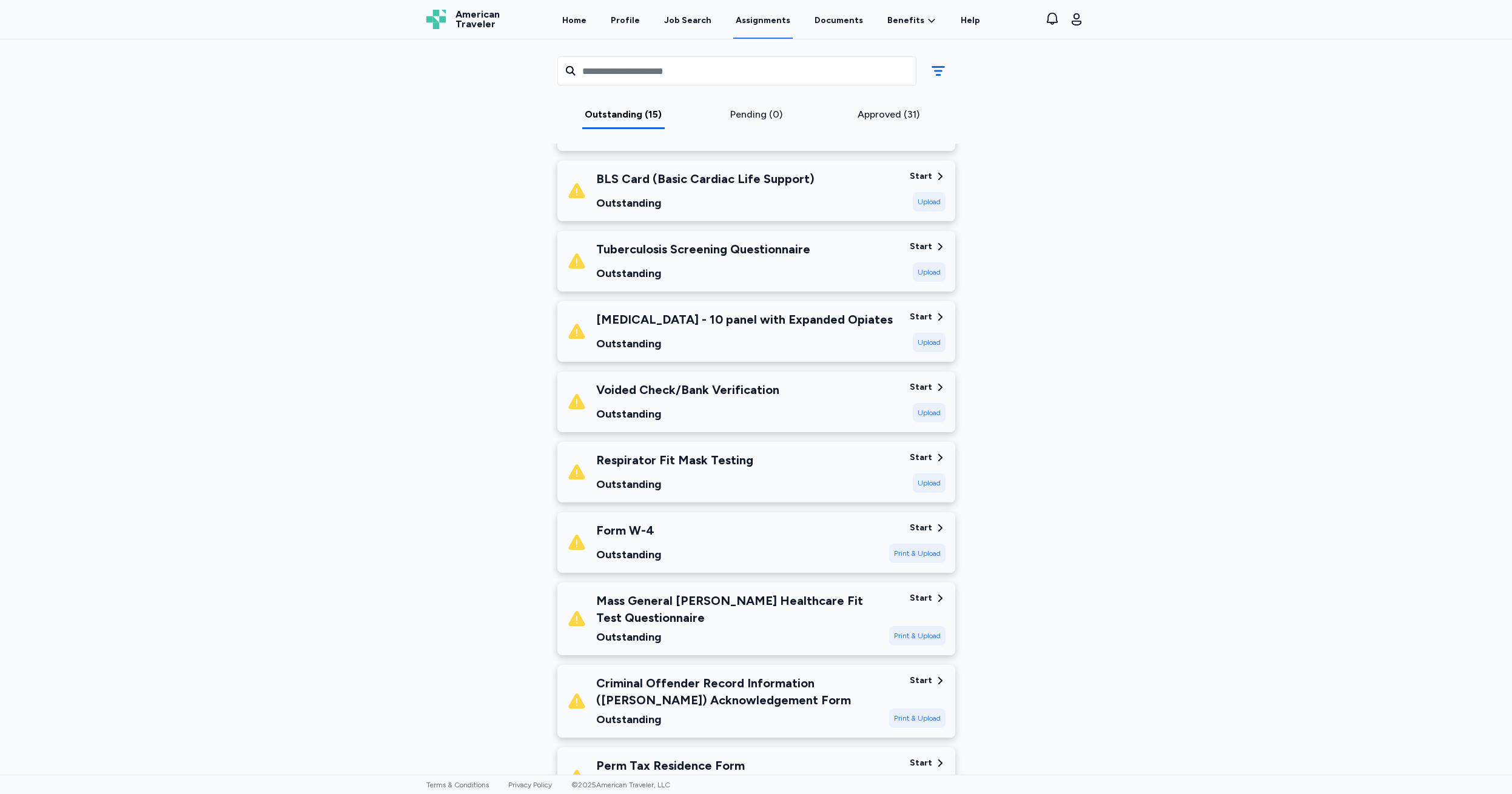
click at [922, 387] on div "Start" at bounding box center [921, 387] width 23 height 12
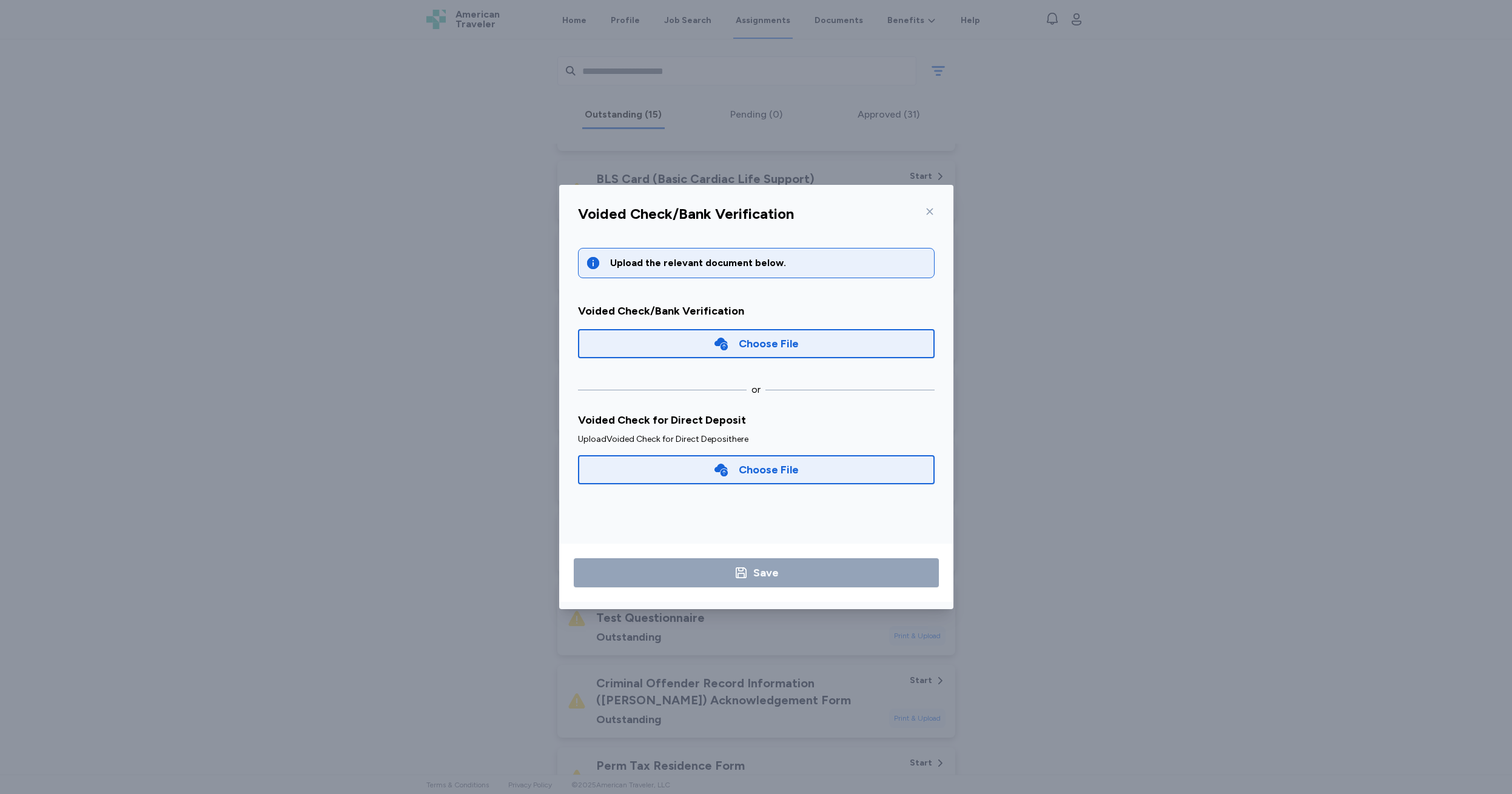
click at [745, 475] on div "Choose File" at bounding box center [769, 470] width 60 height 17
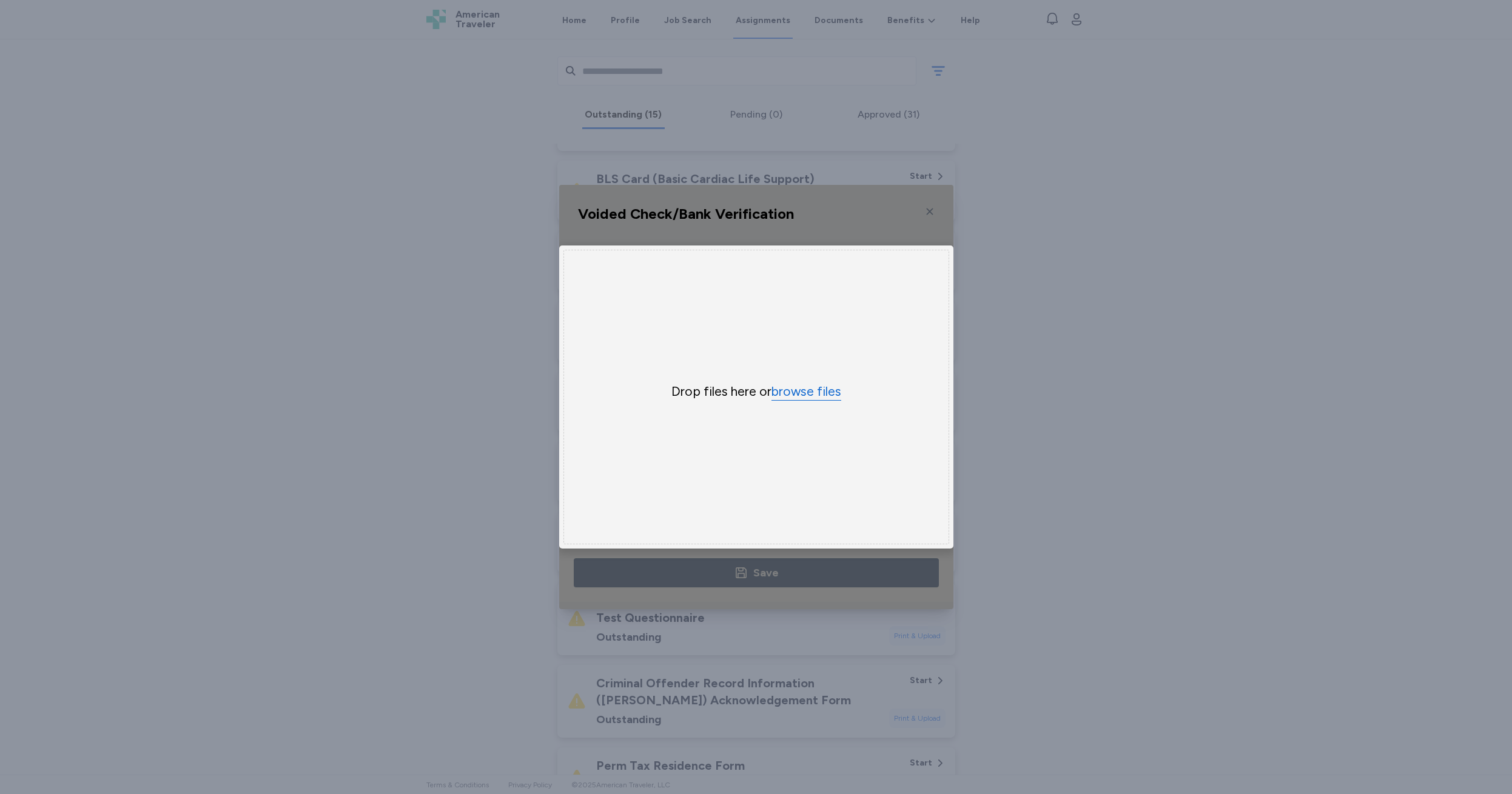
click at [791, 390] on button "browse files" at bounding box center [806, 392] width 69 height 18
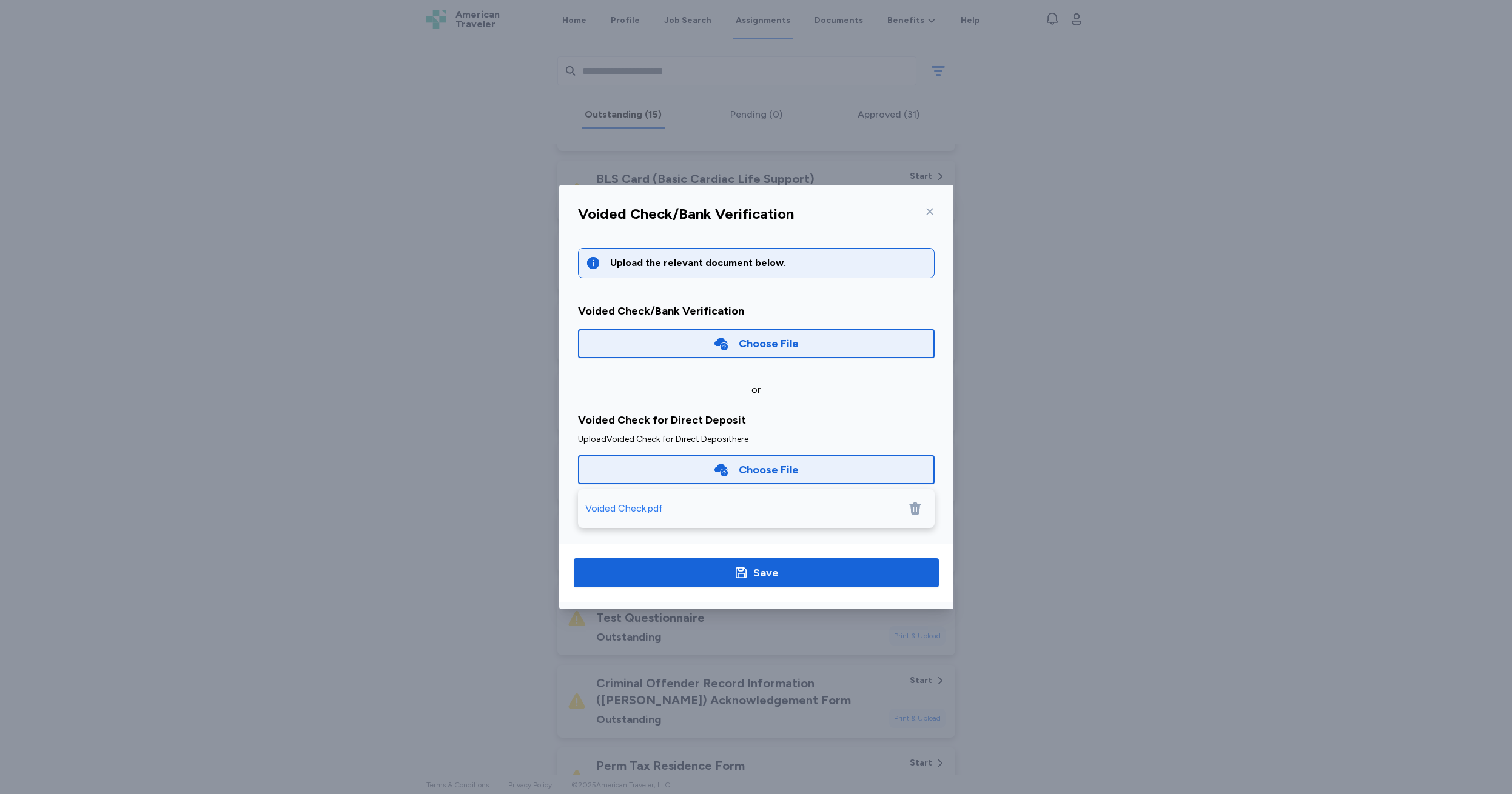
click at [739, 342] on div "Choose File" at bounding box center [769, 343] width 60 height 17
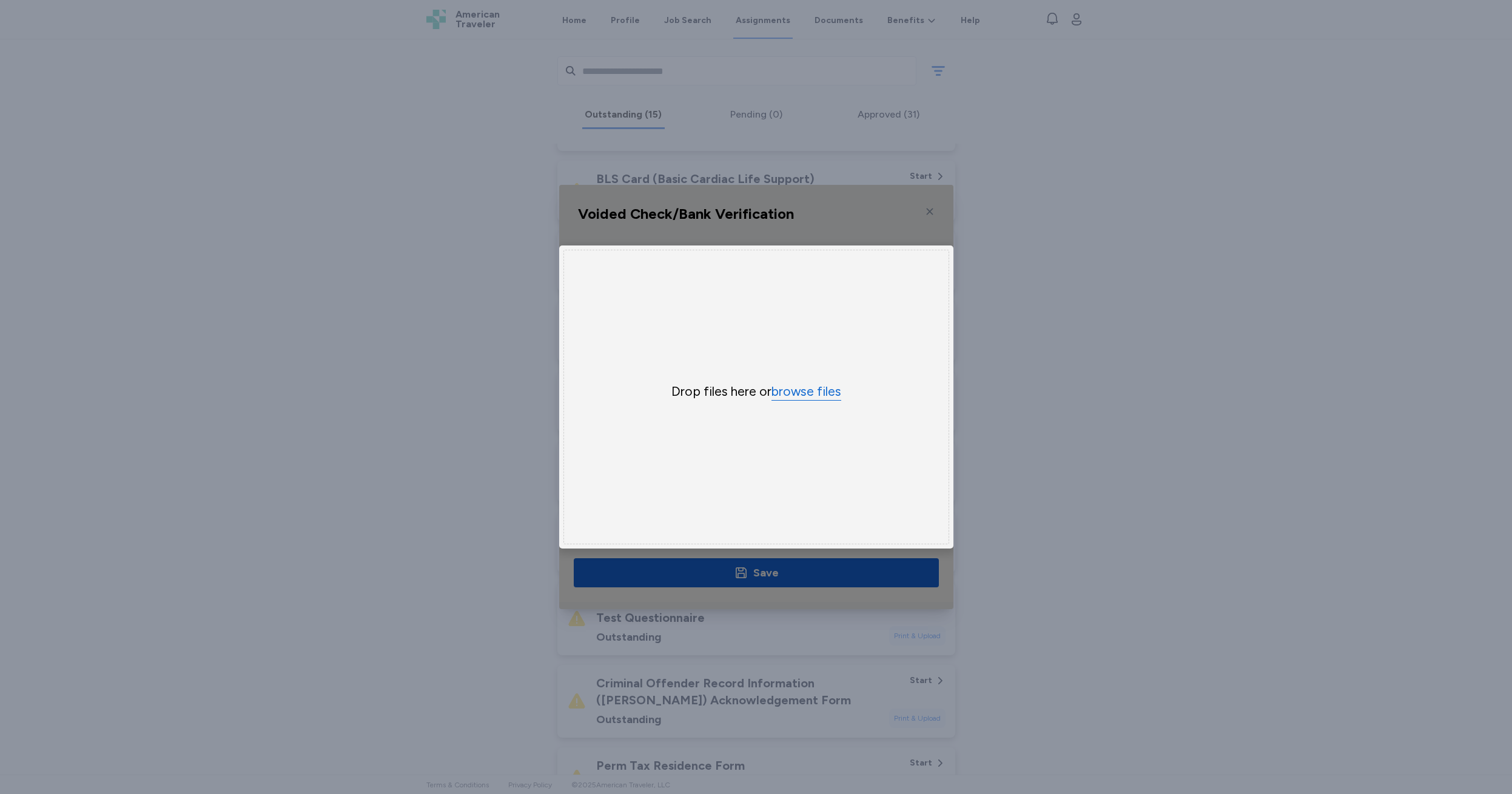
click at [798, 394] on button "browse files" at bounding box center [806, 392] width 69 height 18
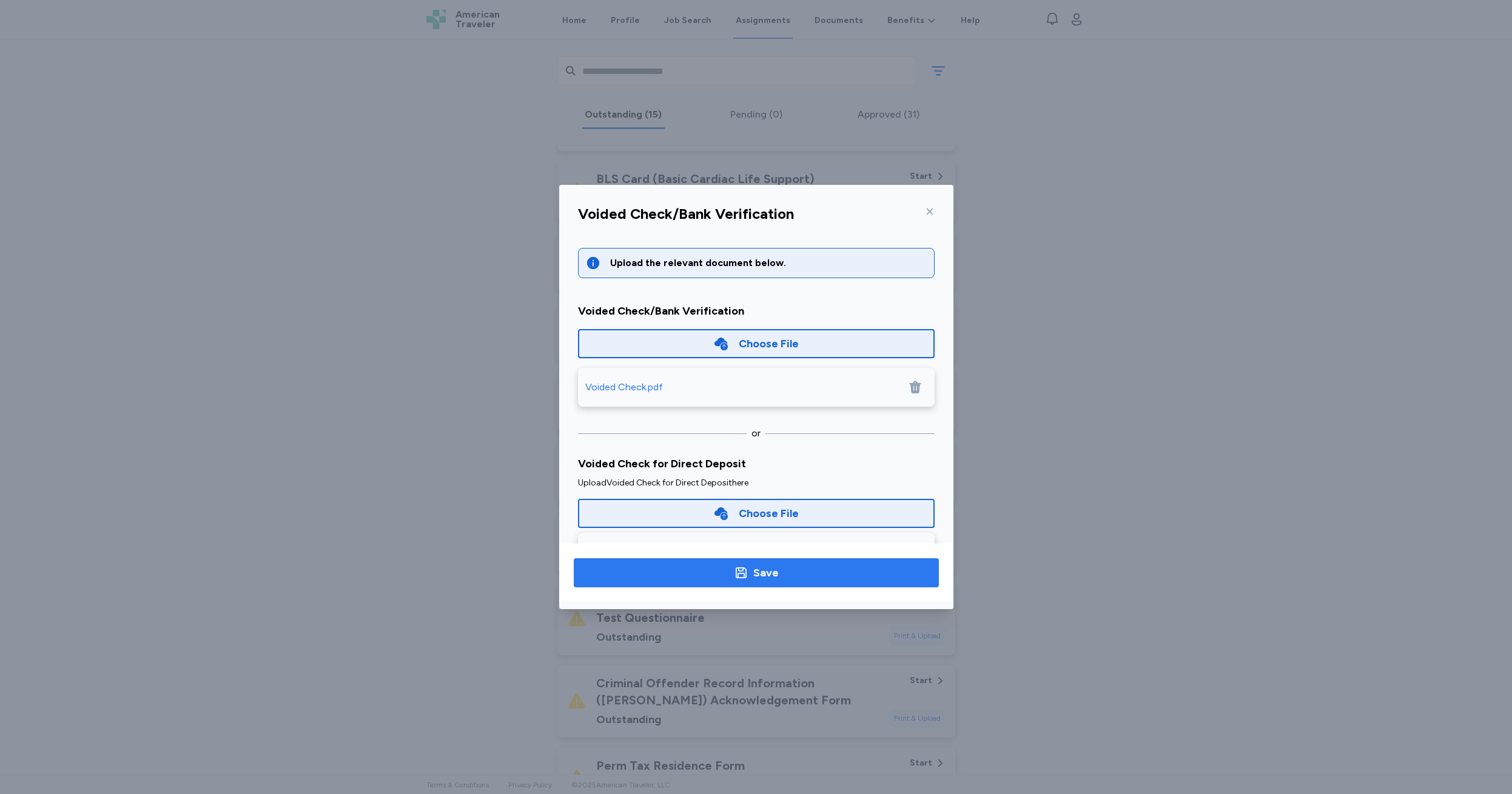
click at [768, 574] on div "Save" at bounding box center [766, 572] width 26 height 17
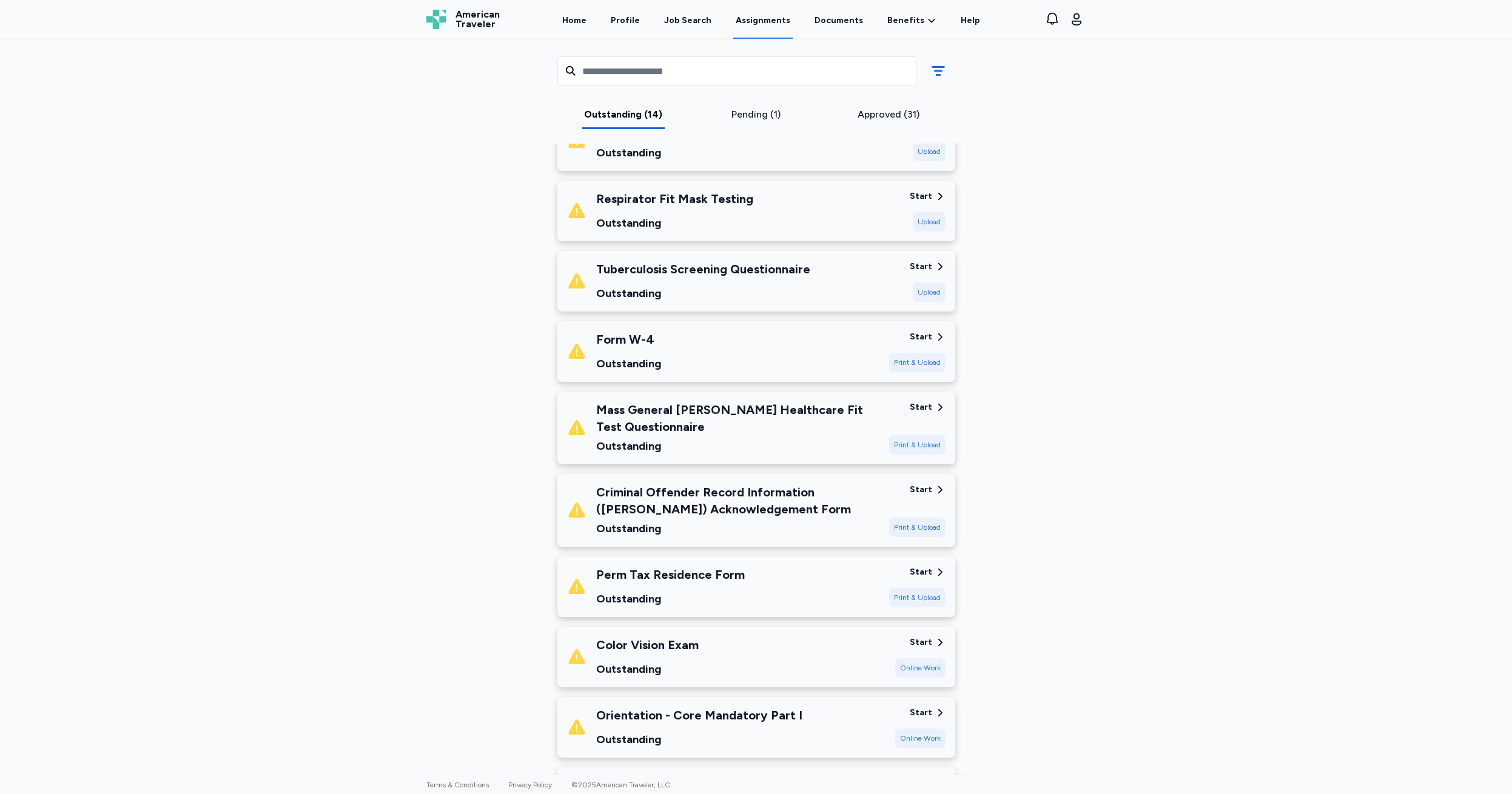
scroll to position [552, 0]
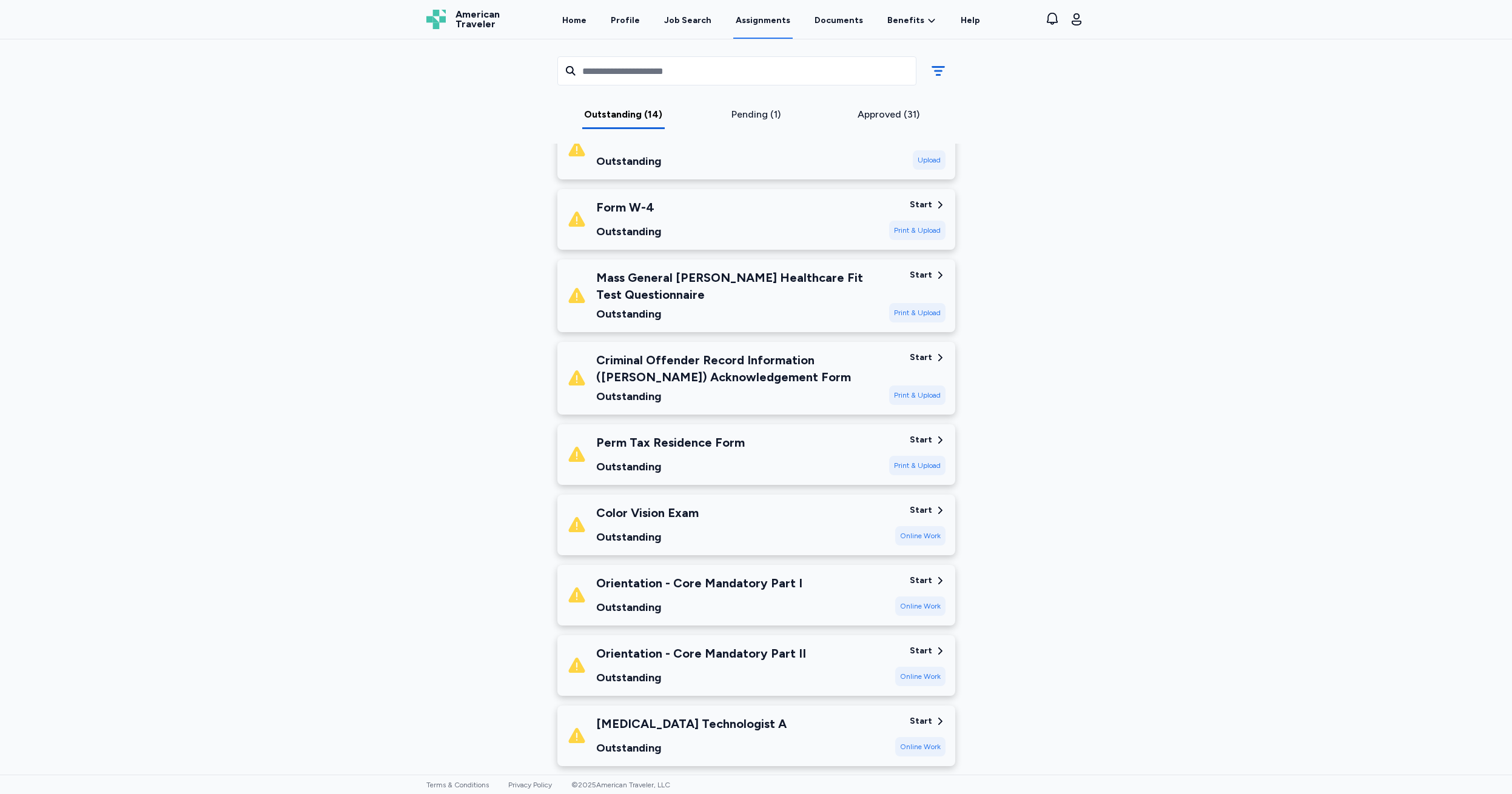
click at [916, 508] on div "Start" at bounding box center [921, 510] width 23 height 12
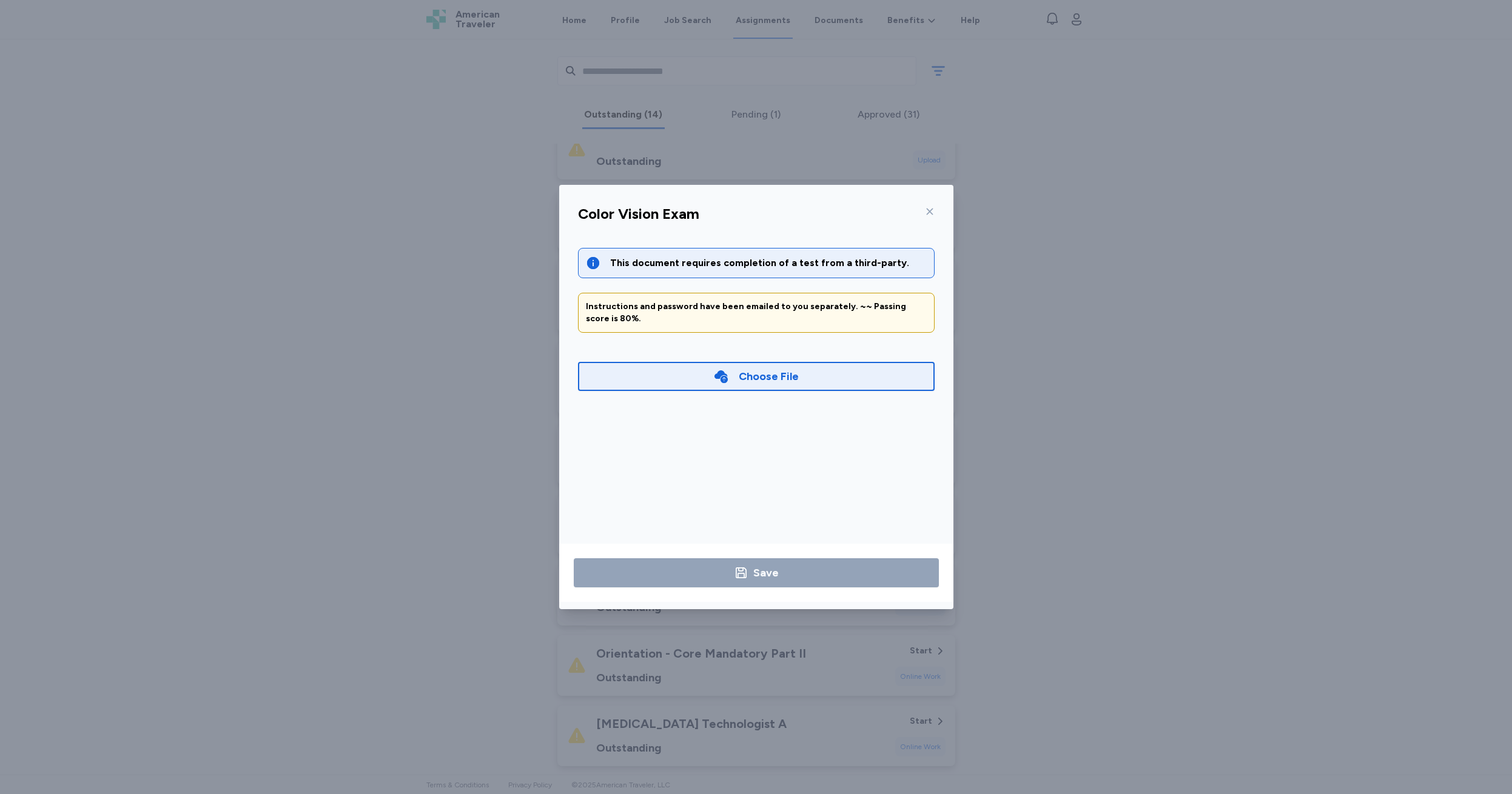
click at [743, 376] on div "Choose File" at bounding box center [769, 376] width 60 height 17
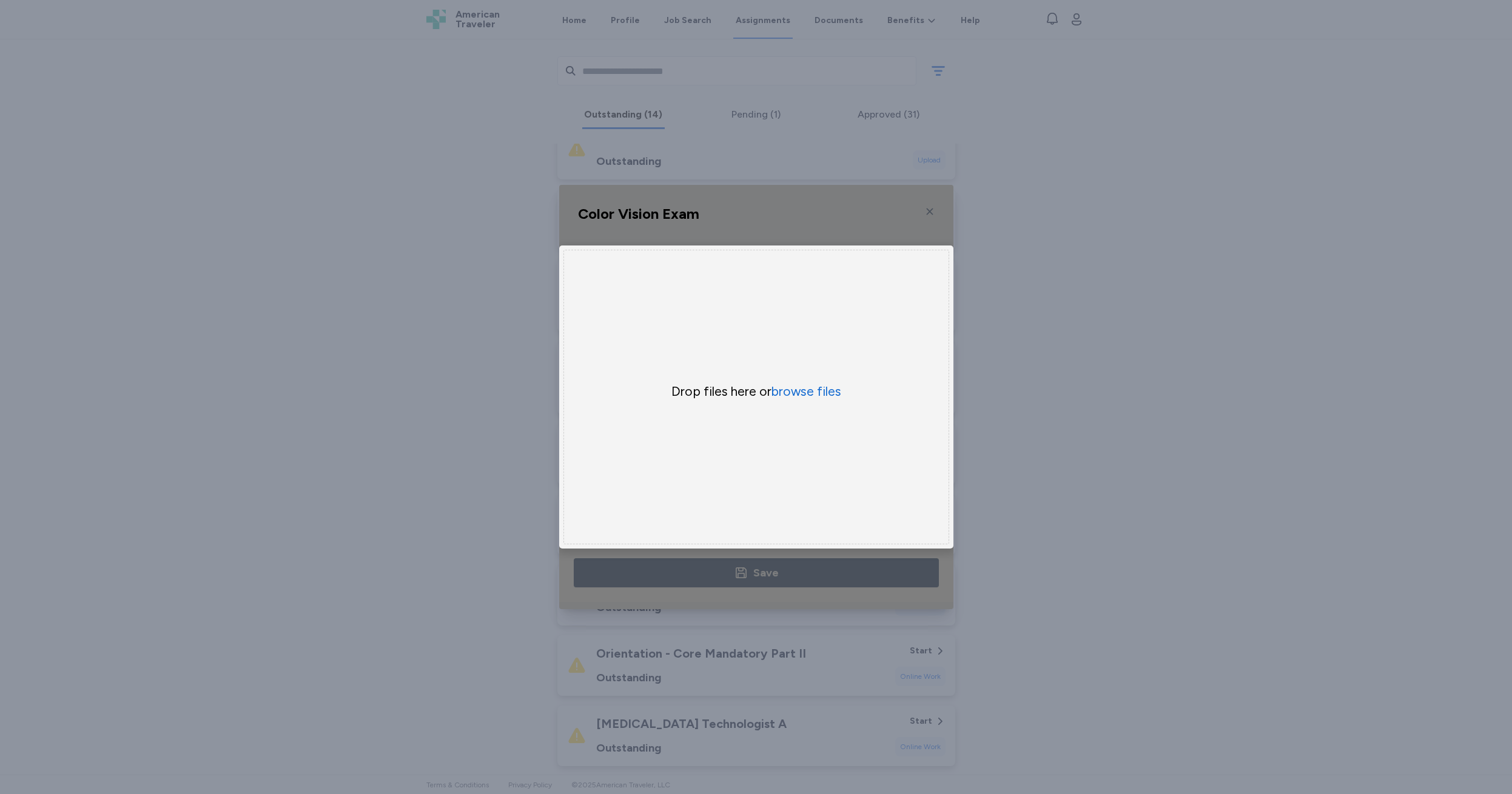
click at [1081, 333] on div "Color Vision Exam This document requires completion of a test from a third-part…" at bounding box center [756, 397] width 1512 height 794
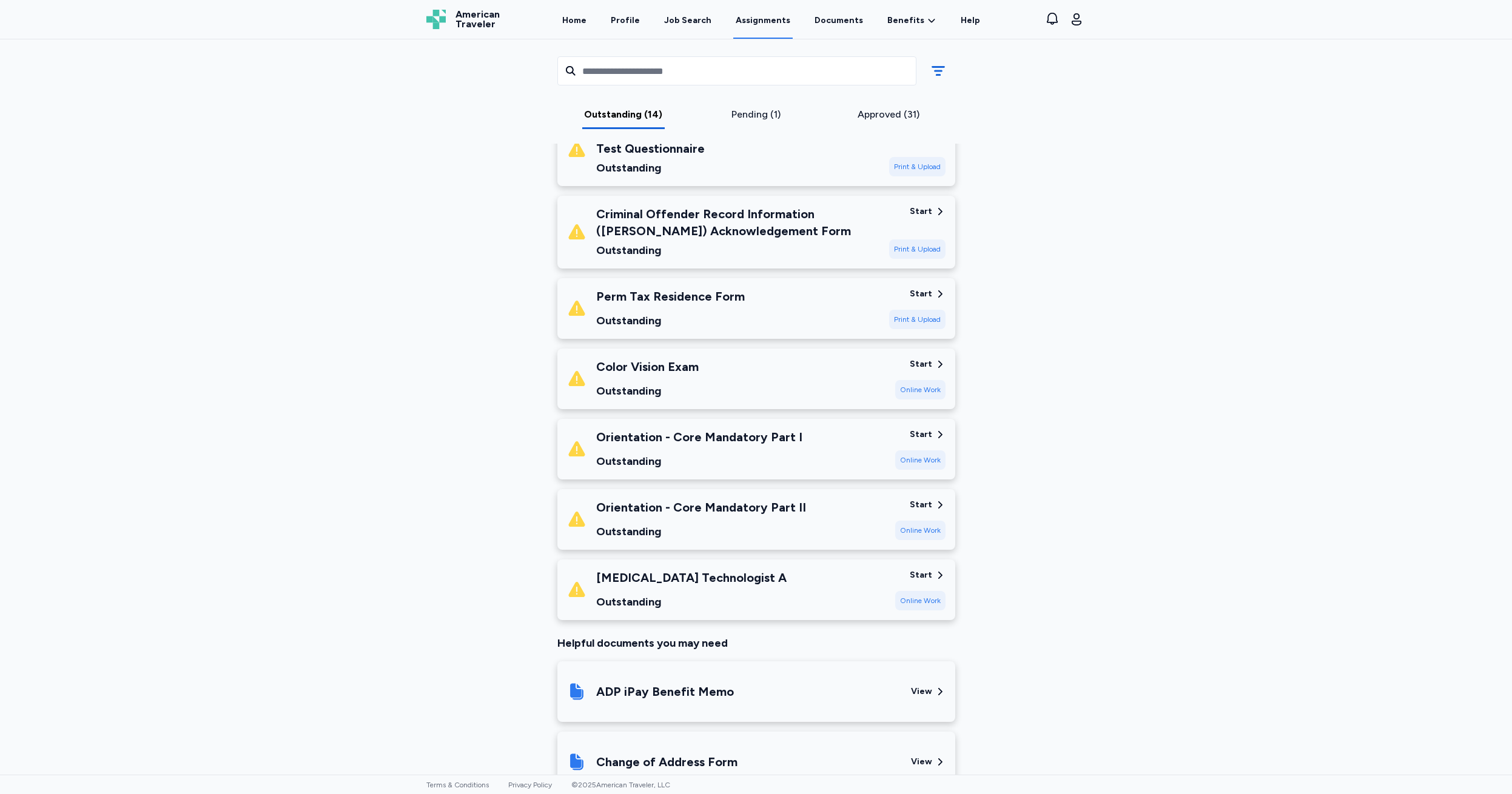
scroll to position [681, 0]
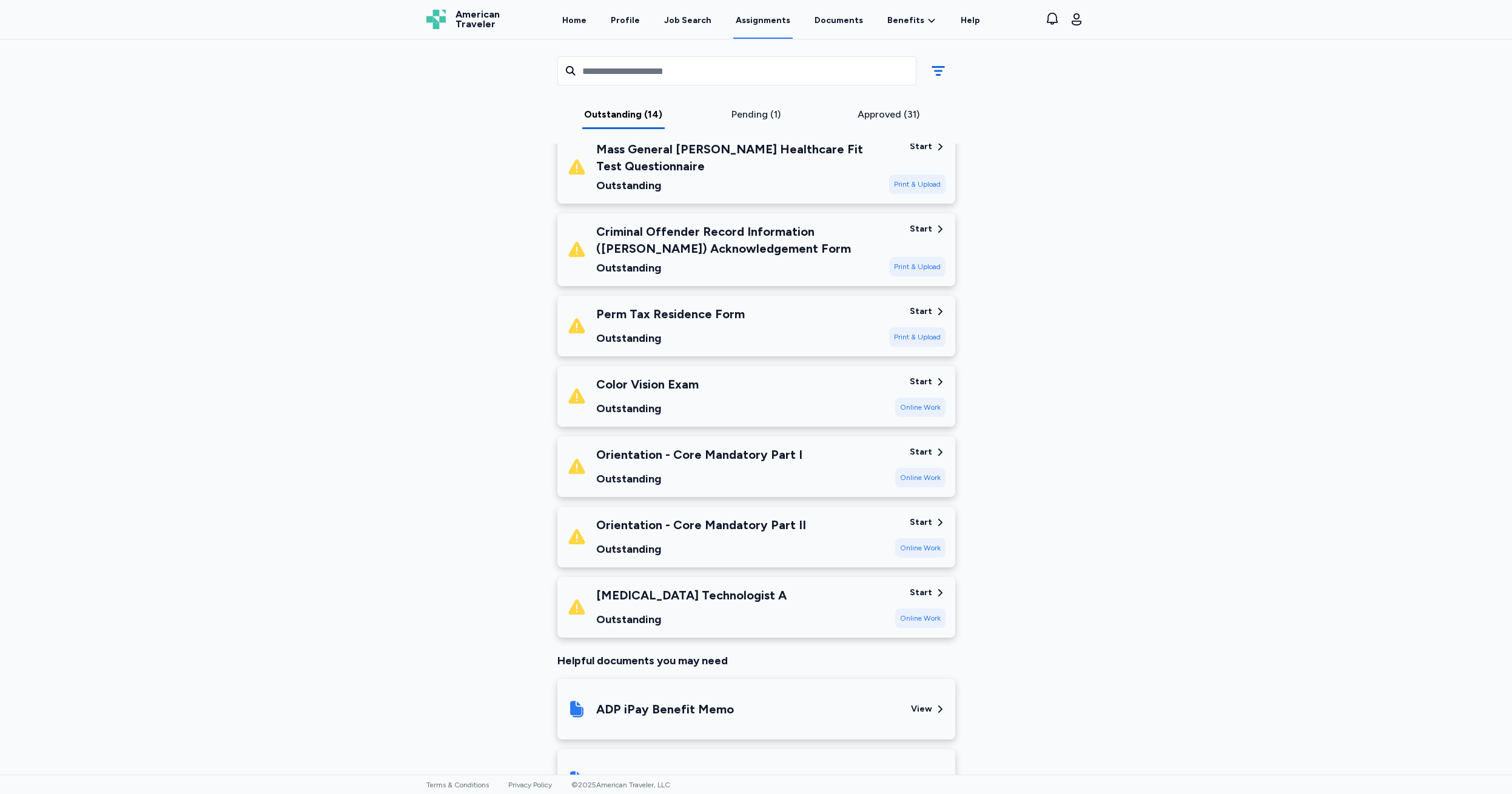
click at [915, 592] on div "Start" at bounding box center [921, 592] width 23 height 12
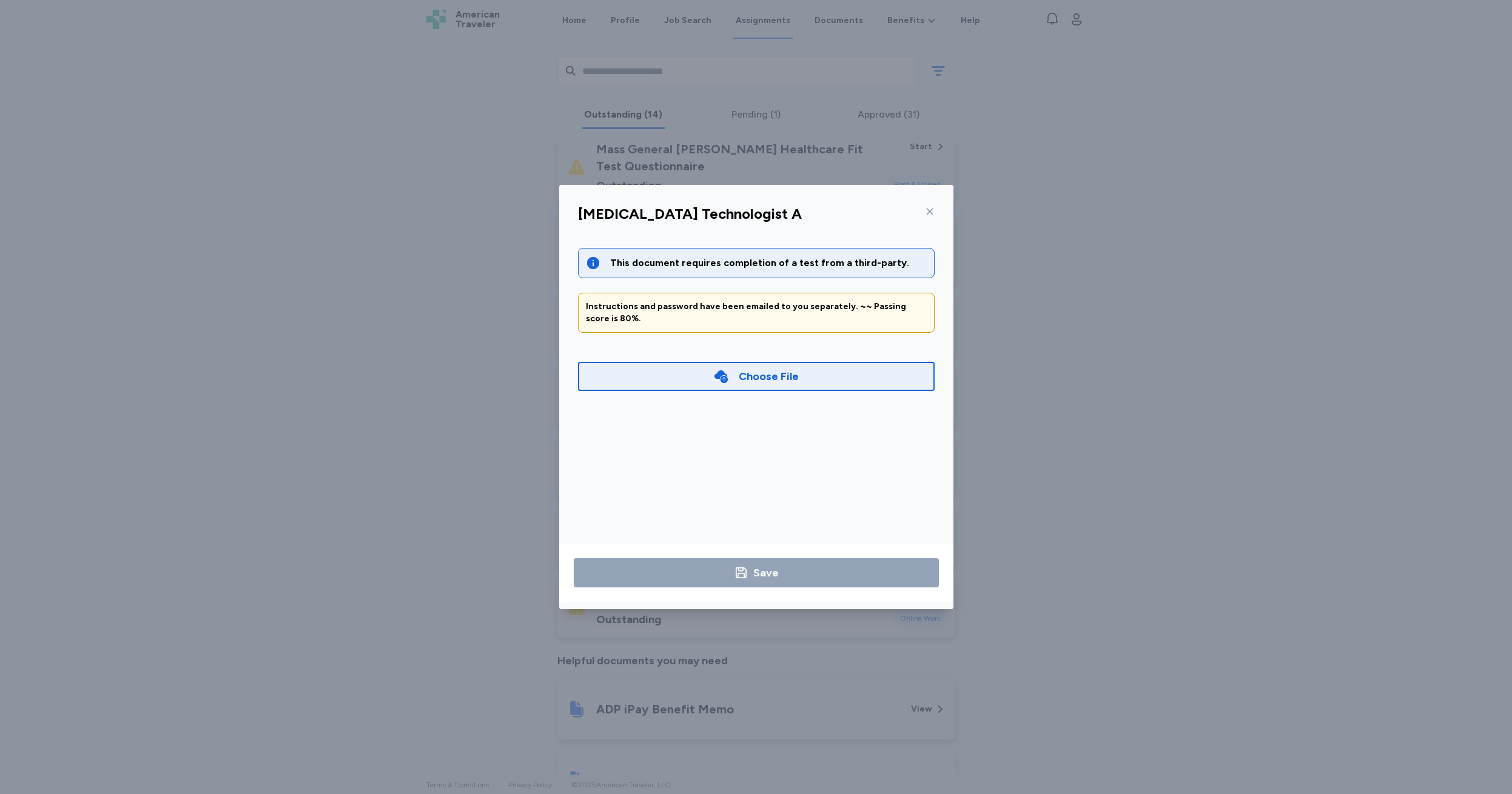
click at [924, 207] on div at bounding box center [928, 211] width 15 height 19
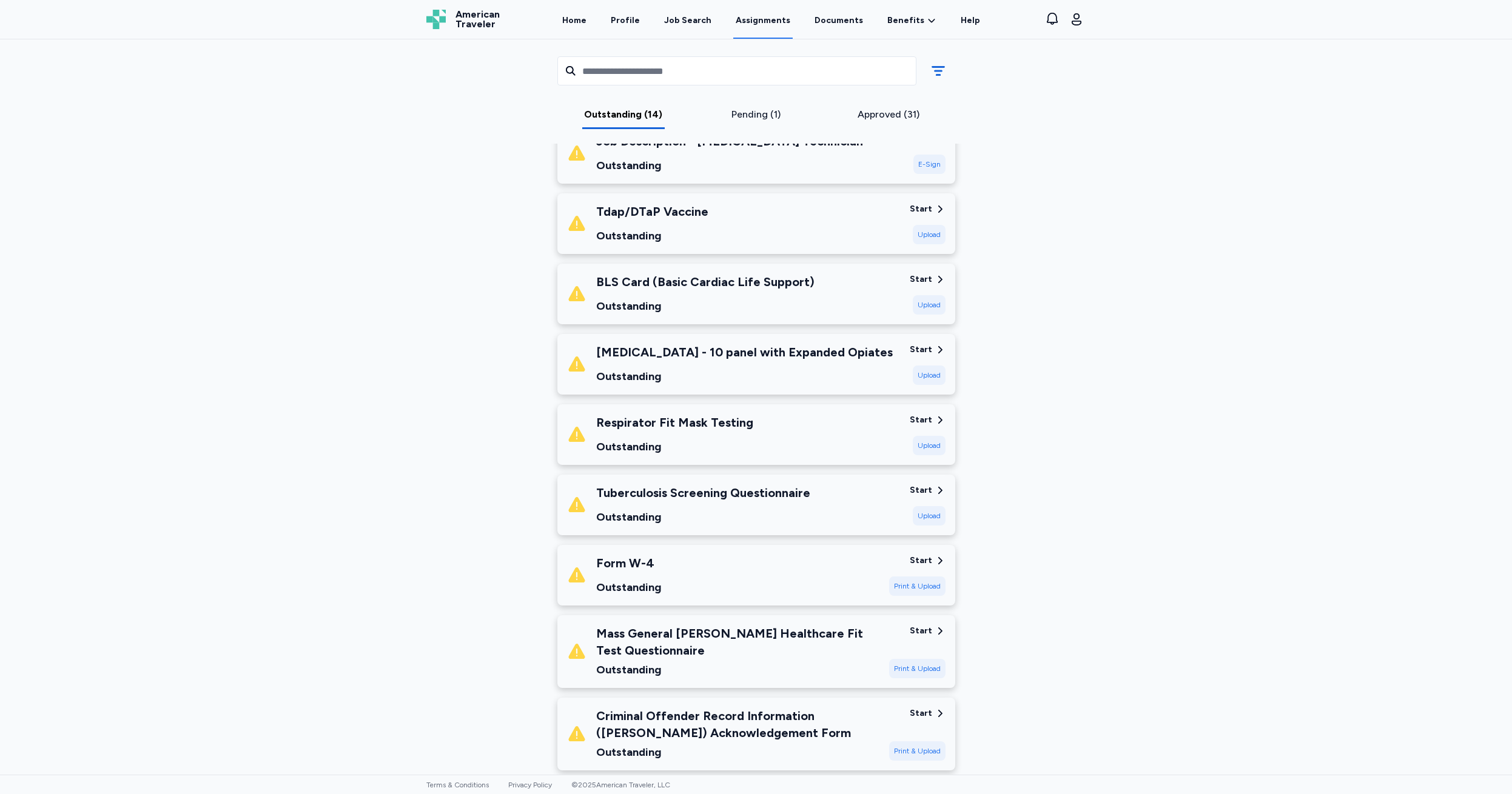
scroll to position [108, 0]
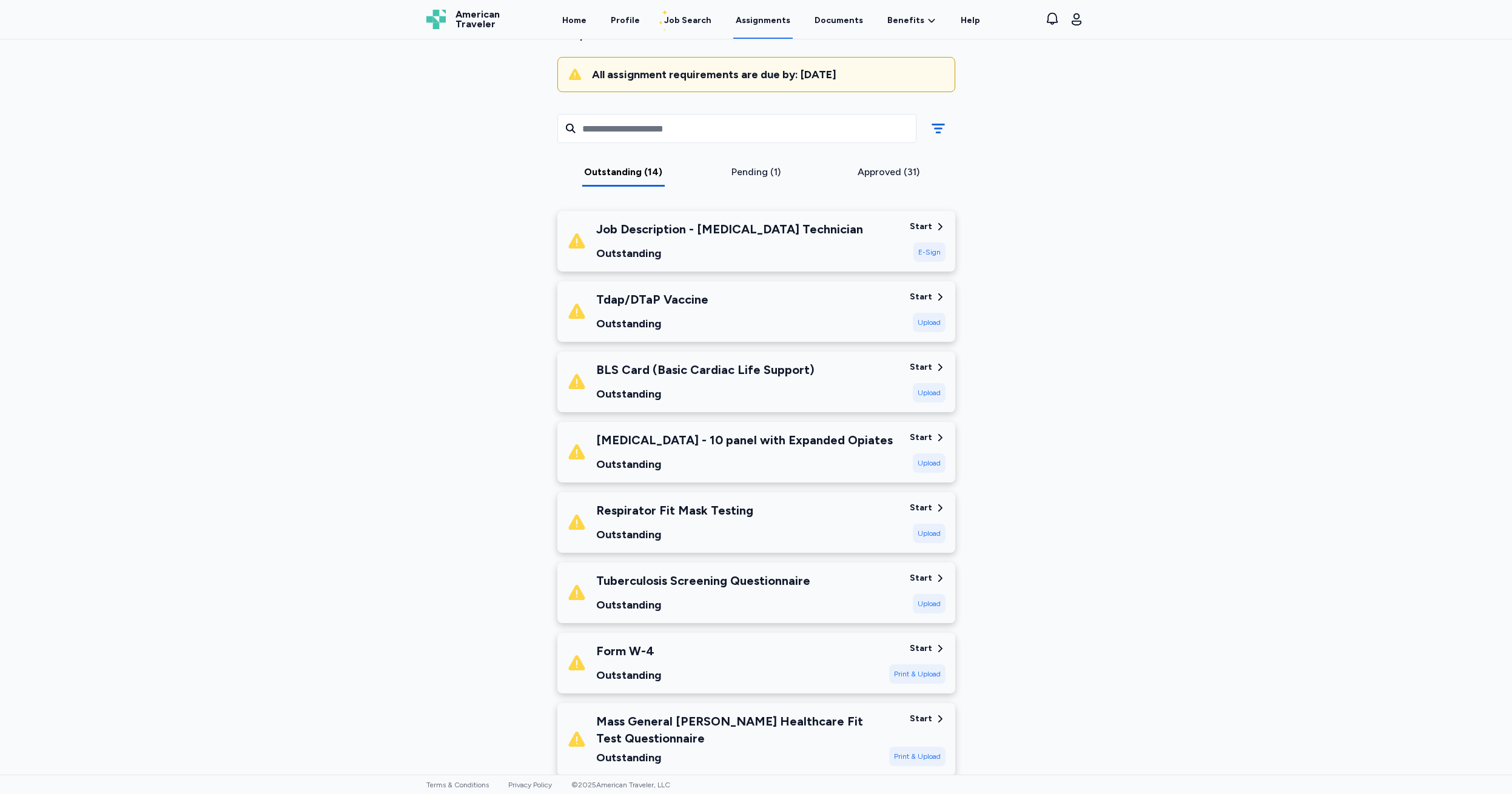
click at [919, 299] on div "Start" at bounding box center [921, 297] width 23 height 12
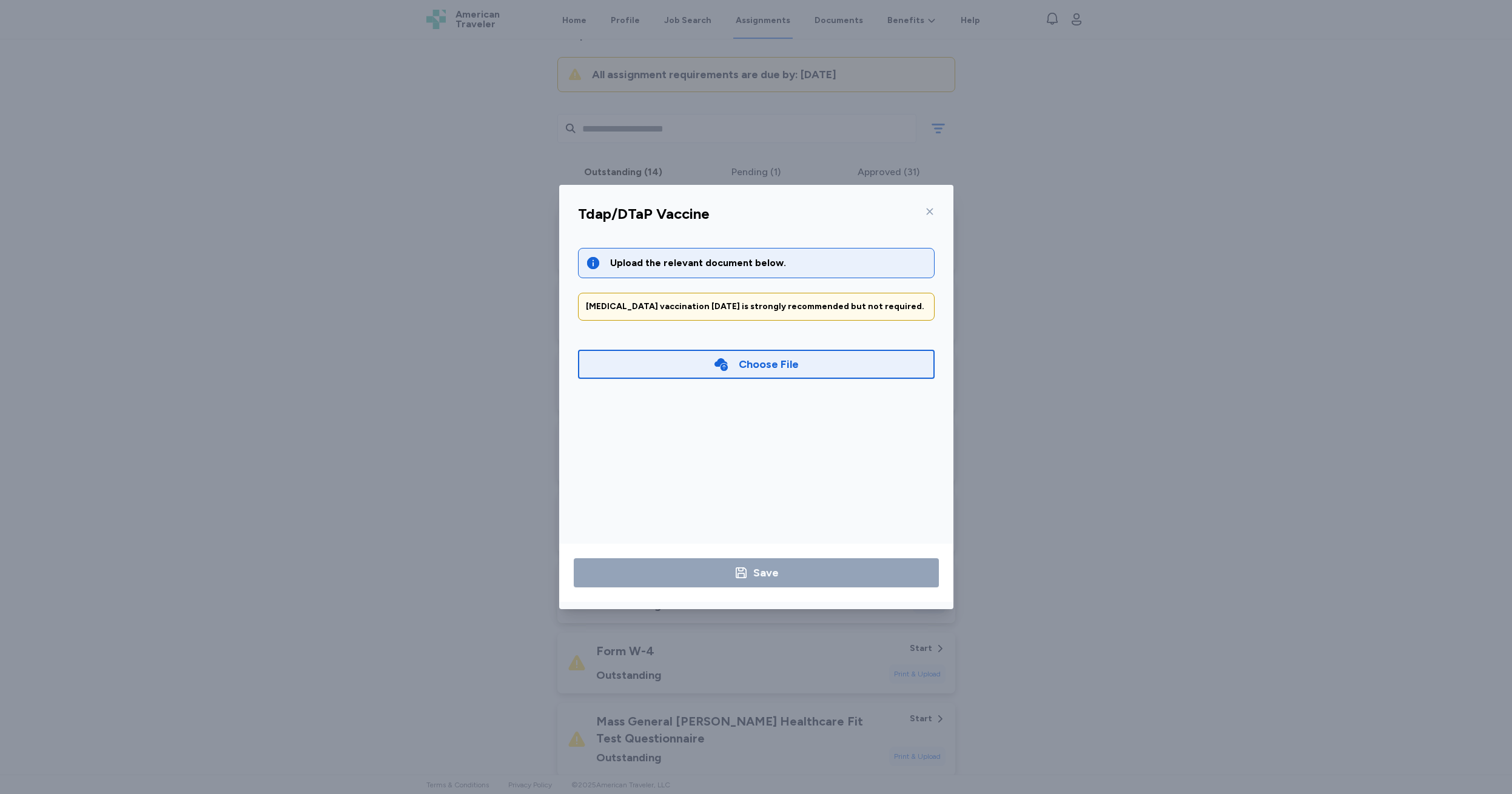
click at [750, 367] on div "Choose File" at bounding box center [769, 364] width 60 height 17
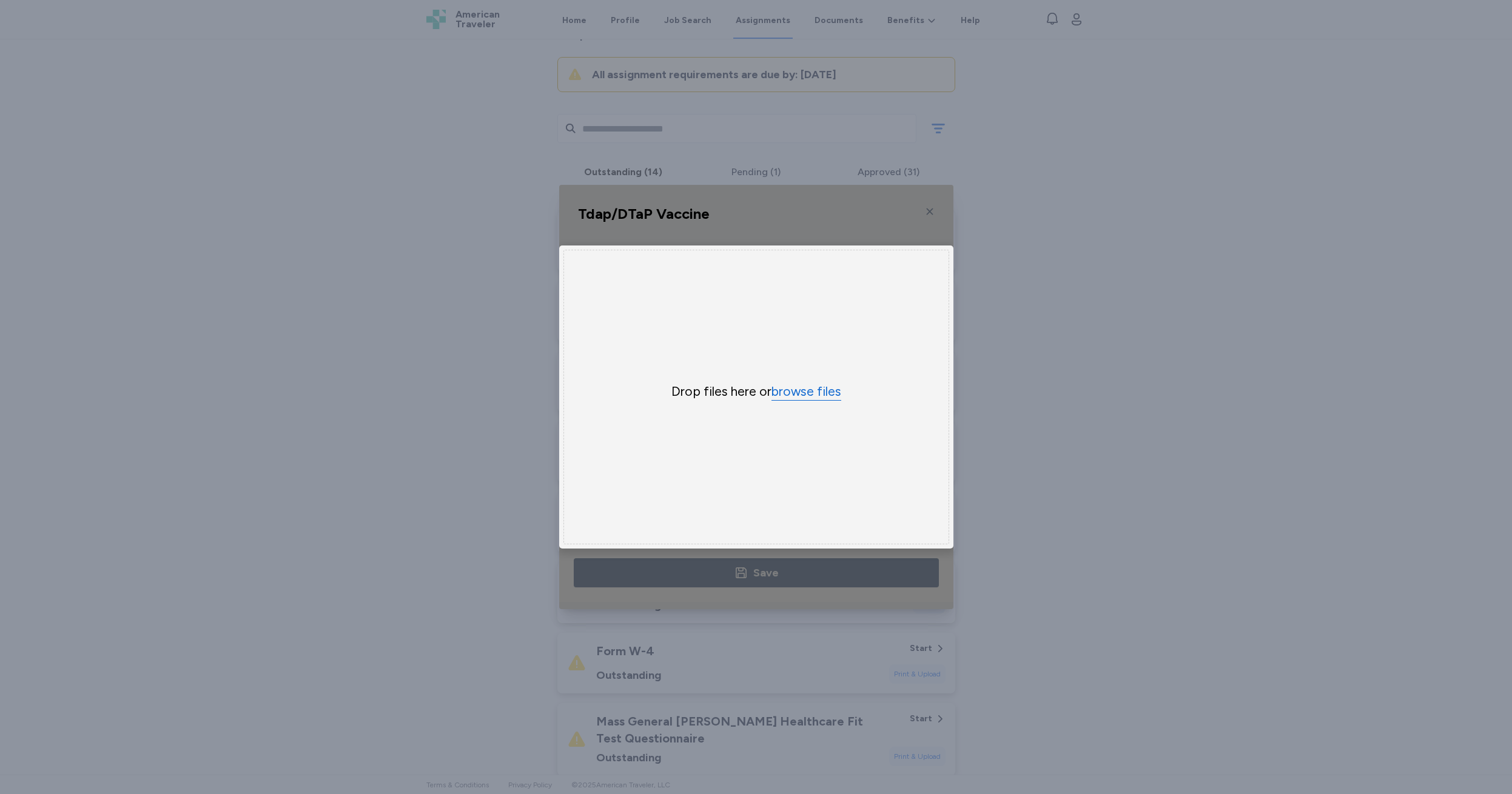
click at [792, 391] on button "browse files" at bounding box center [806, 392] width 69 height 18
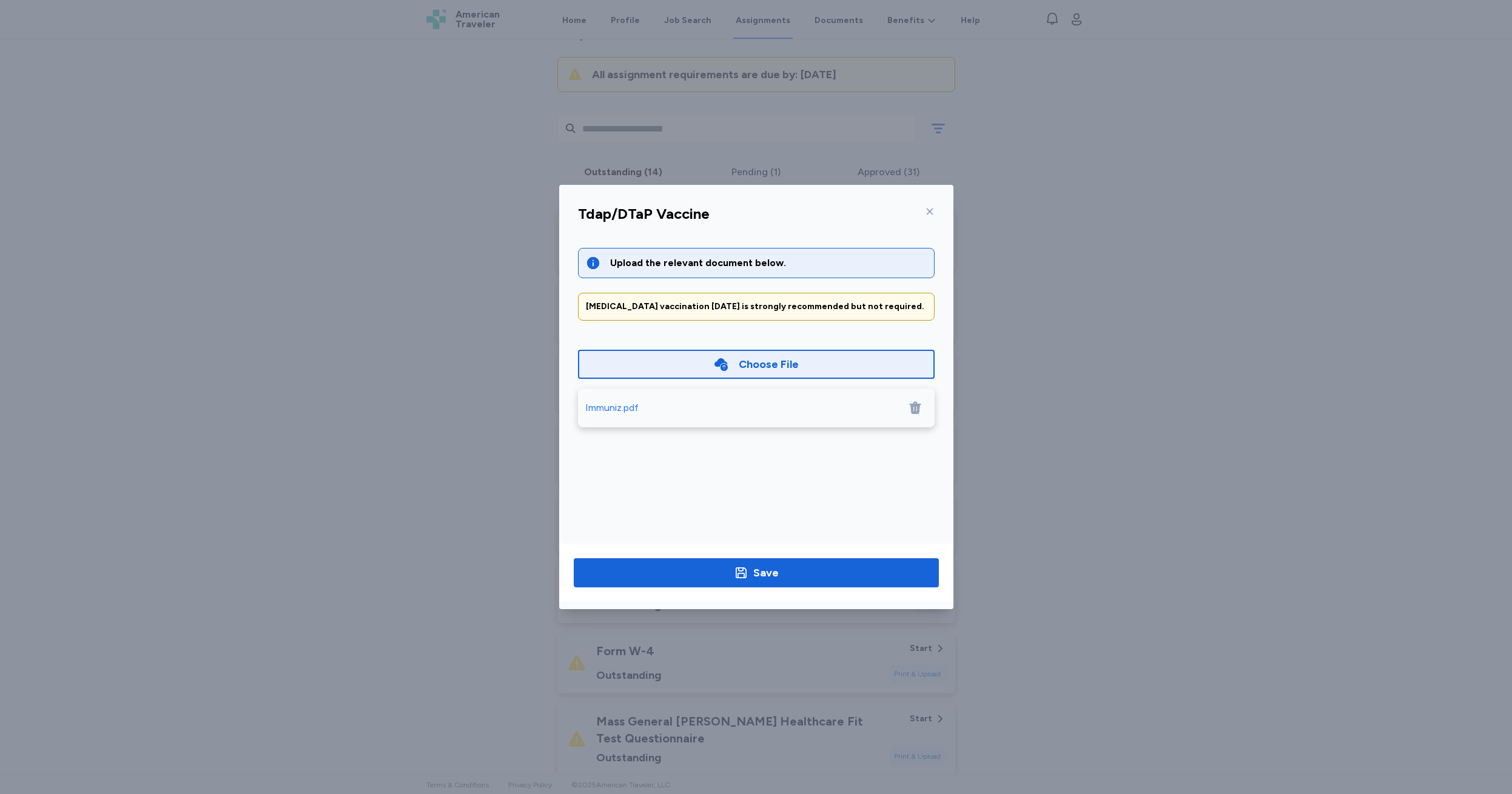
click at [754, 367] on div "Choose File" at bounding box center [769, 364] width 60 height 17
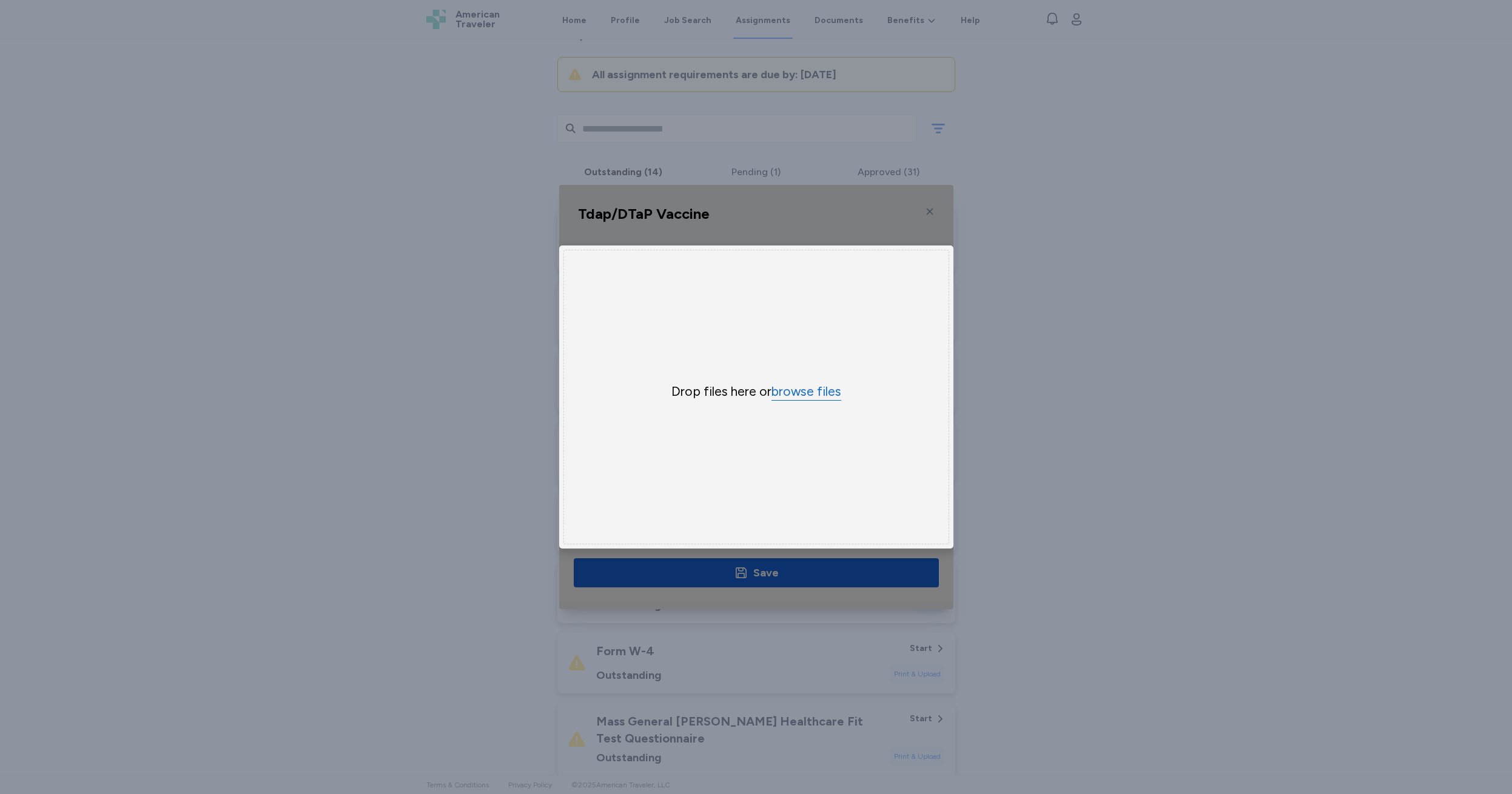
click at [792, 391] on button "browse files" at bounding box center [806, 392] width 69 height 18
click at [795, 392] on button "browse files" at bounding box center [806, 392] width 69 height 18
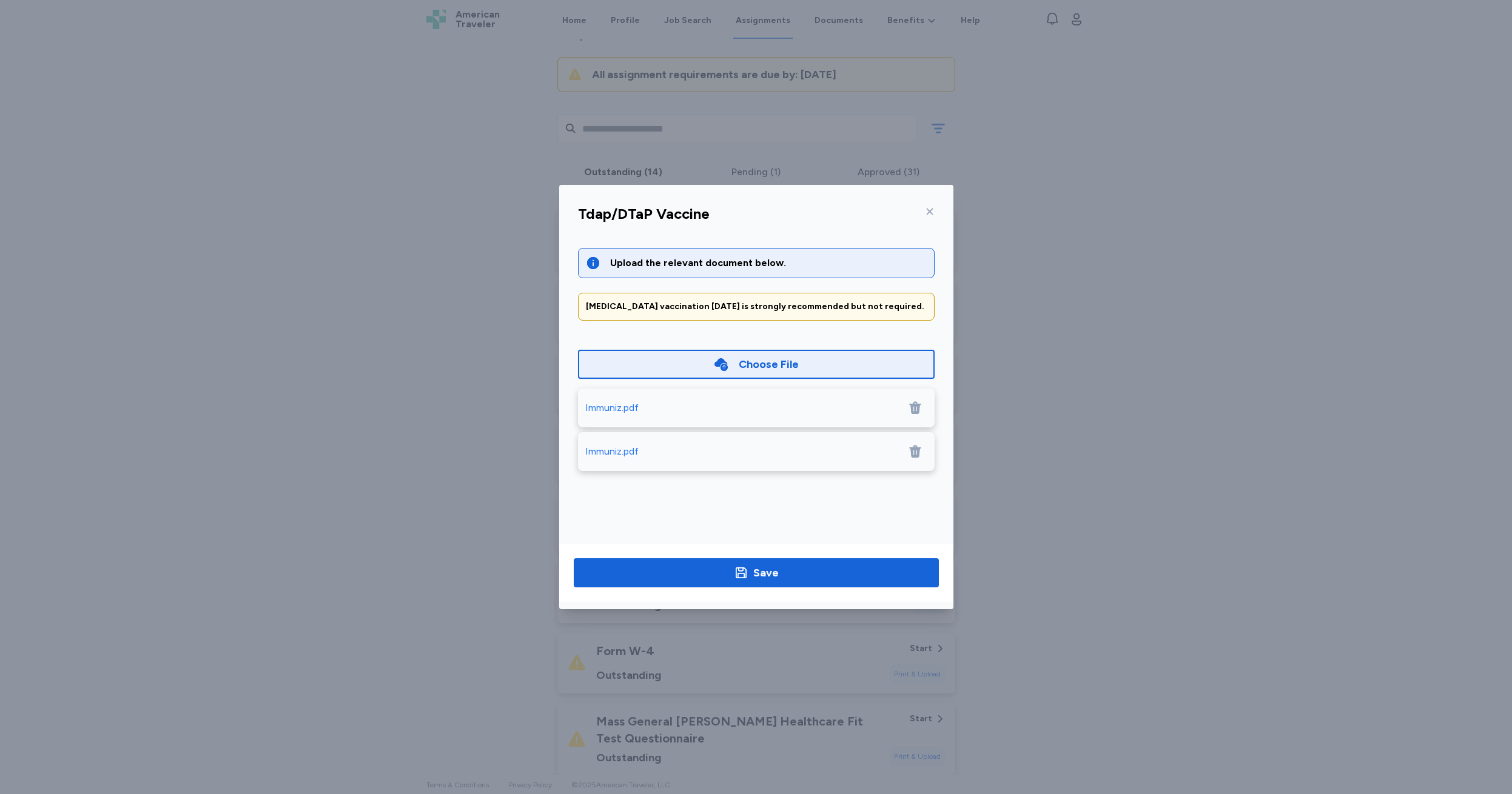
click at [916, 452] on icon at bounding box center [915, 452] width 15 height 15
click at [757, 568] on div "Save" at bounding box center [766, 572] width 26 height 17
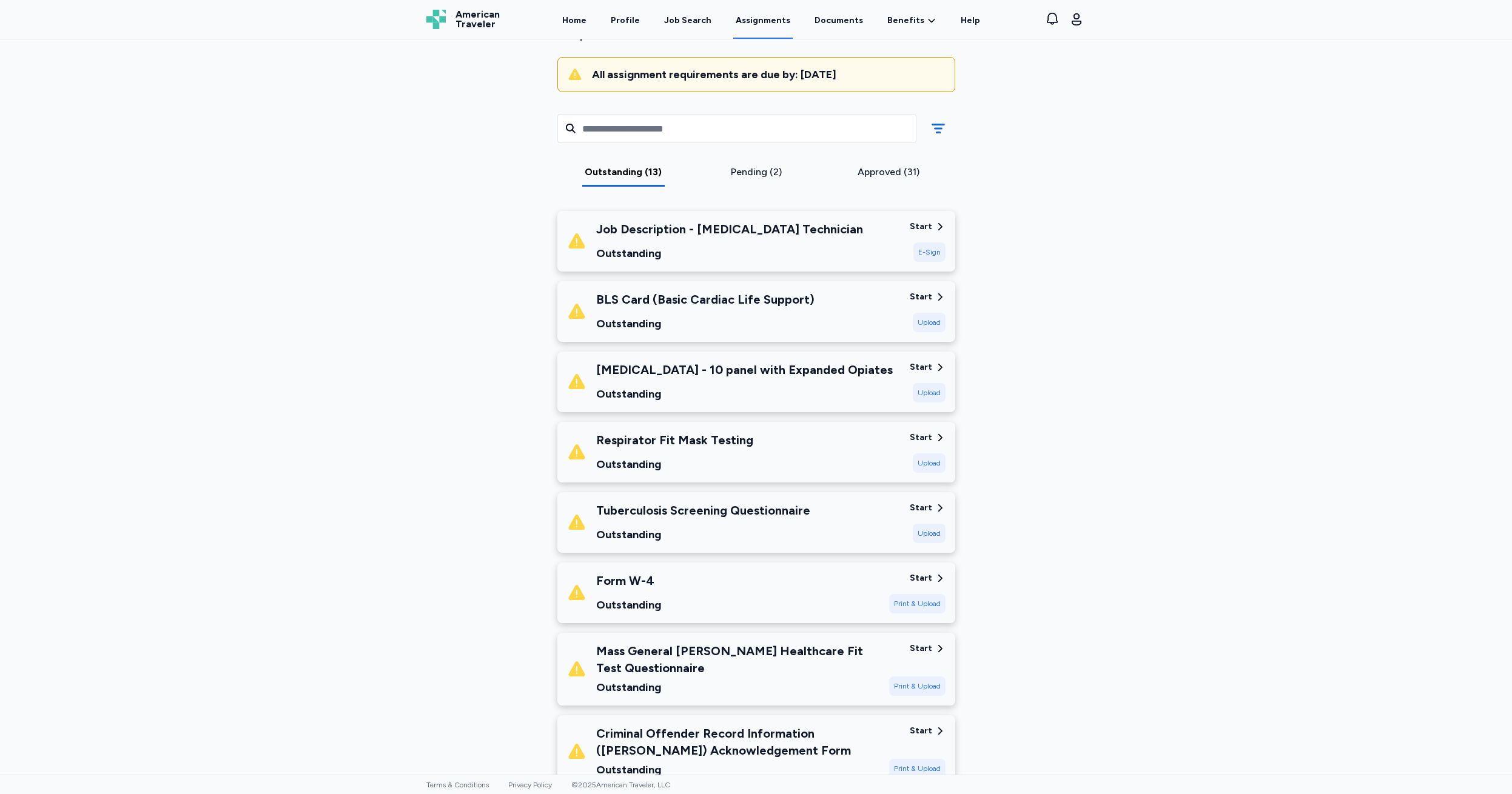
click at [923, 295] on div "Start" at bounding box center [921, 297] width 23 height 12
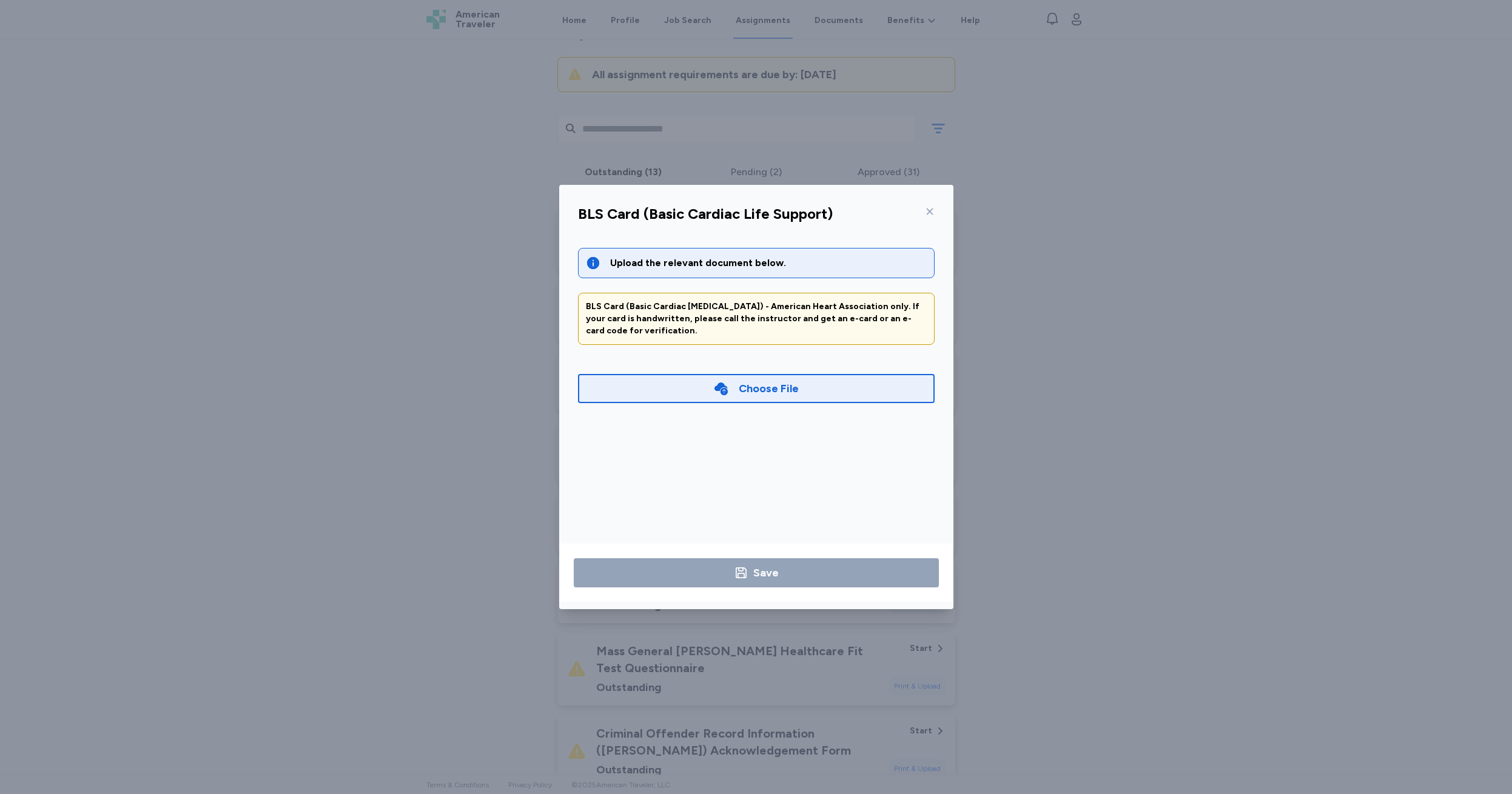
click at [733, 388] on div "Choose File" at bounding box center [756, 388] width 86 height 17
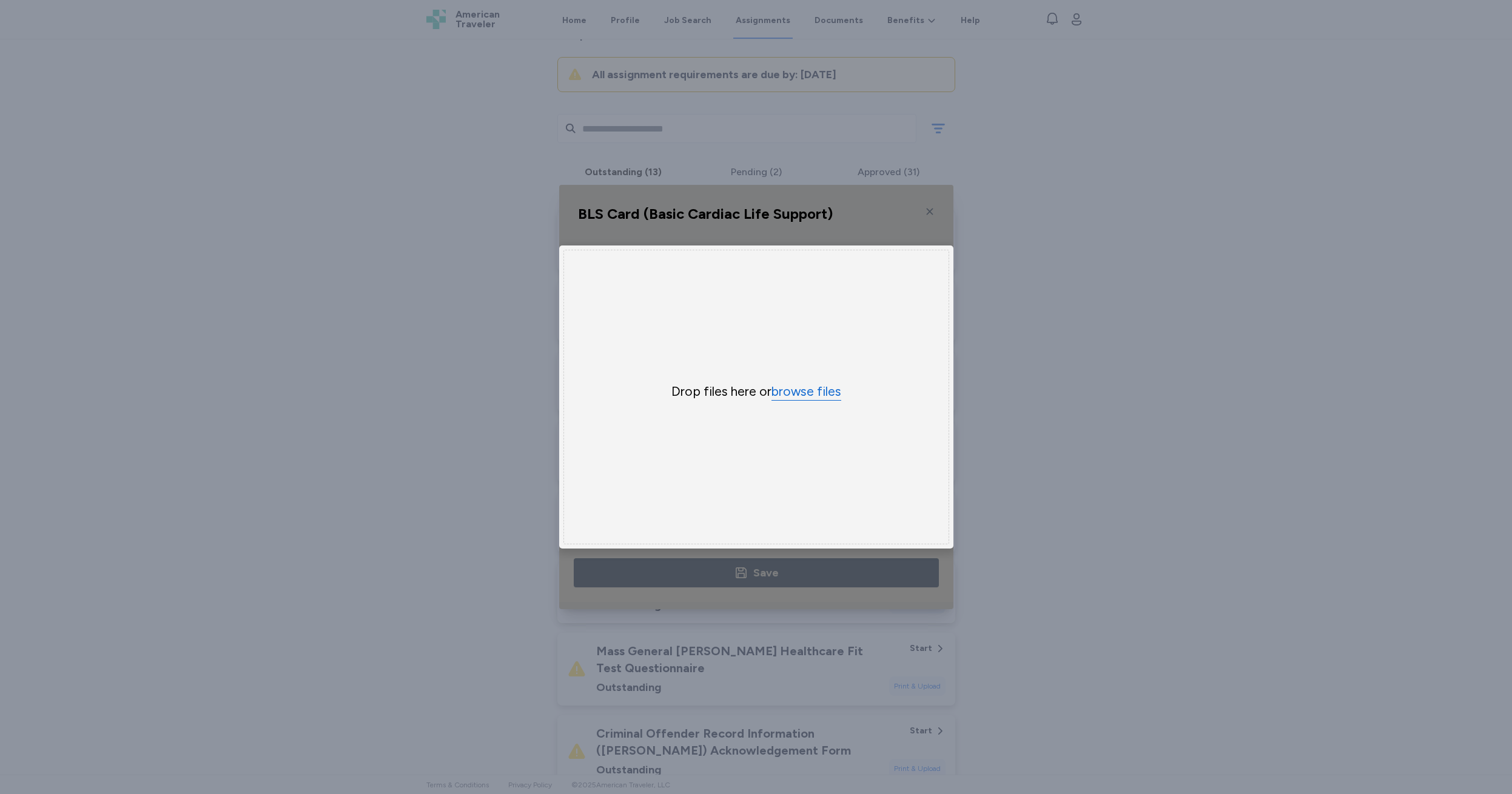
click at [790, 393] on button "browse files" at bounding box center [806, 392] width 69 height 18
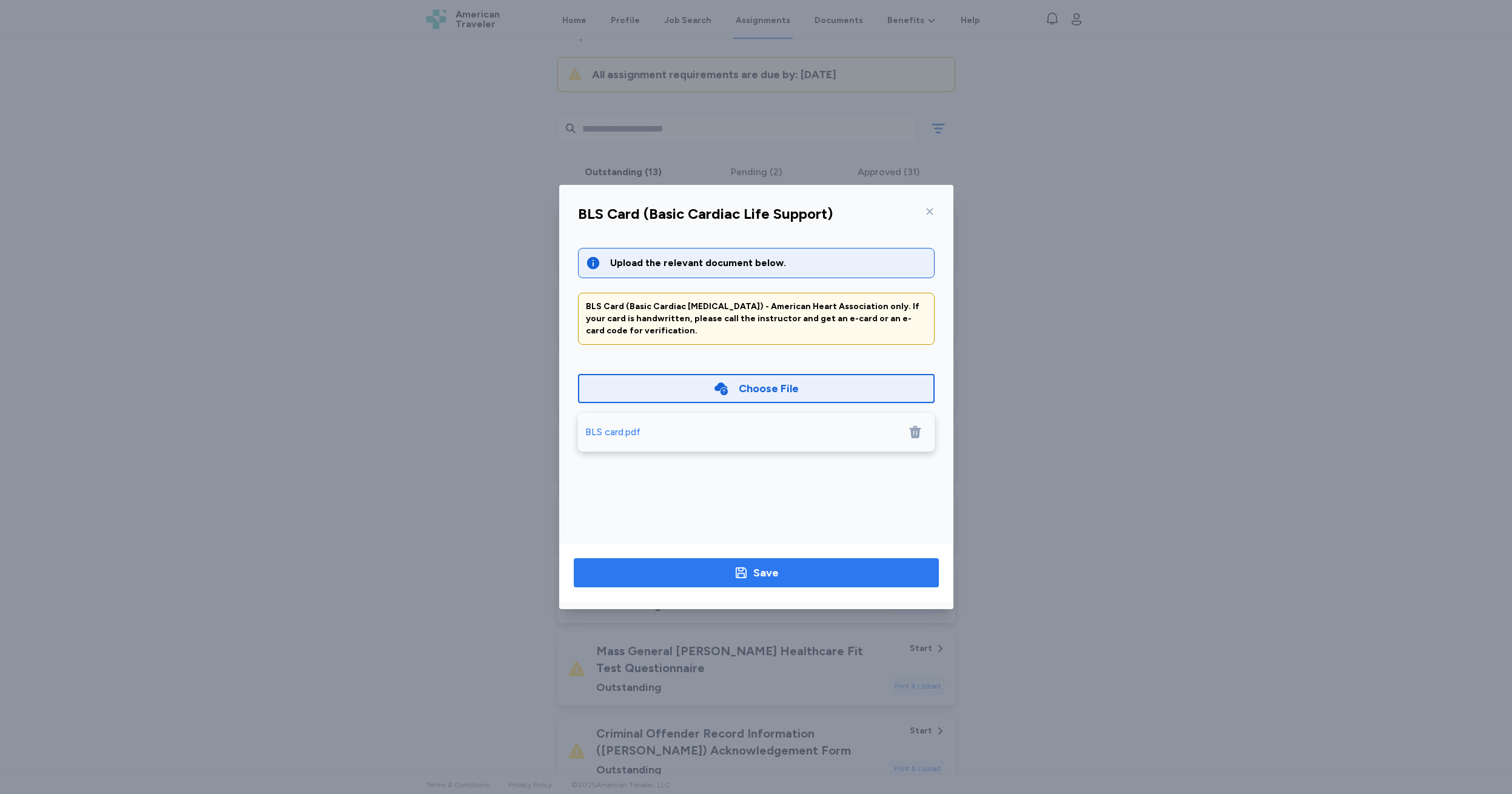
click at [774, 573] on div "Save" at bounding box center [766, 572] width 26 height 17
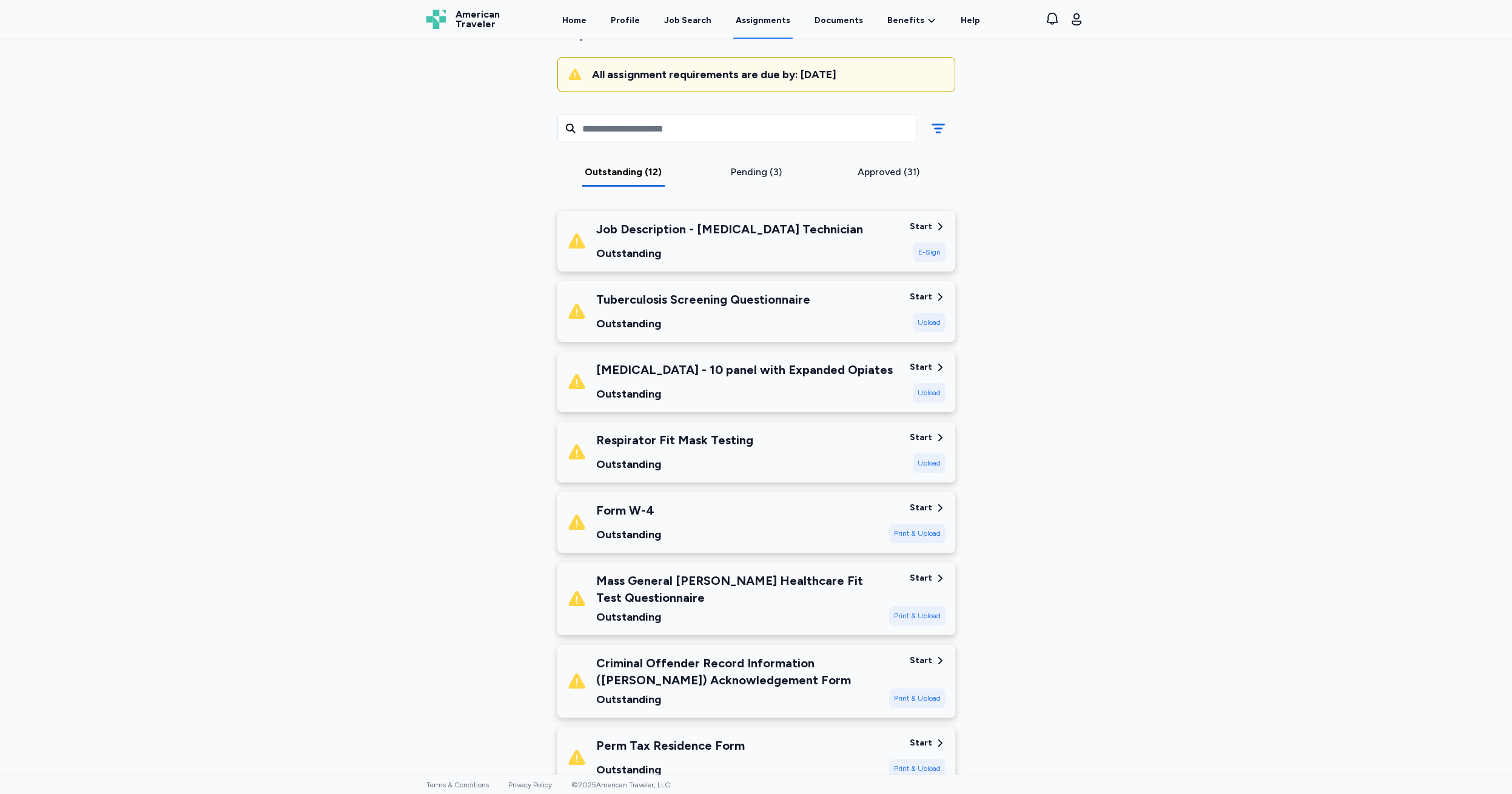
click at [920, 295] on div "Start" at bounding box center [921, 297] width 23 height 12
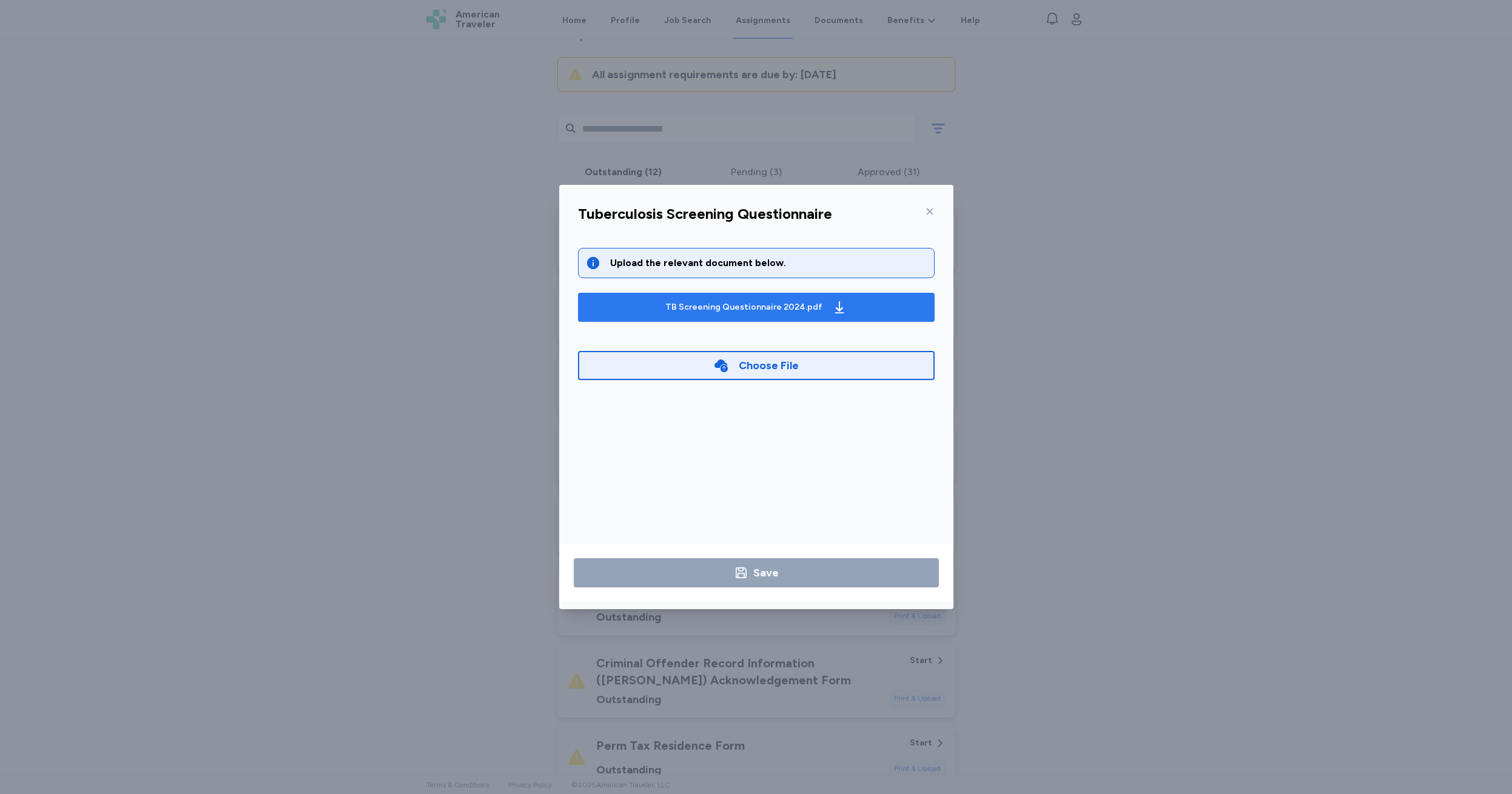
click at [735, 312] on div "TB Screening Questionnaire 2024.pdf" at bounding box center [743, 307] width 157 height 12
click at [930, 211] on icon at bounding box center [930, 211] width 10 height 10
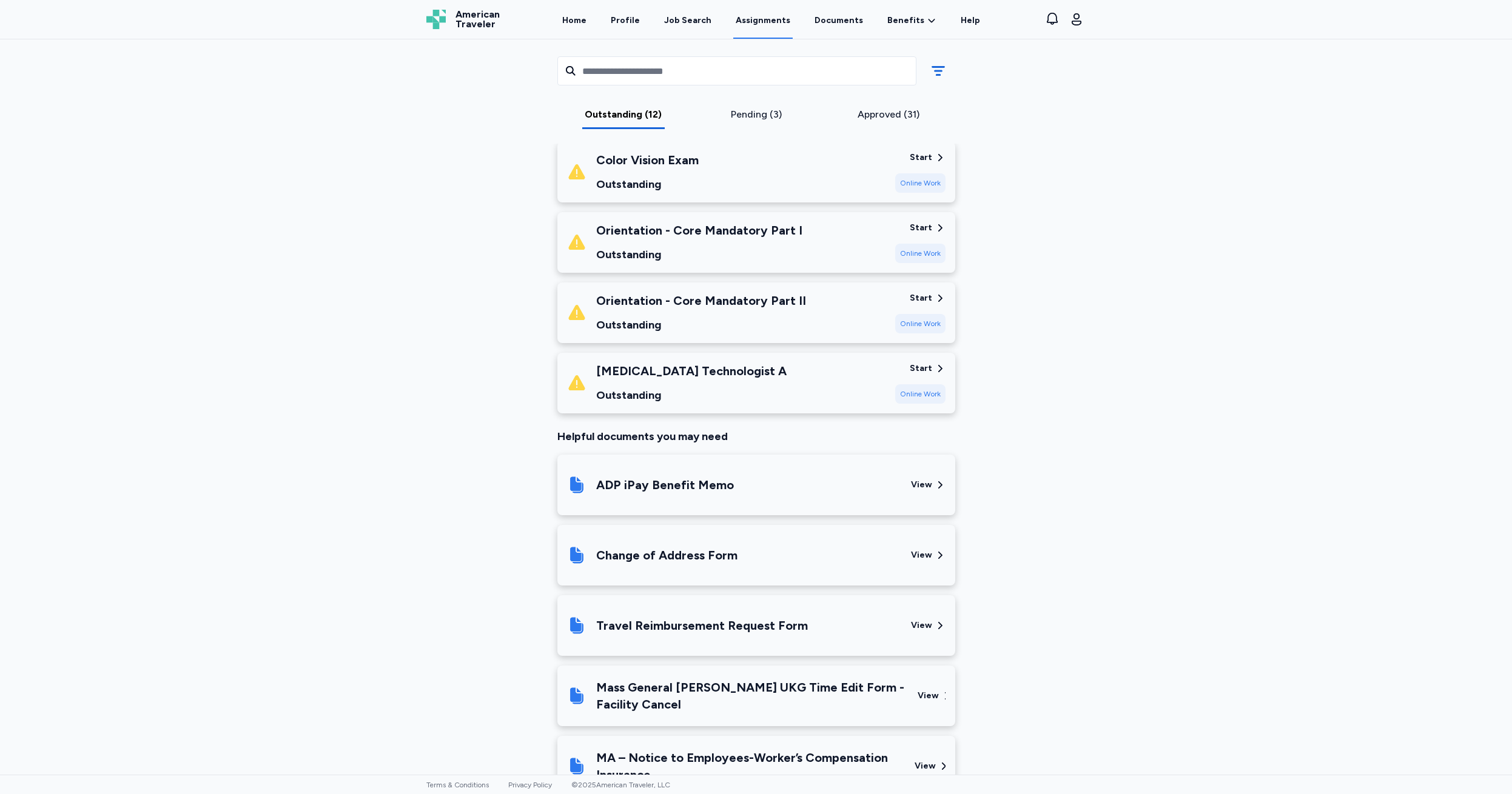
scroll to position [0, 0]
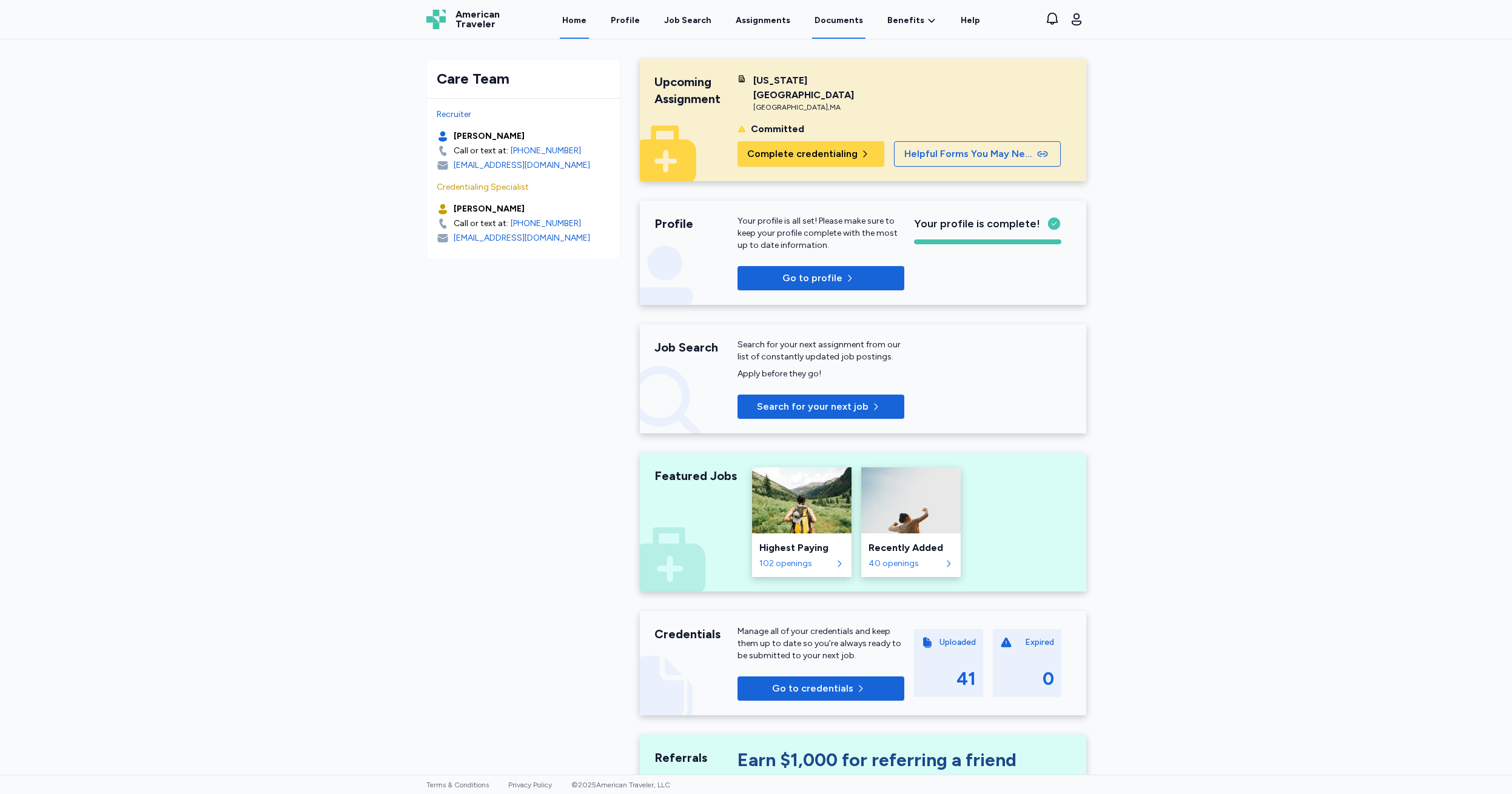
click at [840, 18] on link "Documents" at bounding box center [839, 20] width 53 height 38
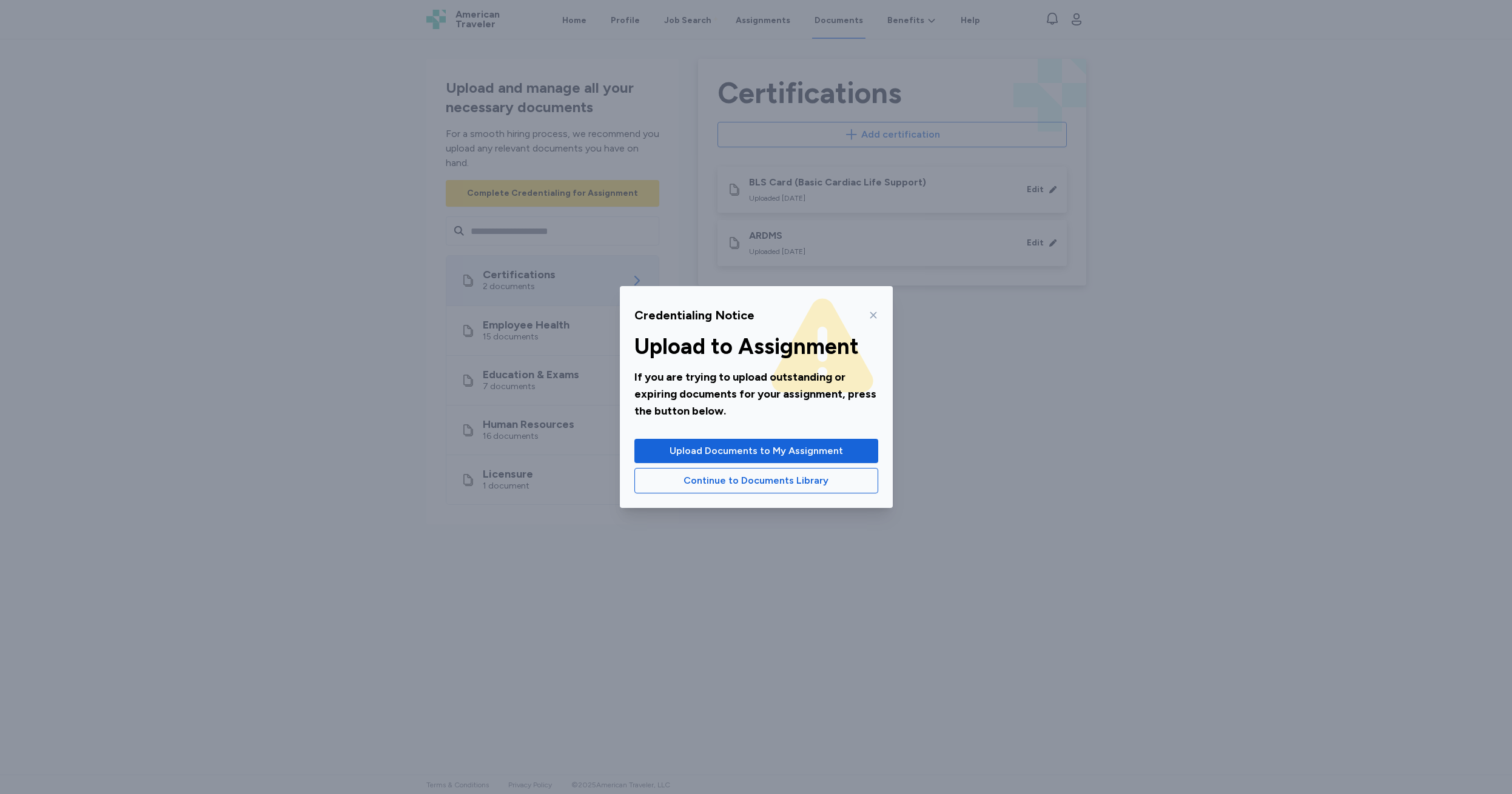
click at [877, 317] on icon at bounding box center [873, 316] width 10 height 10
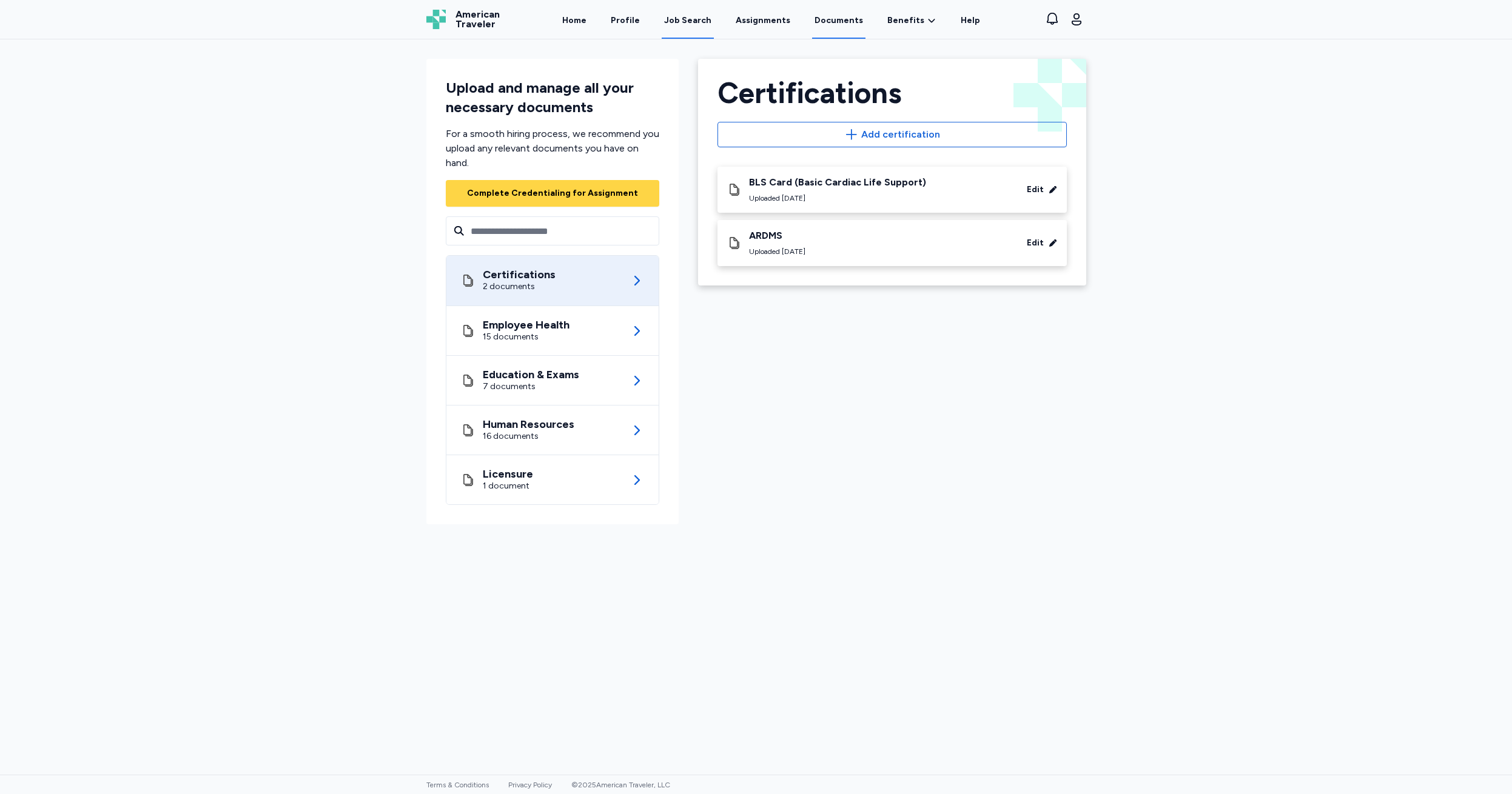
click at [678, 17] on div "Job Search" at bounding box center [688, 20] width 48 height 12
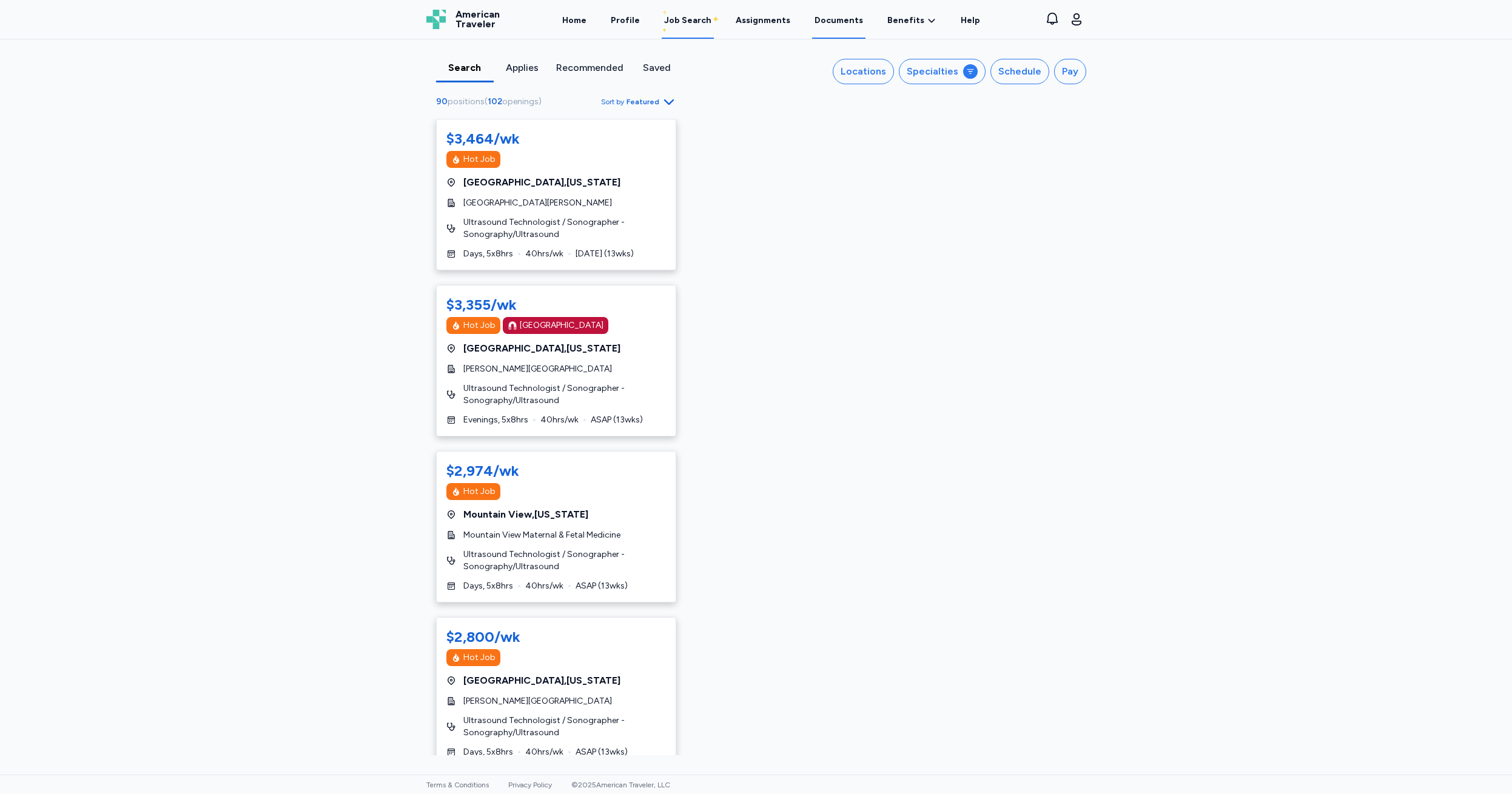
click at [837, 19] on link "Documents" at bounding box center [839, 20] width 53 height 38
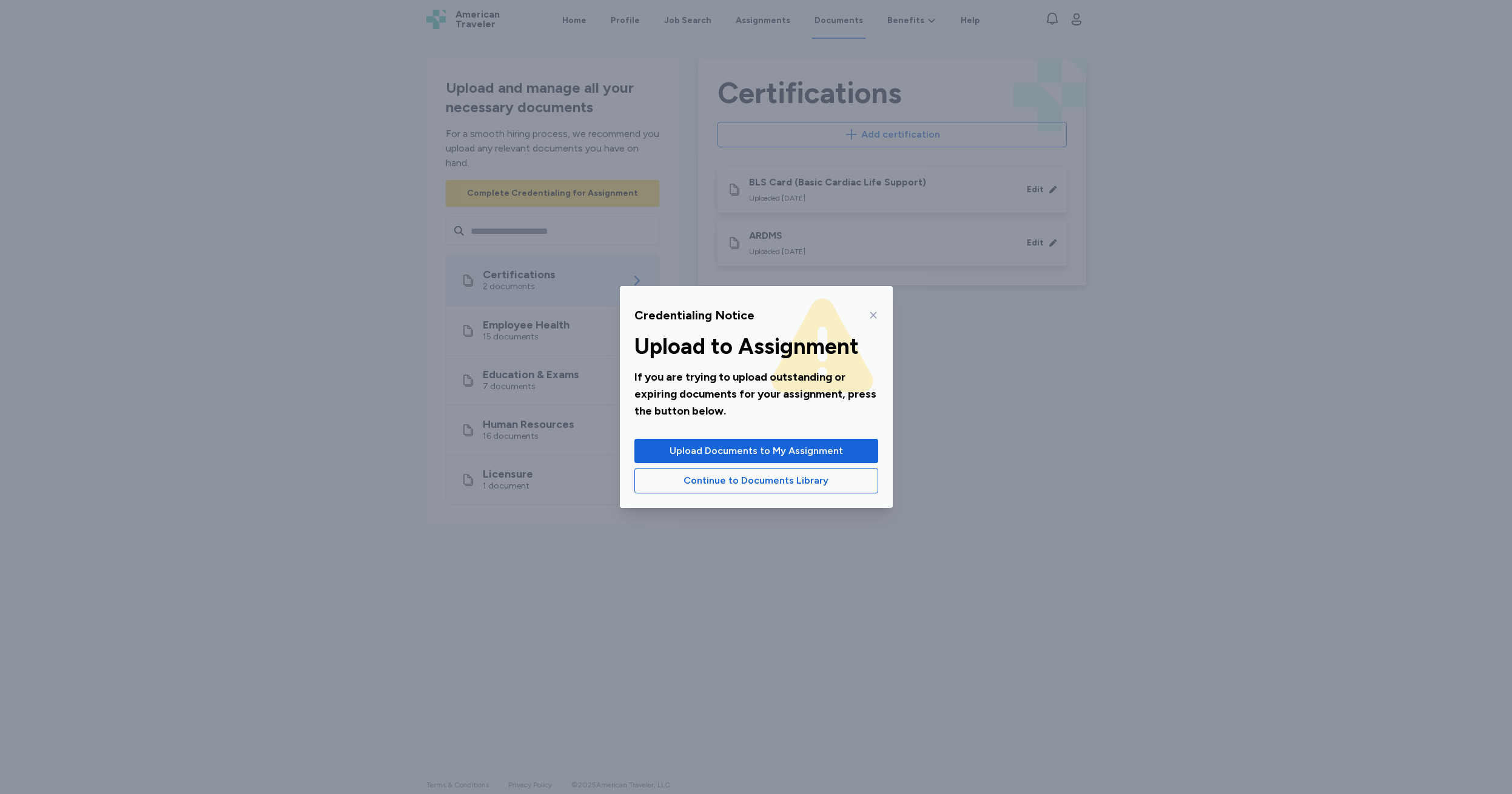
click at [870, 311] on icon at bounding box center [873, 316] width 10 height 10
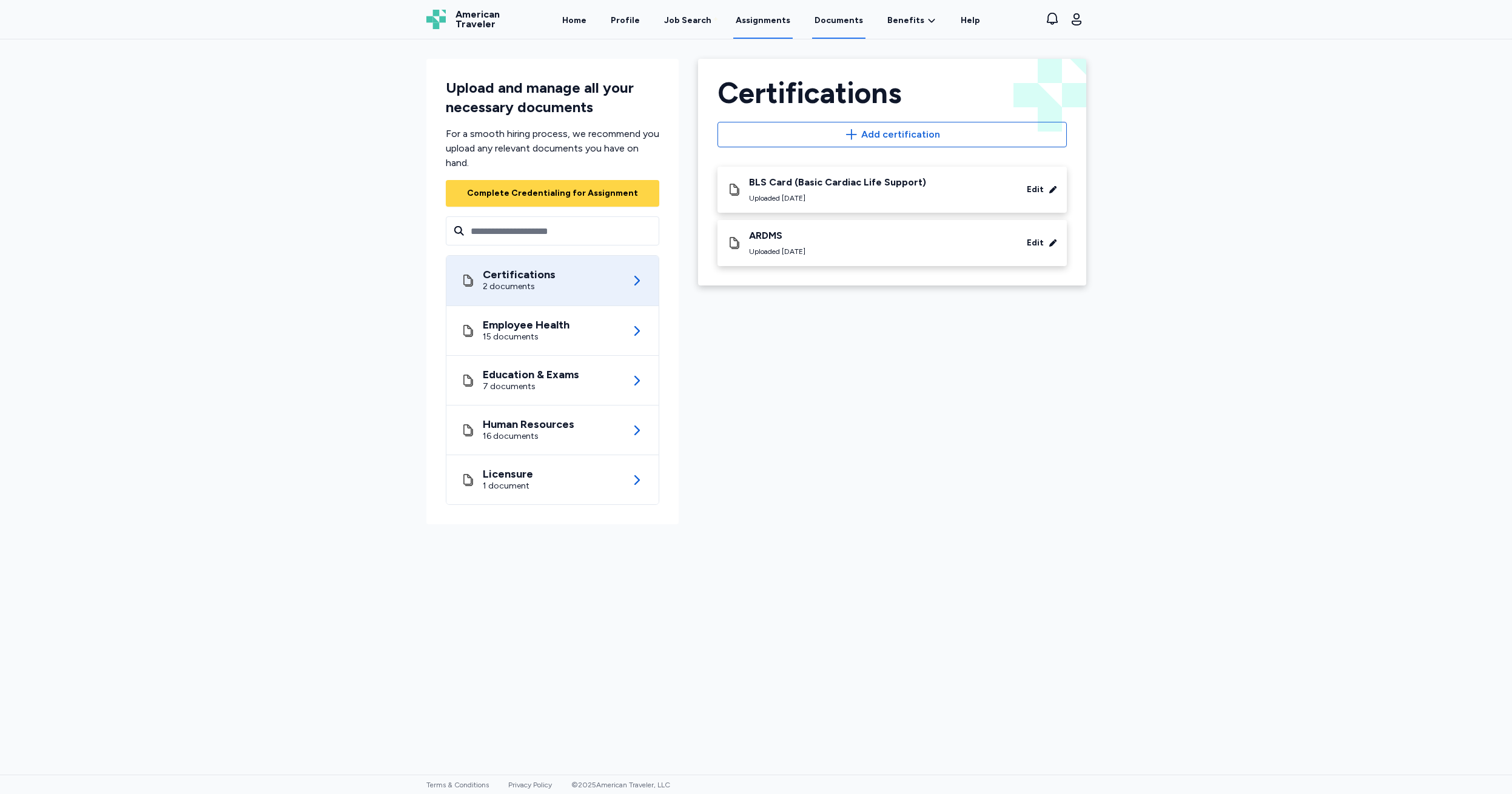
click at [756, 22] on link "Assignments" at bounding box center [763, 20] width 60 height 38
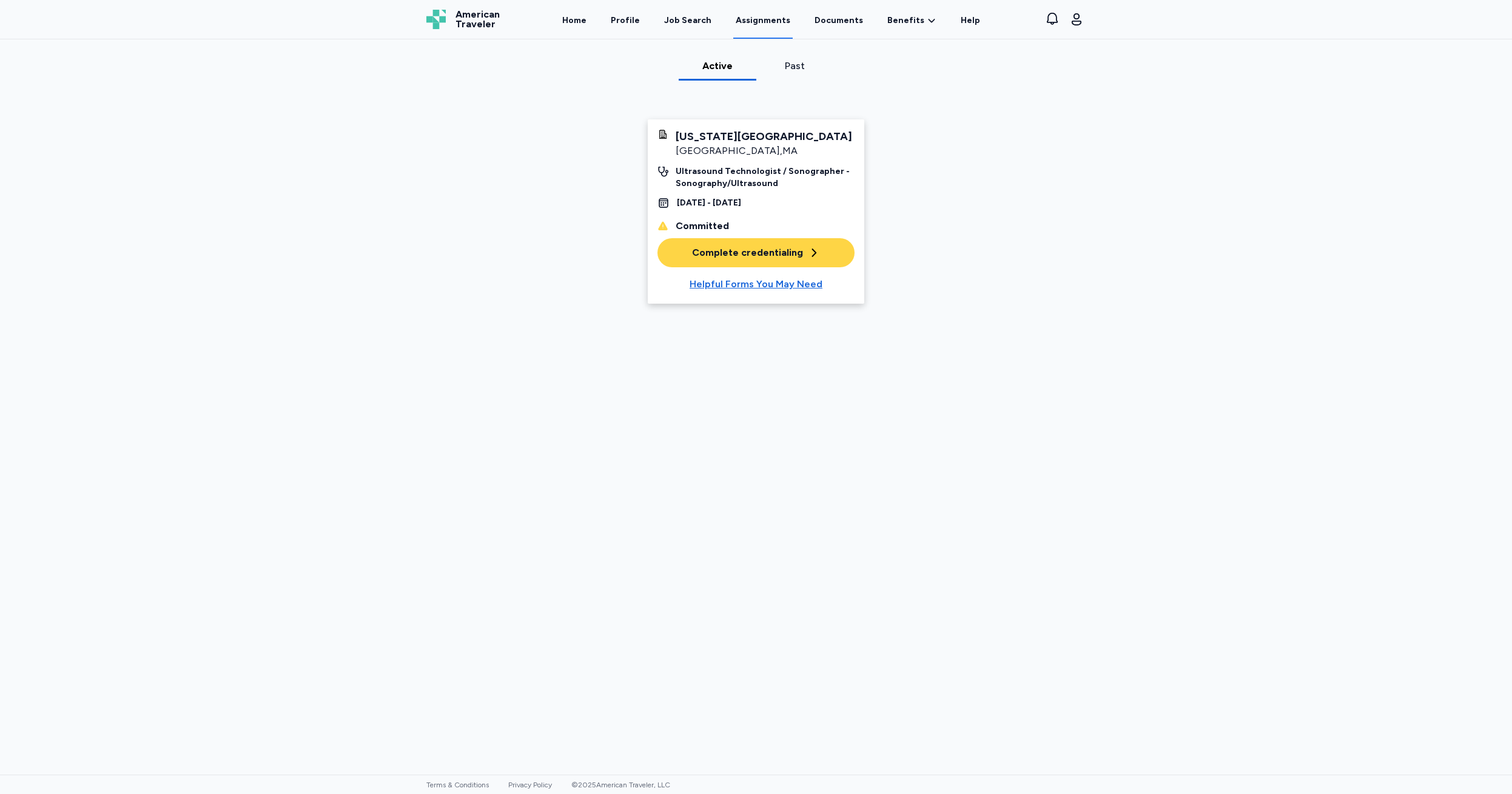
click at [727, 249] on div "Complete credentialing" at bounding box center [756, 253] width 128 height 15
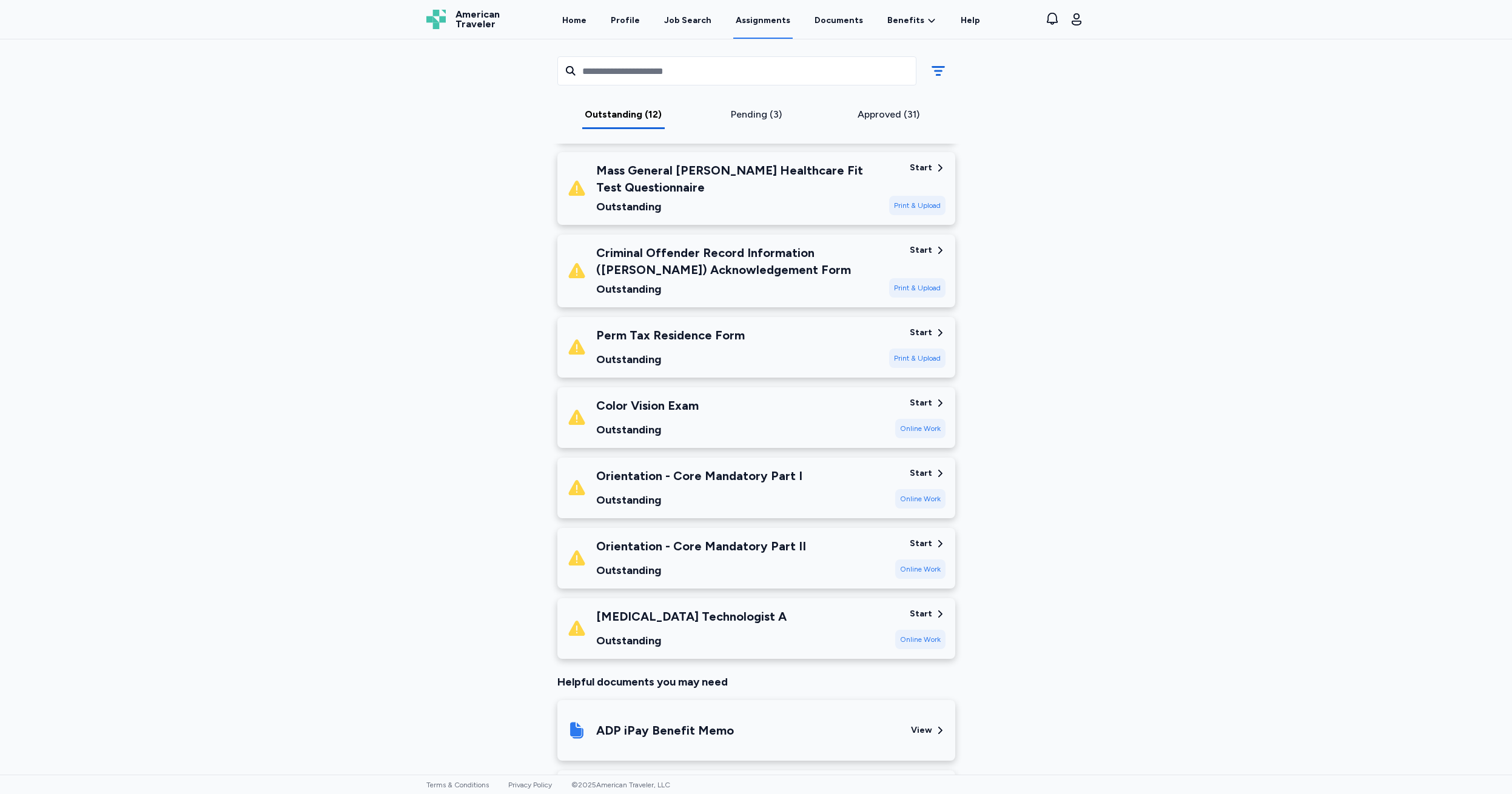
scroll to position [520, 0]
click at [917, 248] on div "Start" at bounding box center [921, 249] width 23 height 12
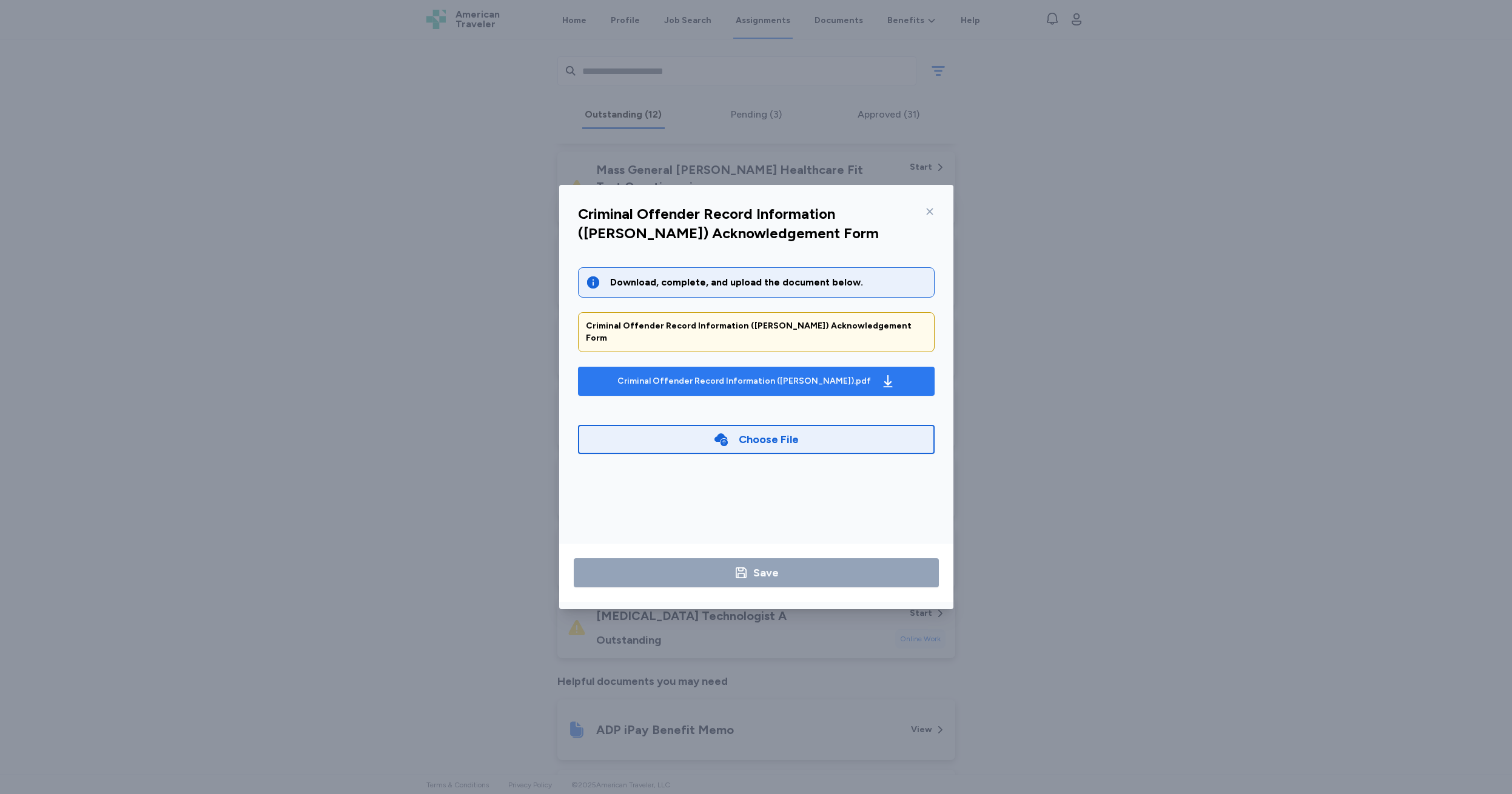
click at [743, 375] on div "Criminal Offender Record Information (CORI).pdf" at bounding box center [744, 381] width 253 height 12
click at [928, 211] on icon at bounding box center [930, 211] width 10 height 10
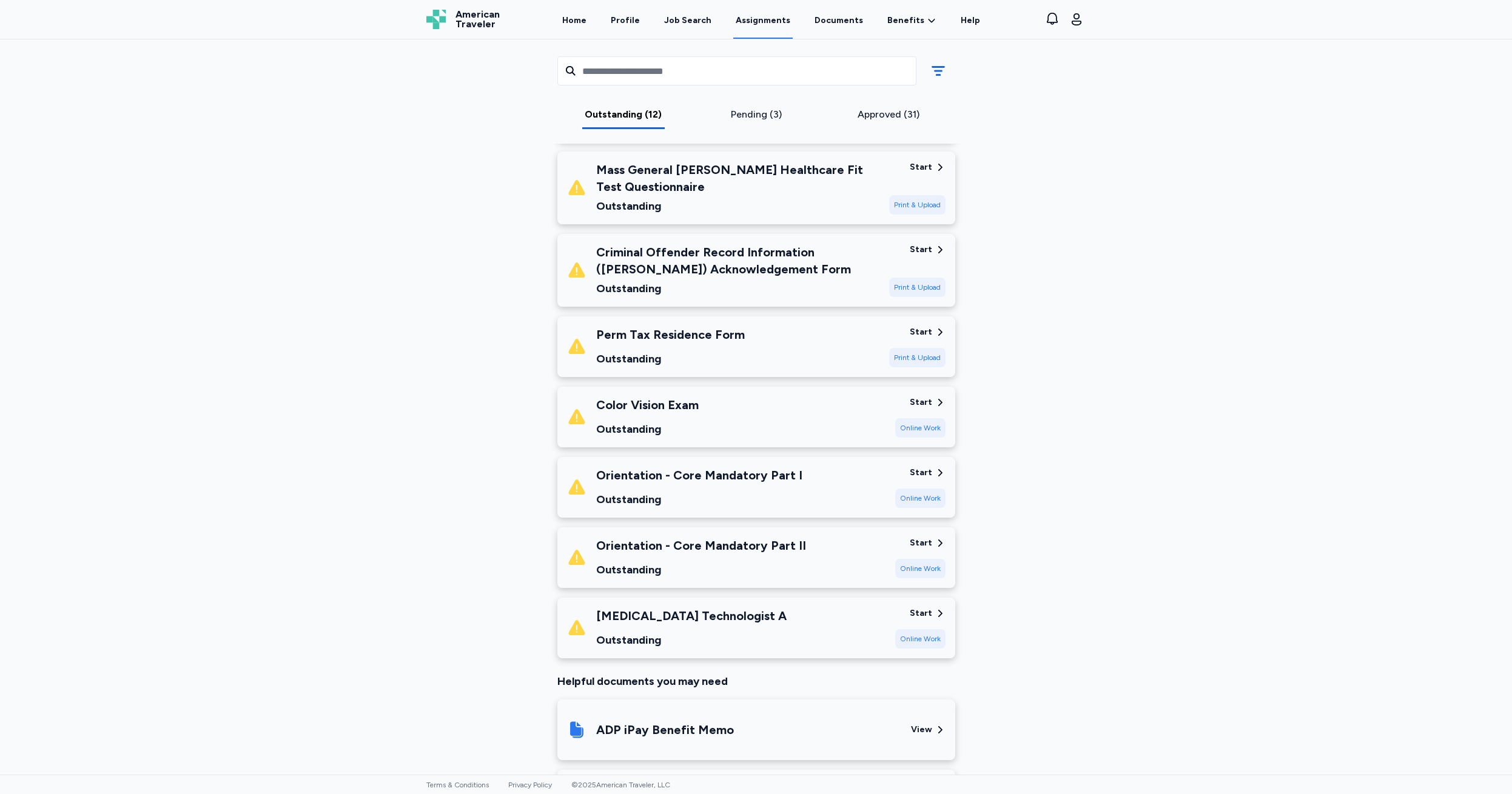
click at [918, 248] on div "Start" at bounding box center [921, 249] width 23 height 12
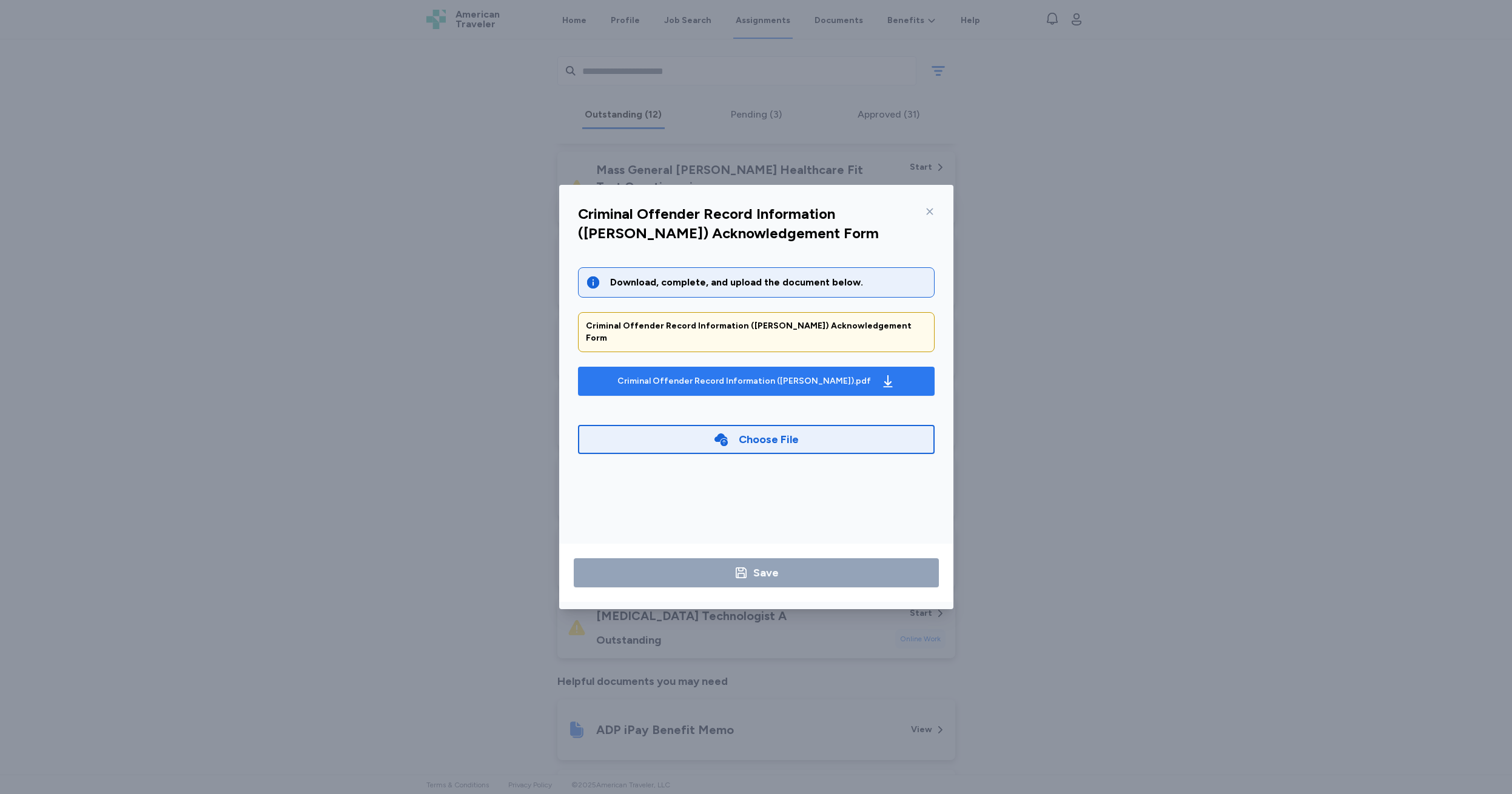
click at [738, 375] on div "Criminal Offender Record Information (CORI).pdf" at bounding box center [744, 381] width 253 height 12
click at [760, 431] on div "Choose File" at bounding box center [769, 439] width 60 height 17
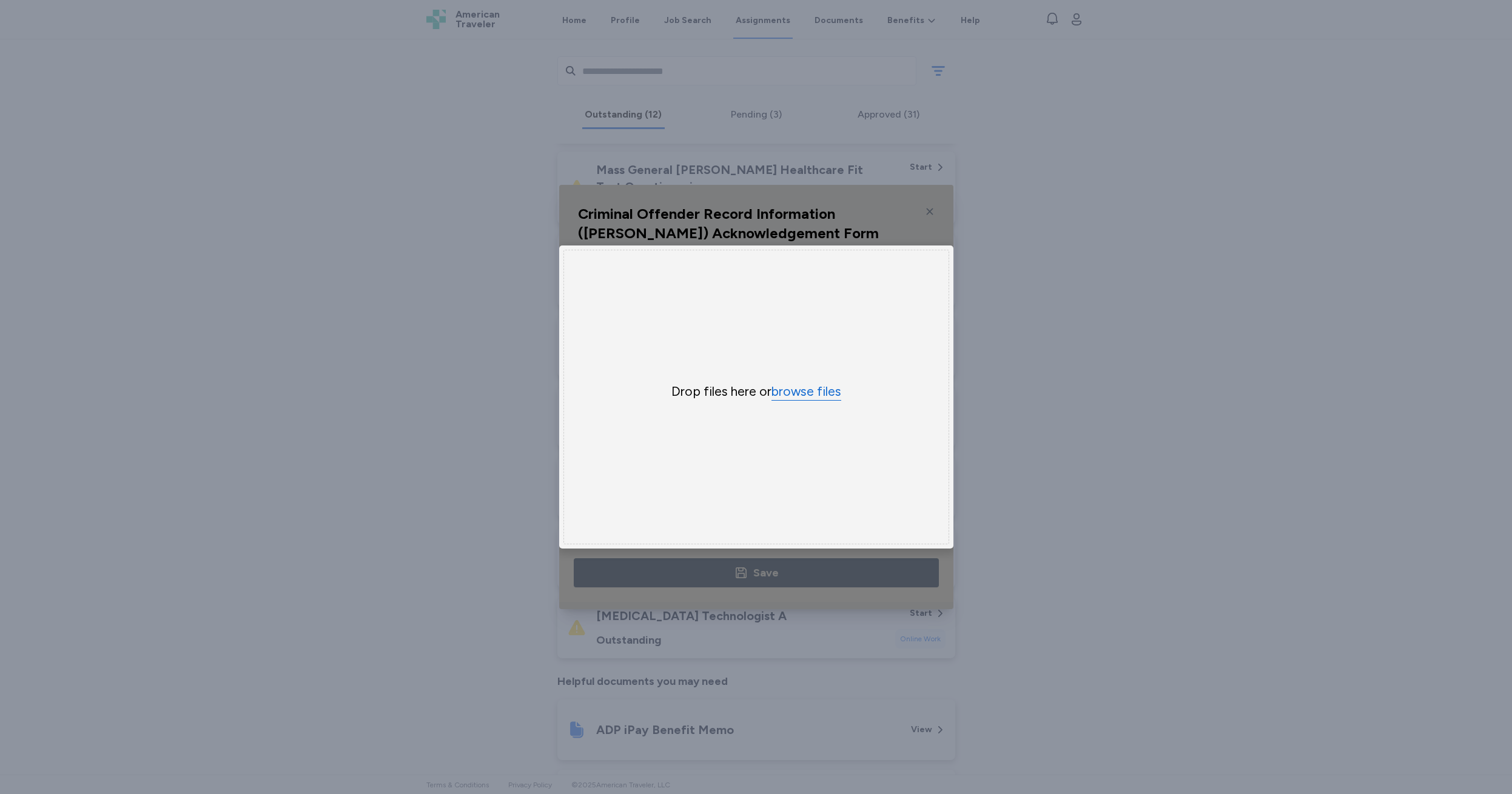
click at [798, 387] on button "browse files" at bounding box center [806, 392] width 69 height 18
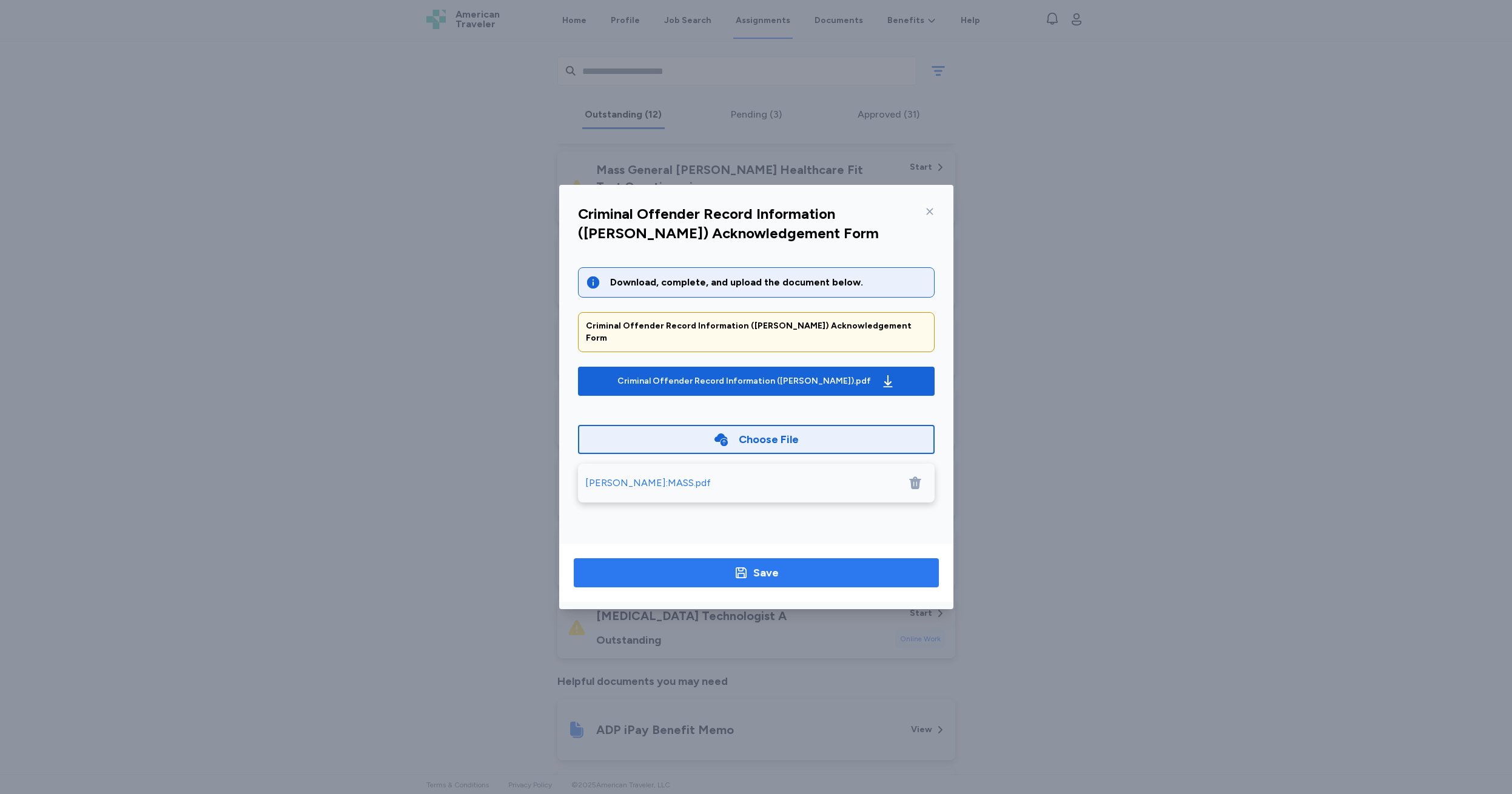
click at [771, 576] on div "Save" at bounding box center [766, 572] width 26 height 17
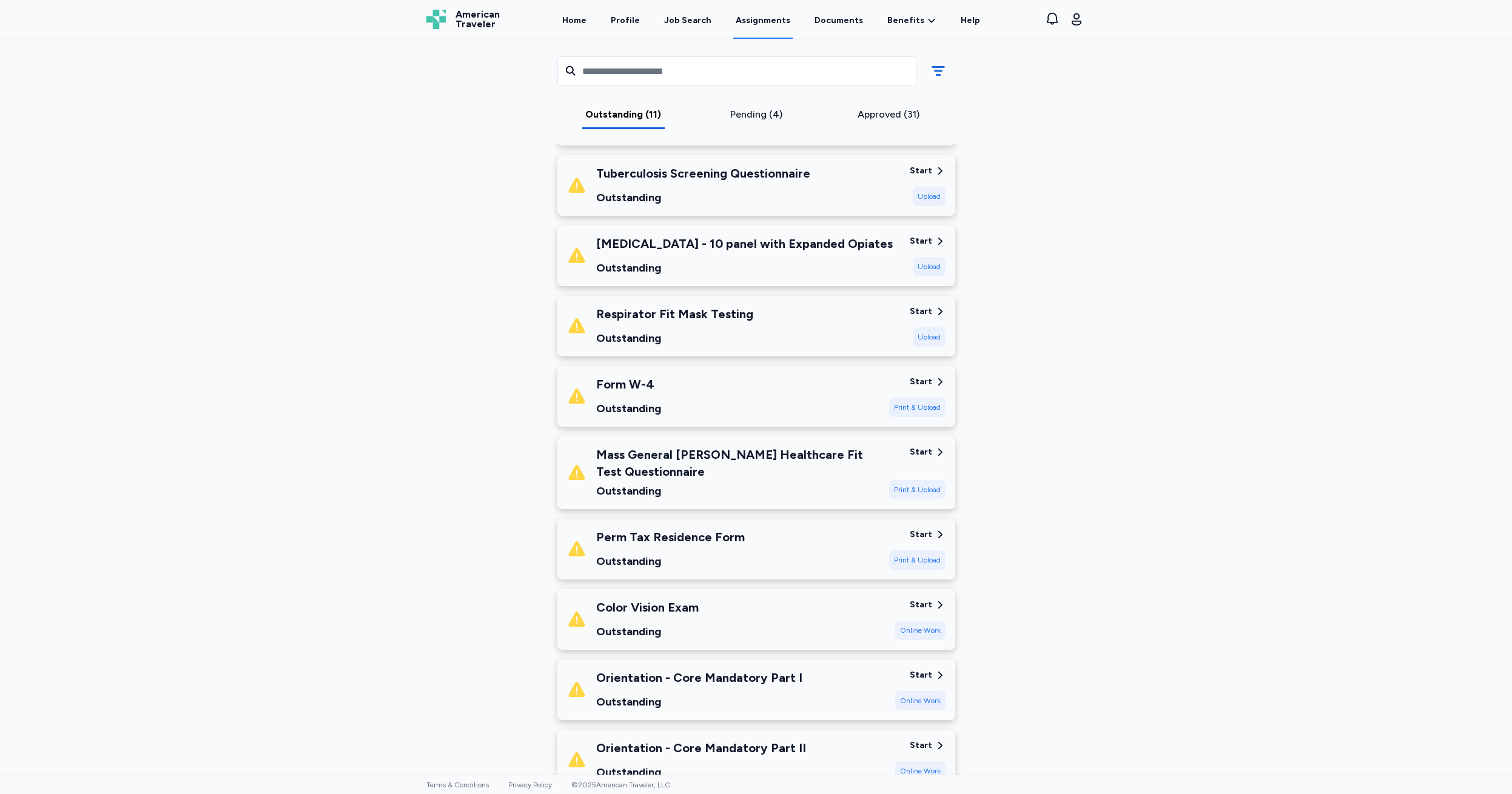
scroll to position [94, 0]
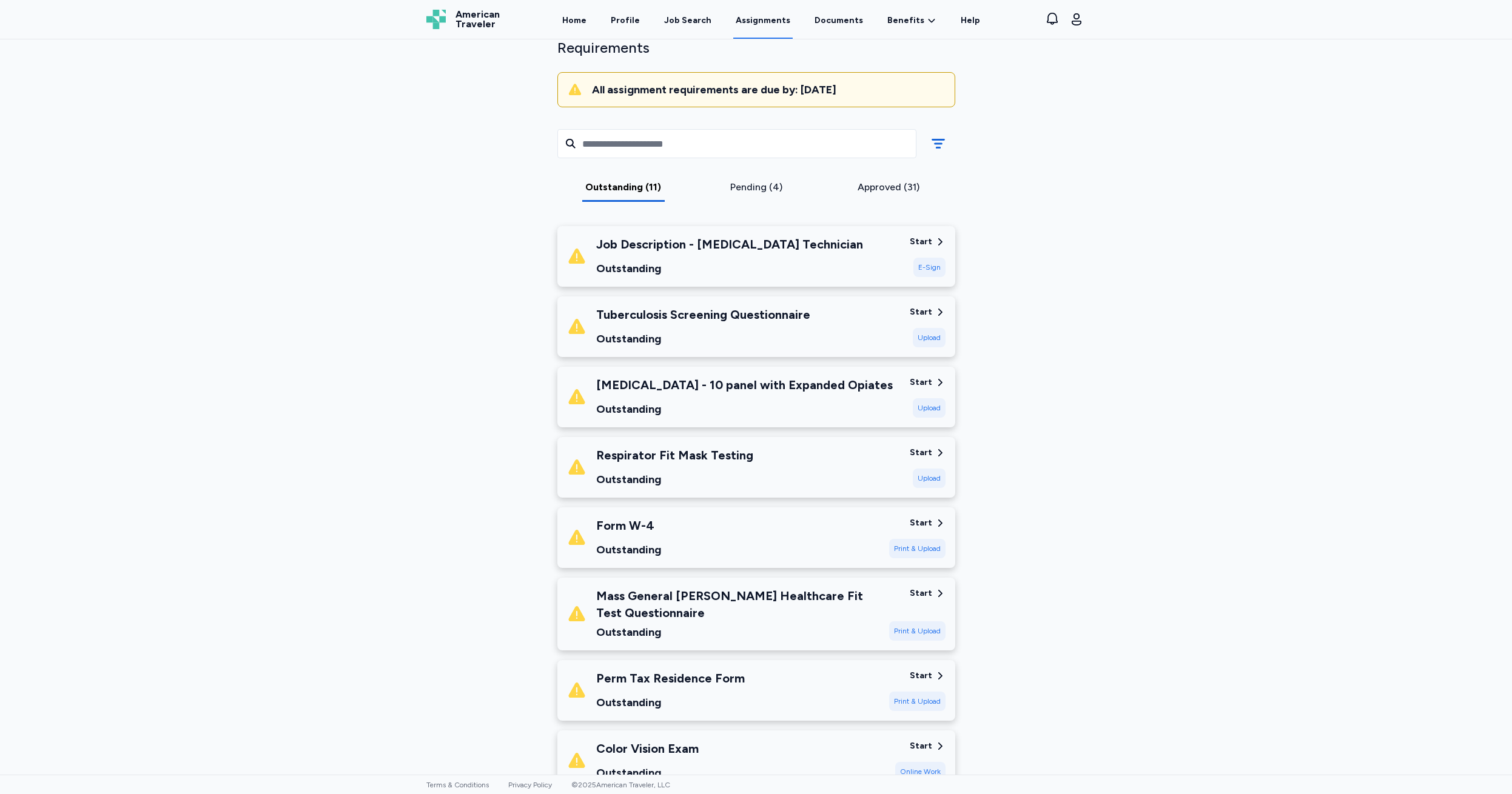
click at [911, 672] on div "Start" at bounding box center [921, 675] width 23 height 12
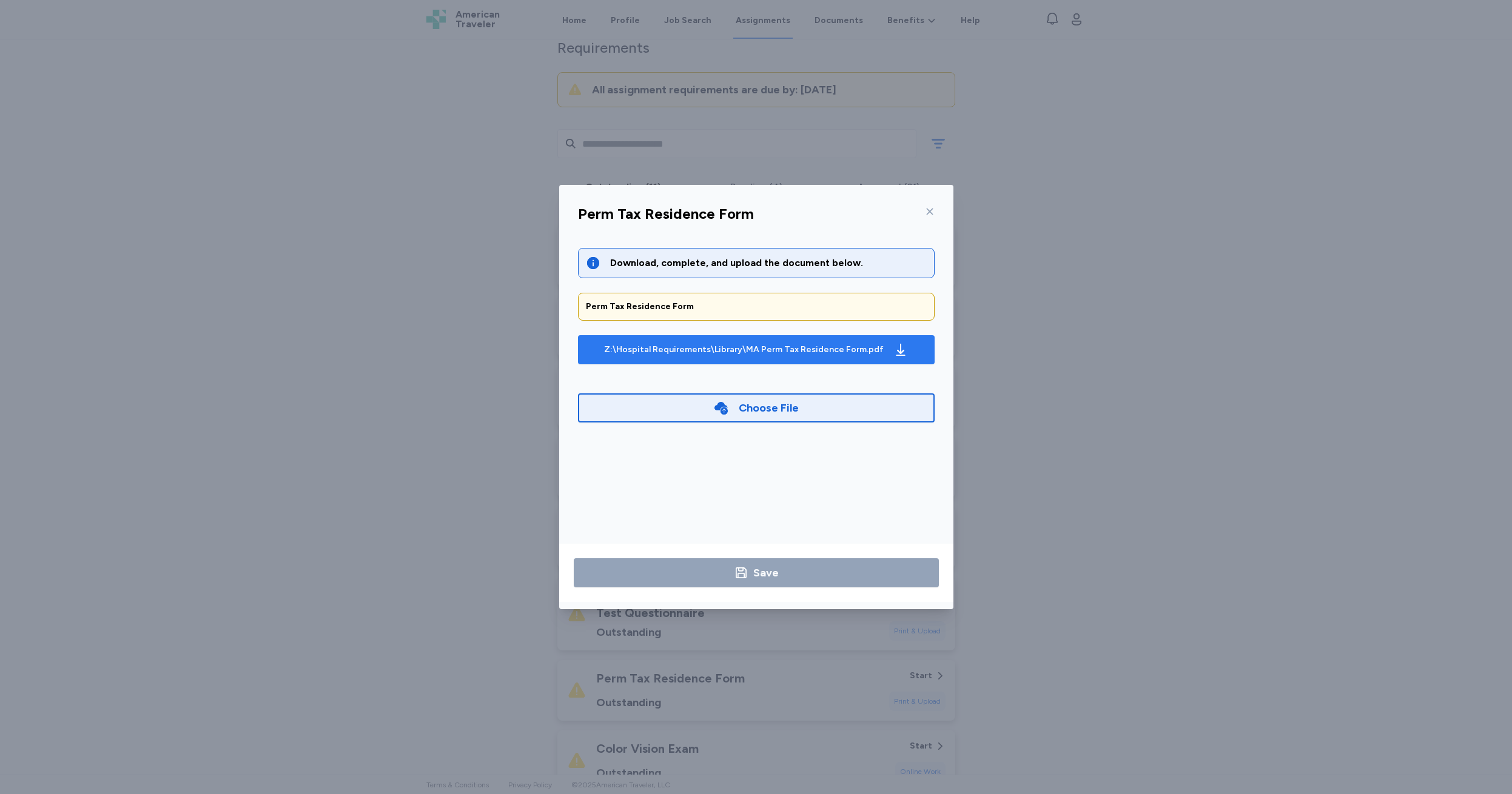
click at [743, 345] on div "Z:\Hospital Requirements\Library\MA Perm Tax Residence Form.pdf" at bounding box center [743, 349] width 279 height 12
click at [927, 211] on icon at bounding box center [930, 211] width 10 height 10
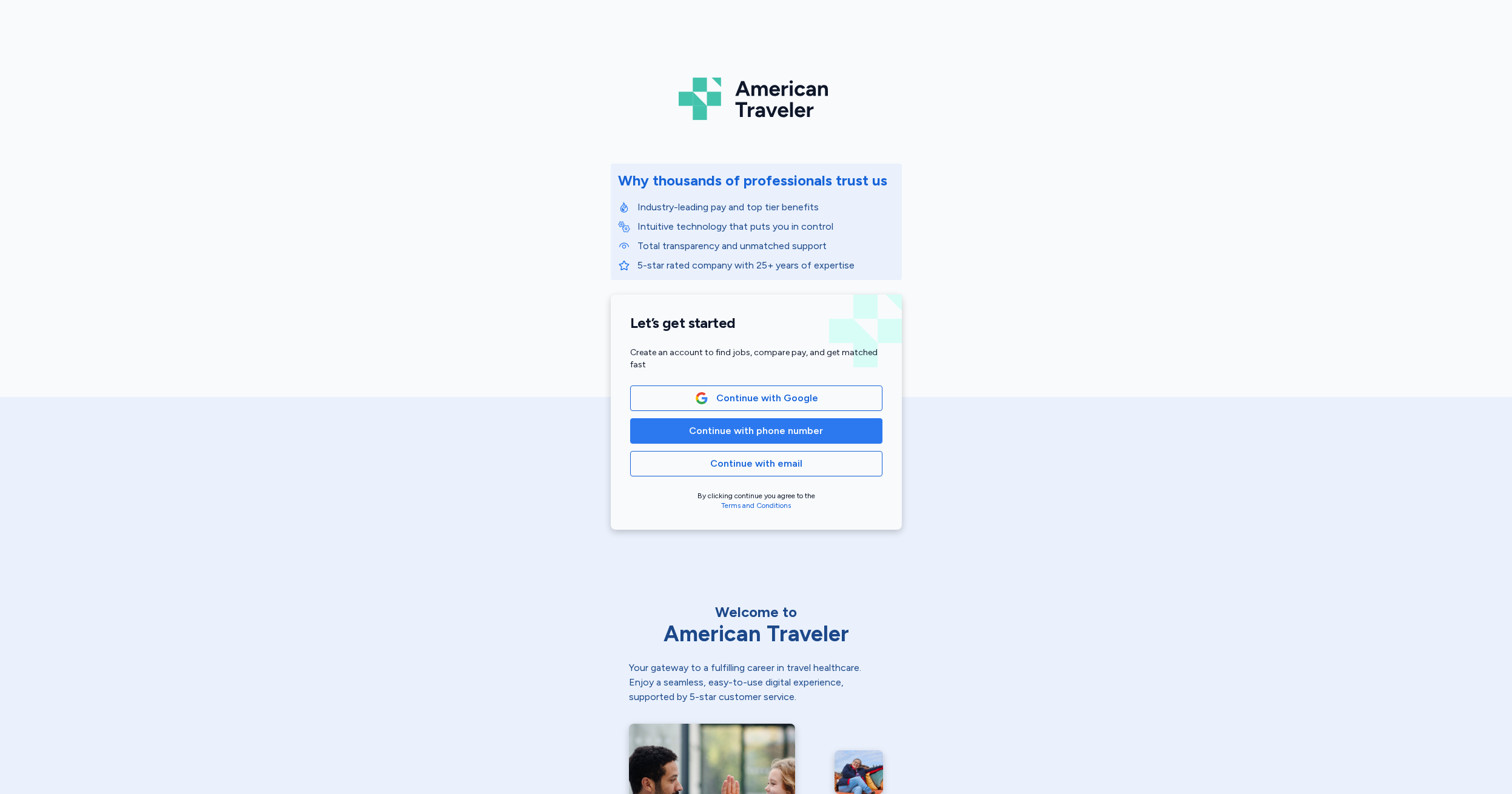
click at [745, 432] on span "Continue with phone number" at bounding box center [756, 431] width 134 height 15
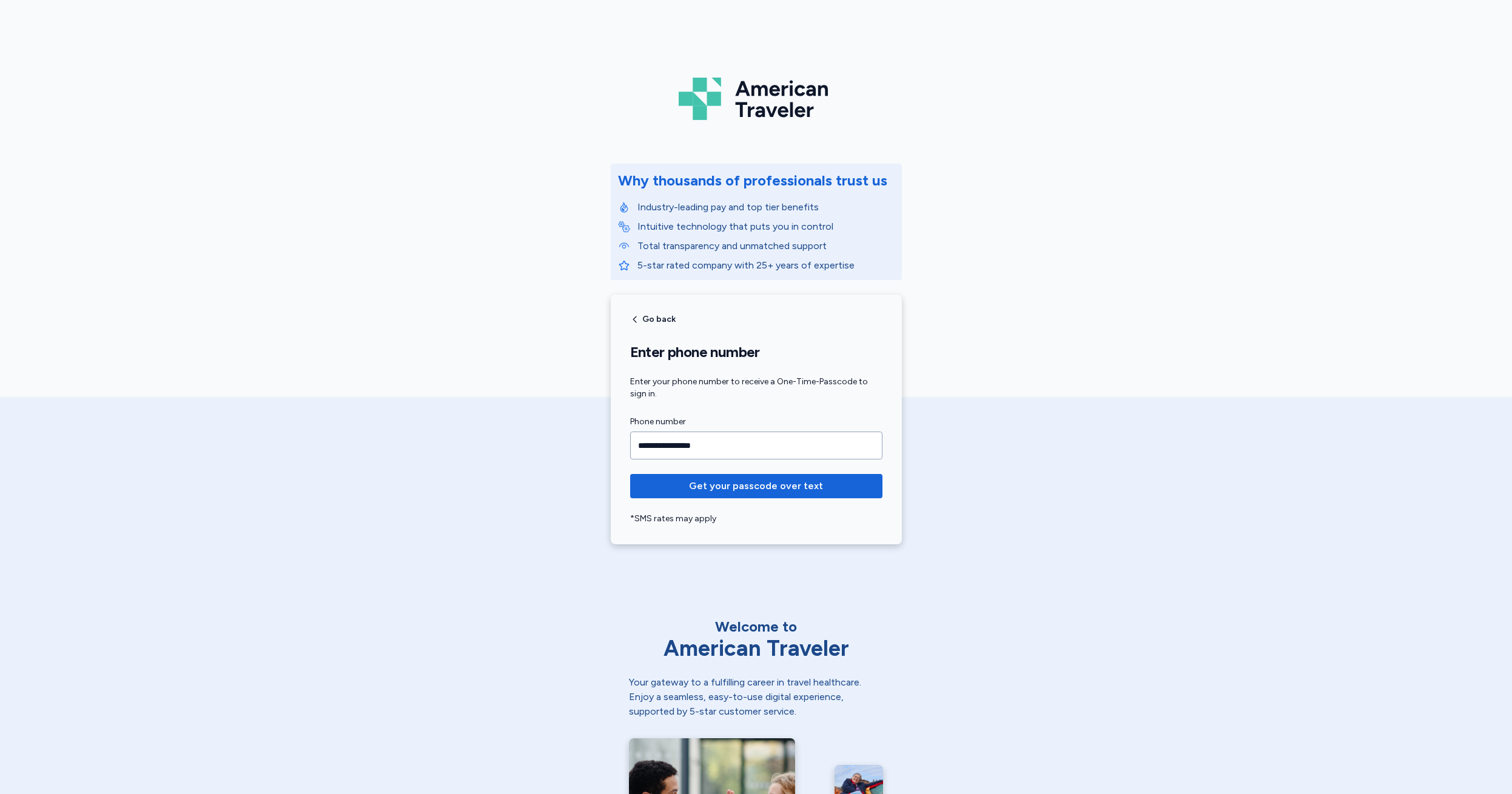
type input "**********"
click at [766, 487] on span "Get your passcode over text" at bounding box center [756, 486] width 134 height 15
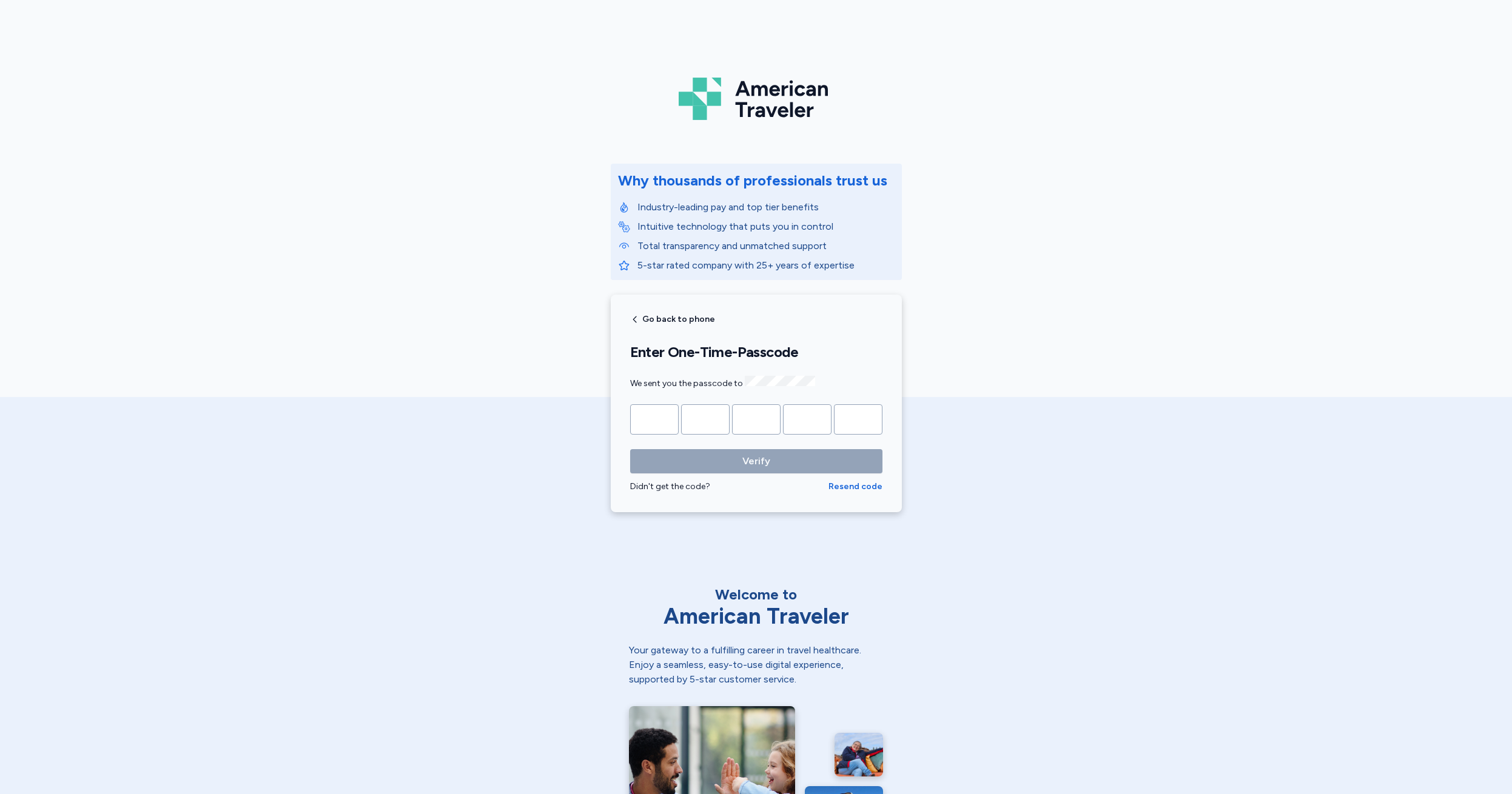
type input "*"
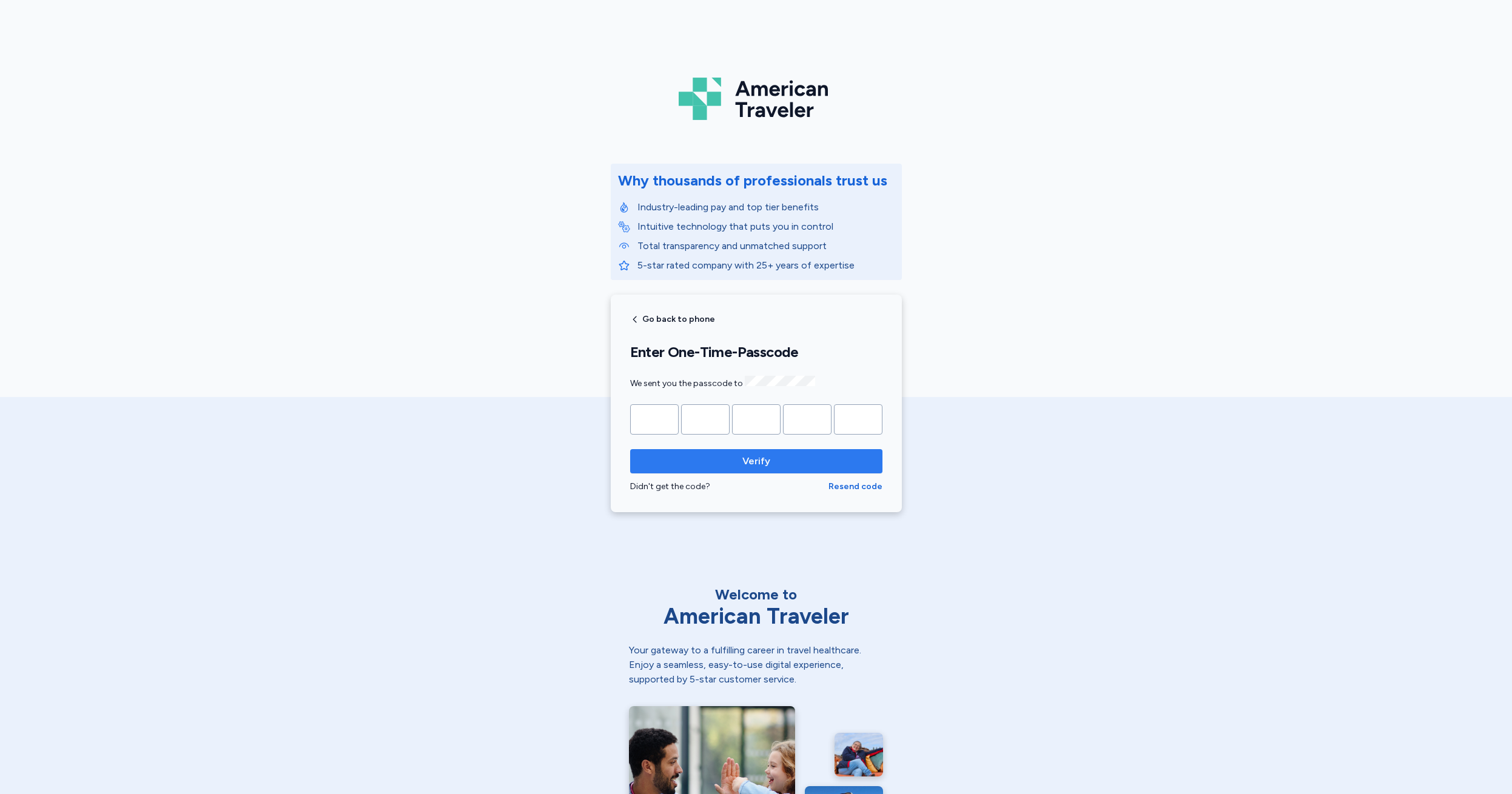
click at [754, 458] on span "Verify" at bounding box center [756, 462] width 28 height 15
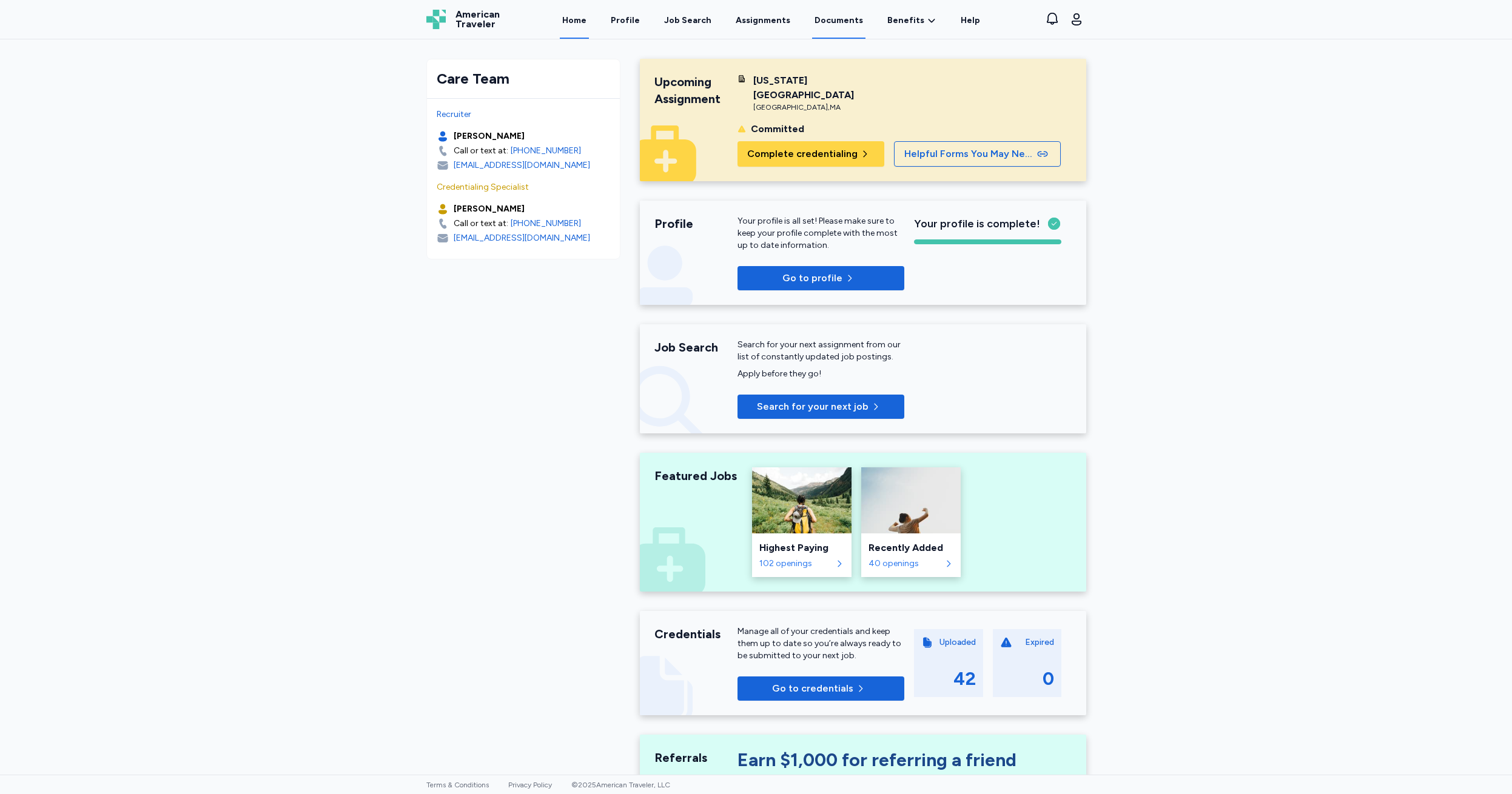
click at [830, 19] on link "Documents" at bounding box center [839, 20] width 53 height 38
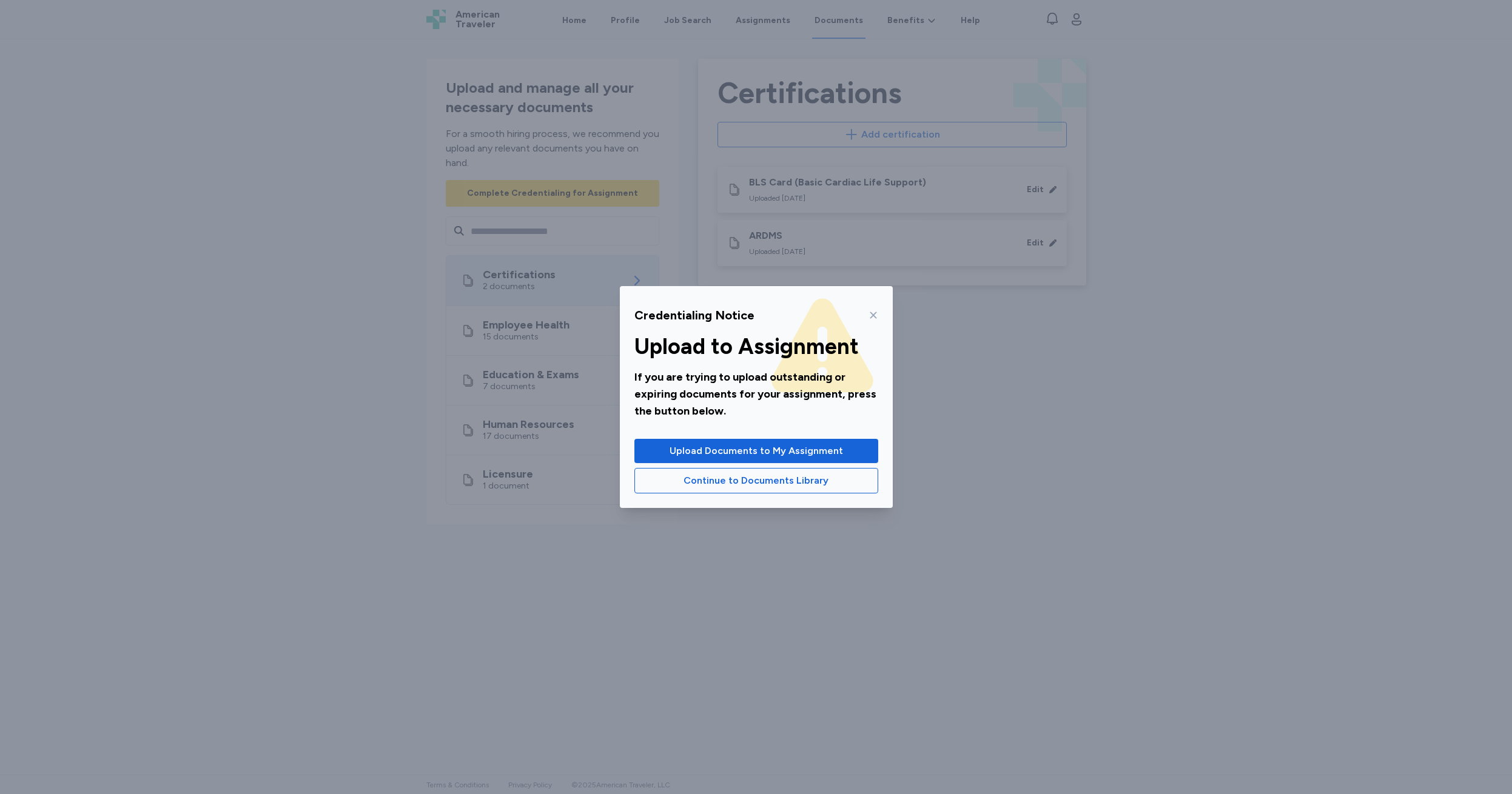
click at [877, 314] on icon at bounding box center [873, 316] width 10 height 10
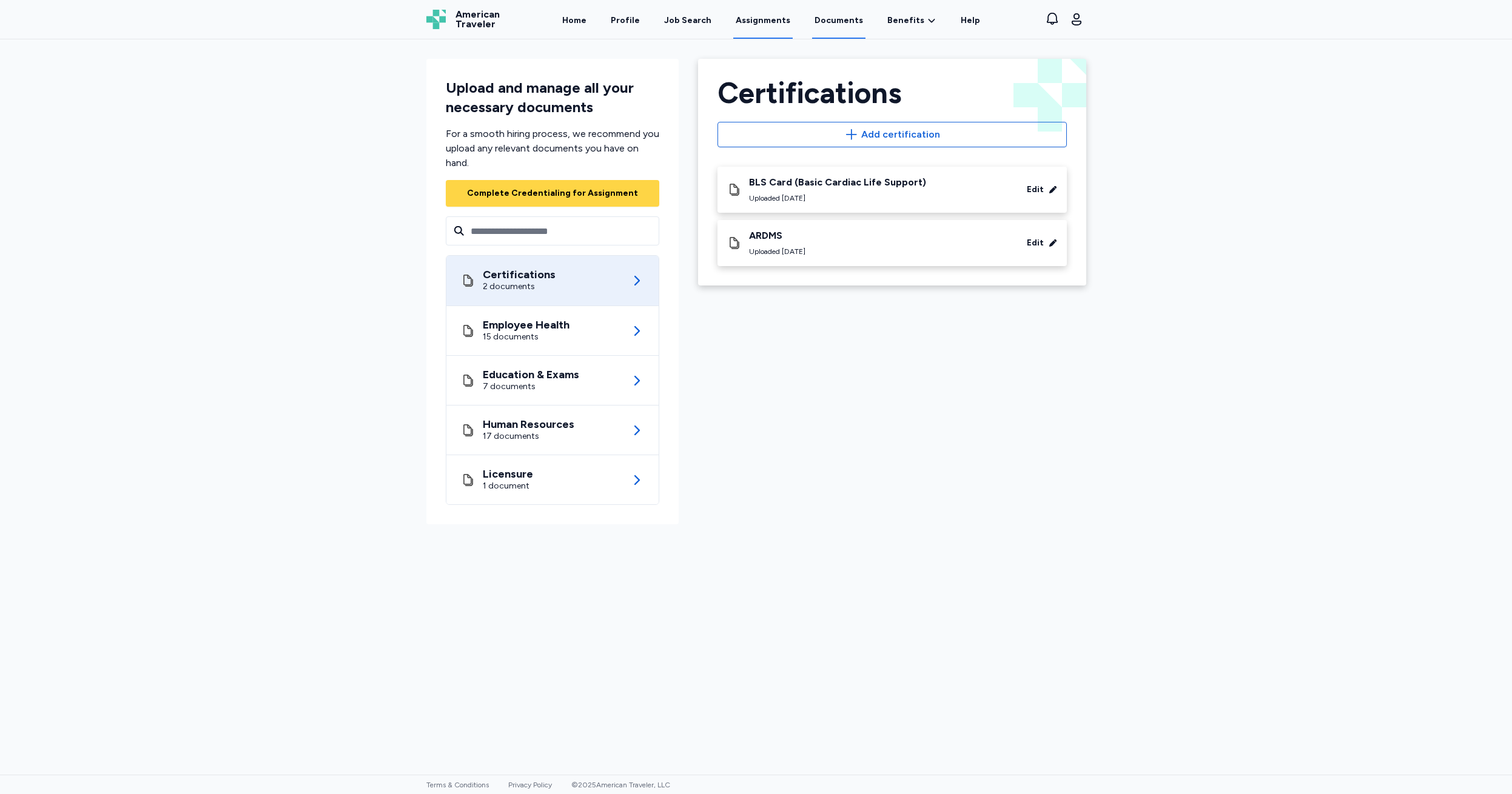
click at [757, 19] on link "Assignments" at bounding box center [763, 20] width 60 height 38
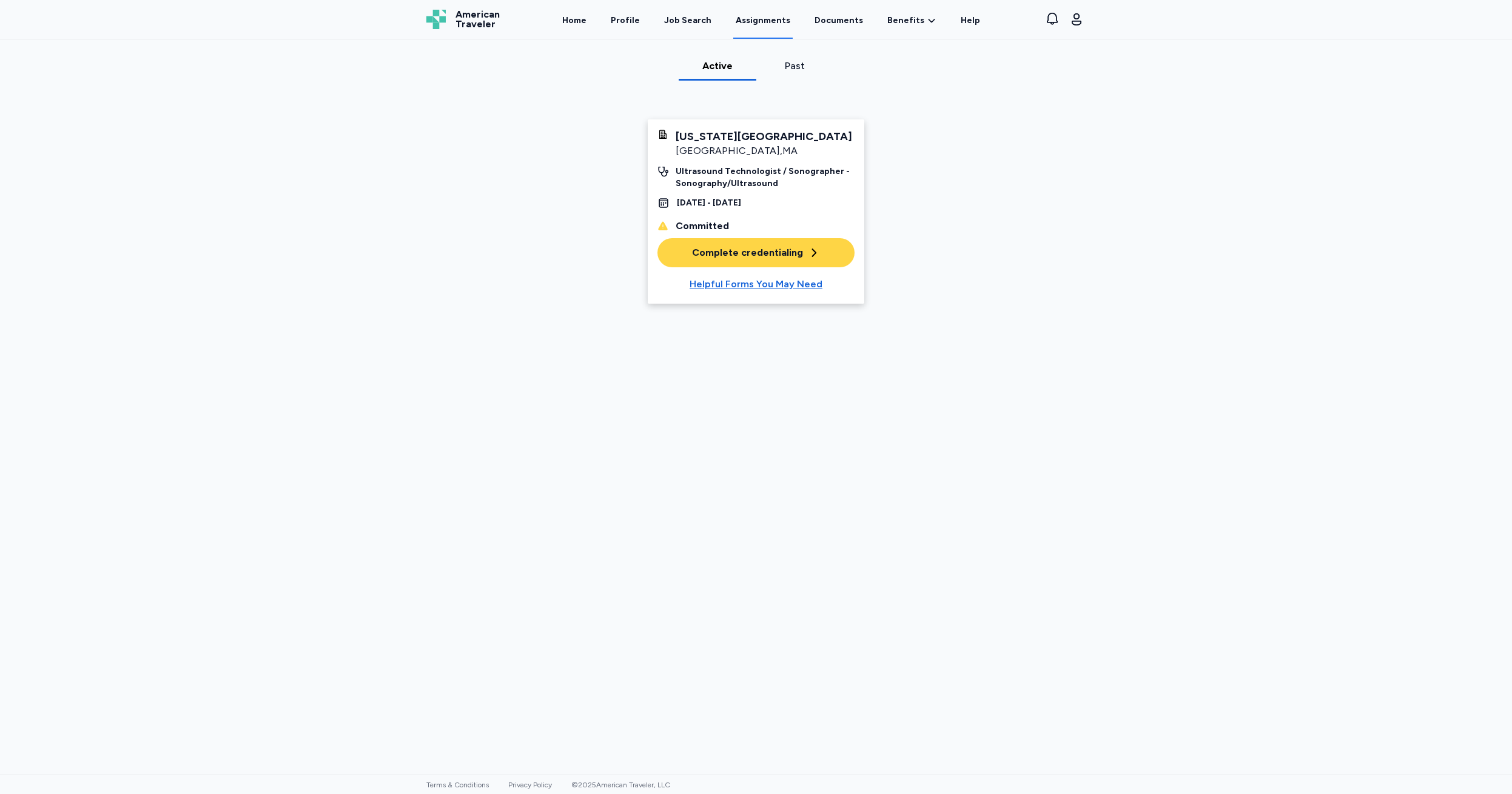
click at [748, 248] on div "Complete credentialing" at bounding box center [756, 253] width 128 height 15
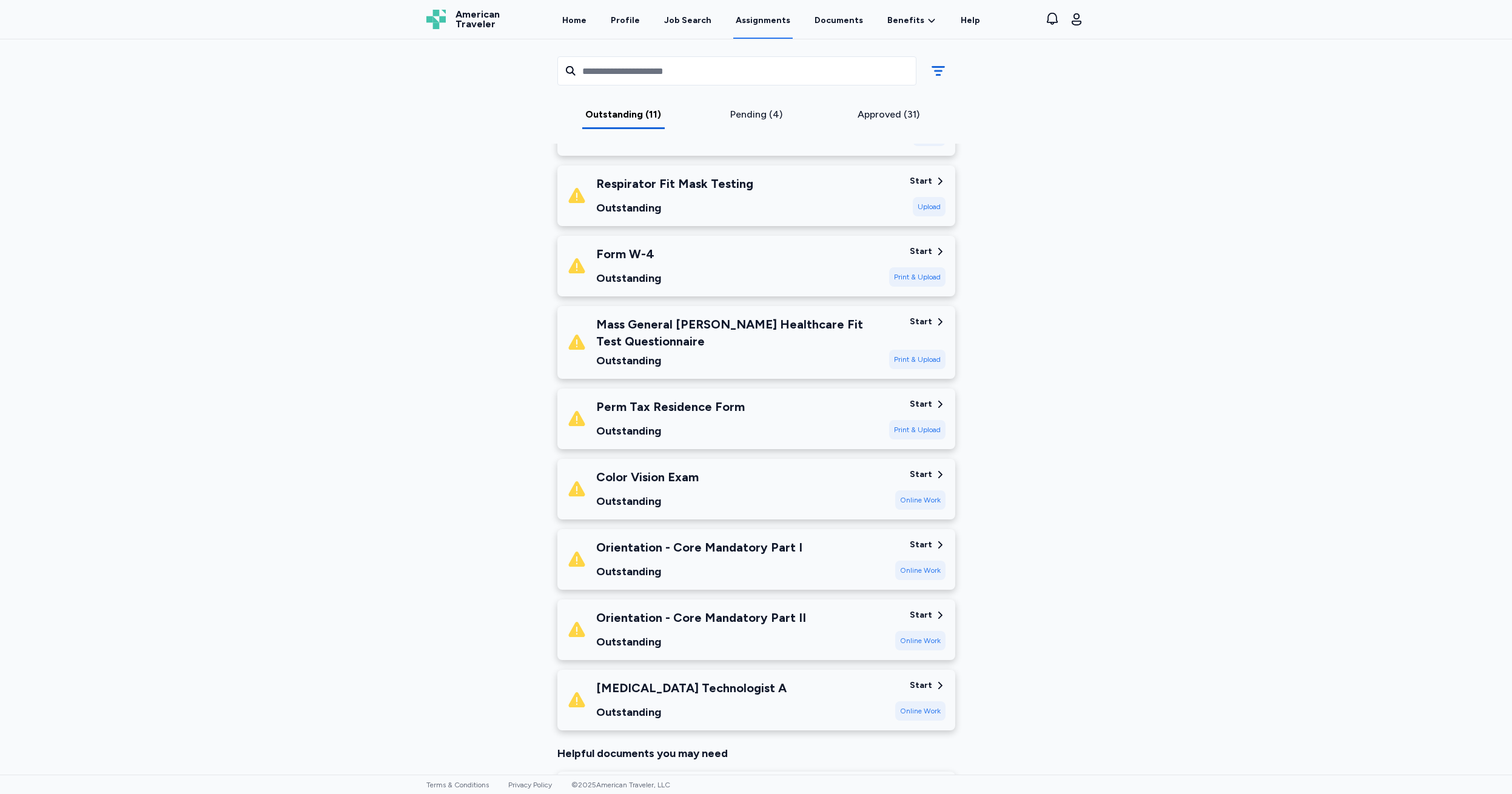
scroll to position [366, 0]
click at [904, 428] on div "Print & Upload" at bounding box center [917, 429] width 57 height 19
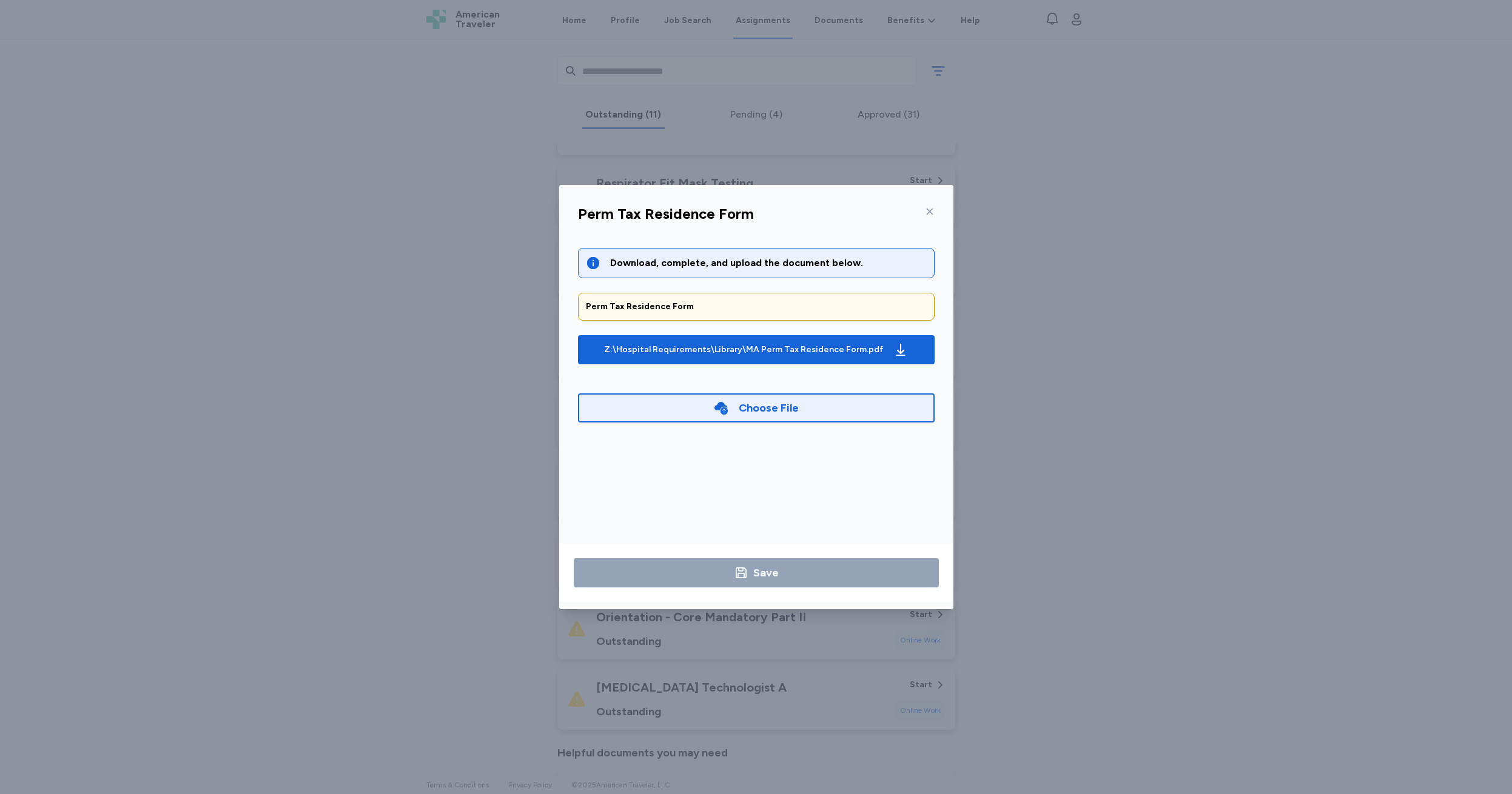
click at [764, 407] on div "Choose File" at bounding box center [769, 407] width 60 height 17
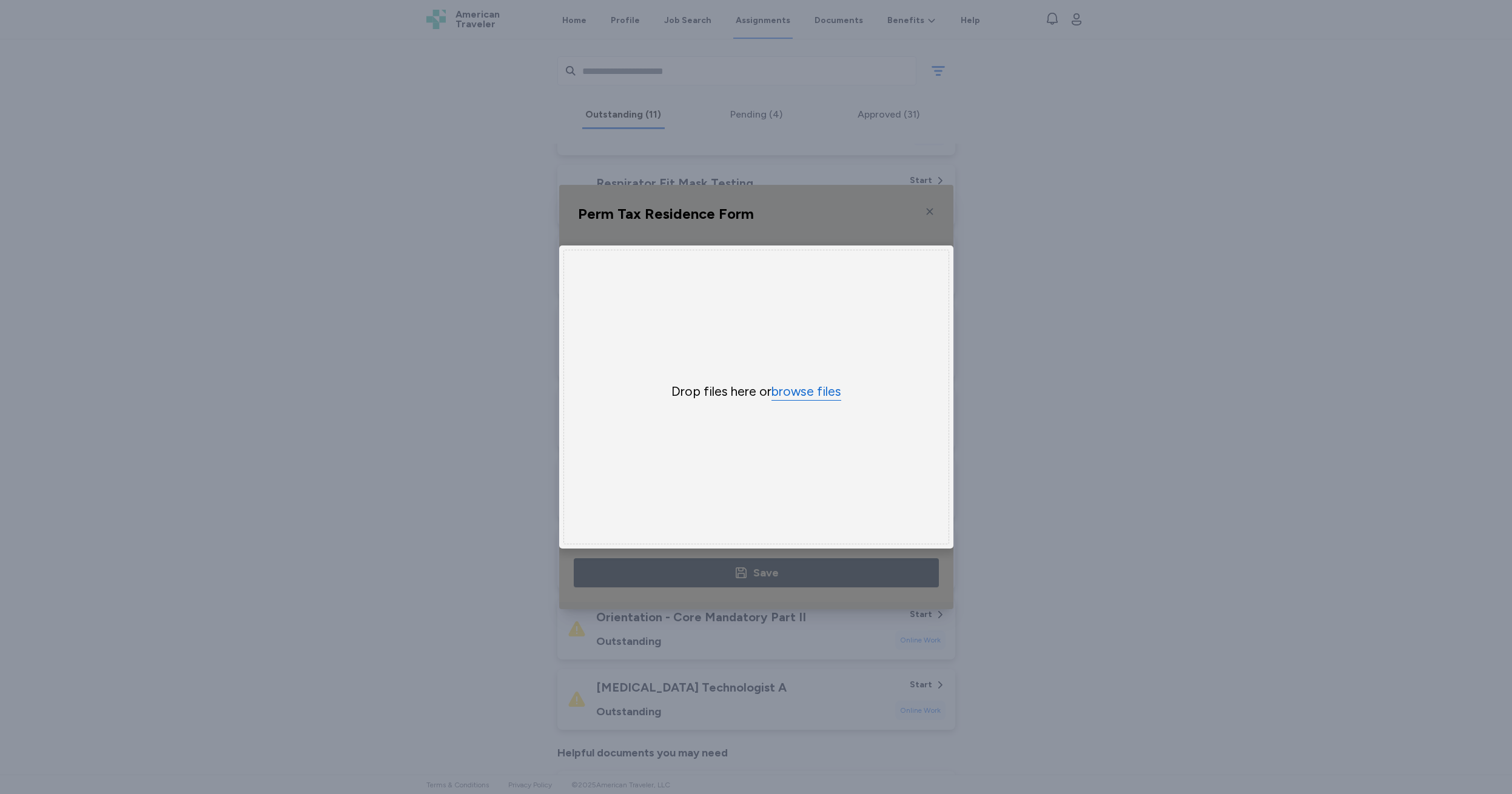
click at [785, 395] on button "browse files" at bounding box center [806, 392] width 69 height 18
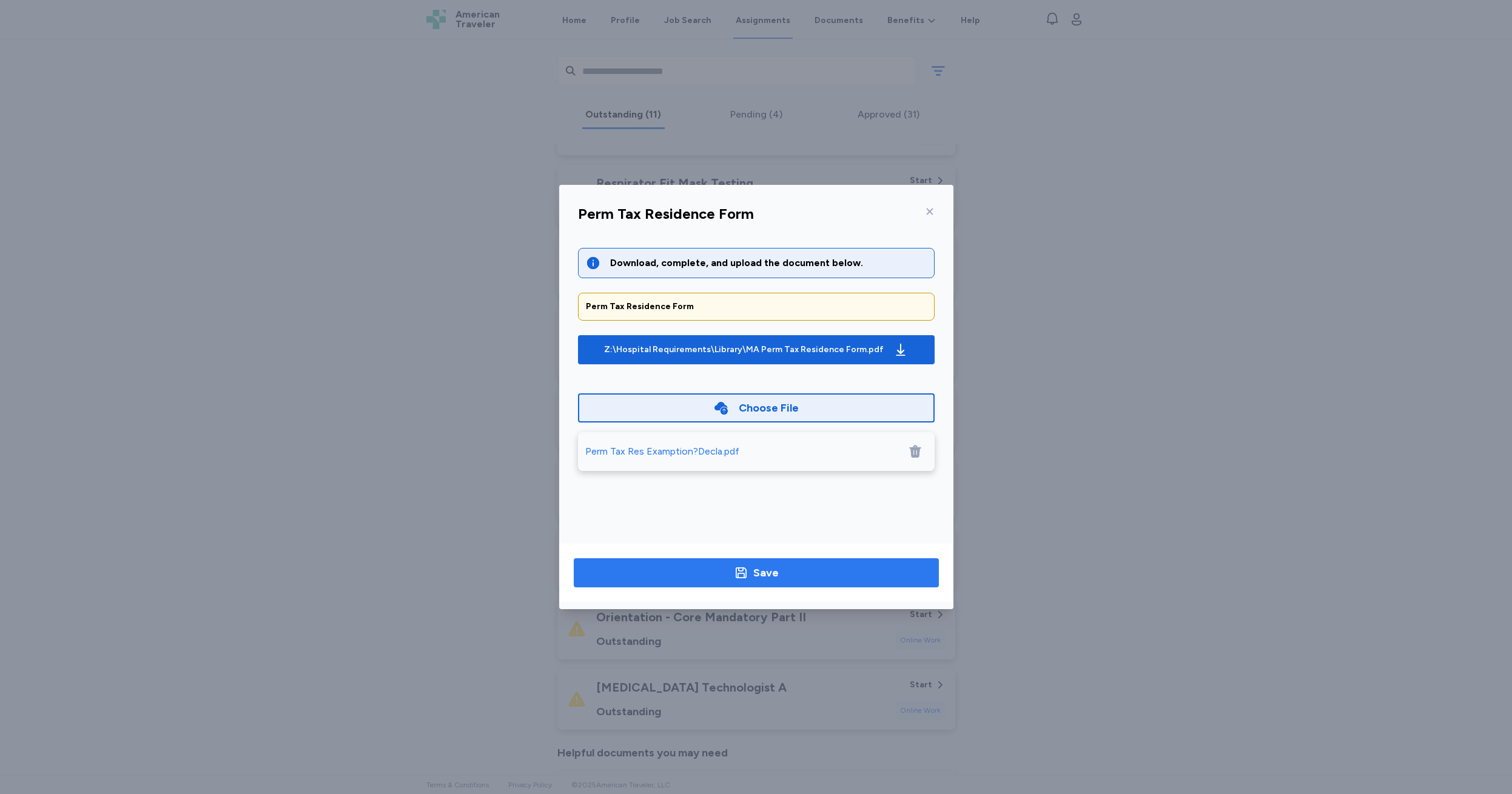
click at [757, 577] on div "Save" at bounding box center [766, 572] width 26 height 17
